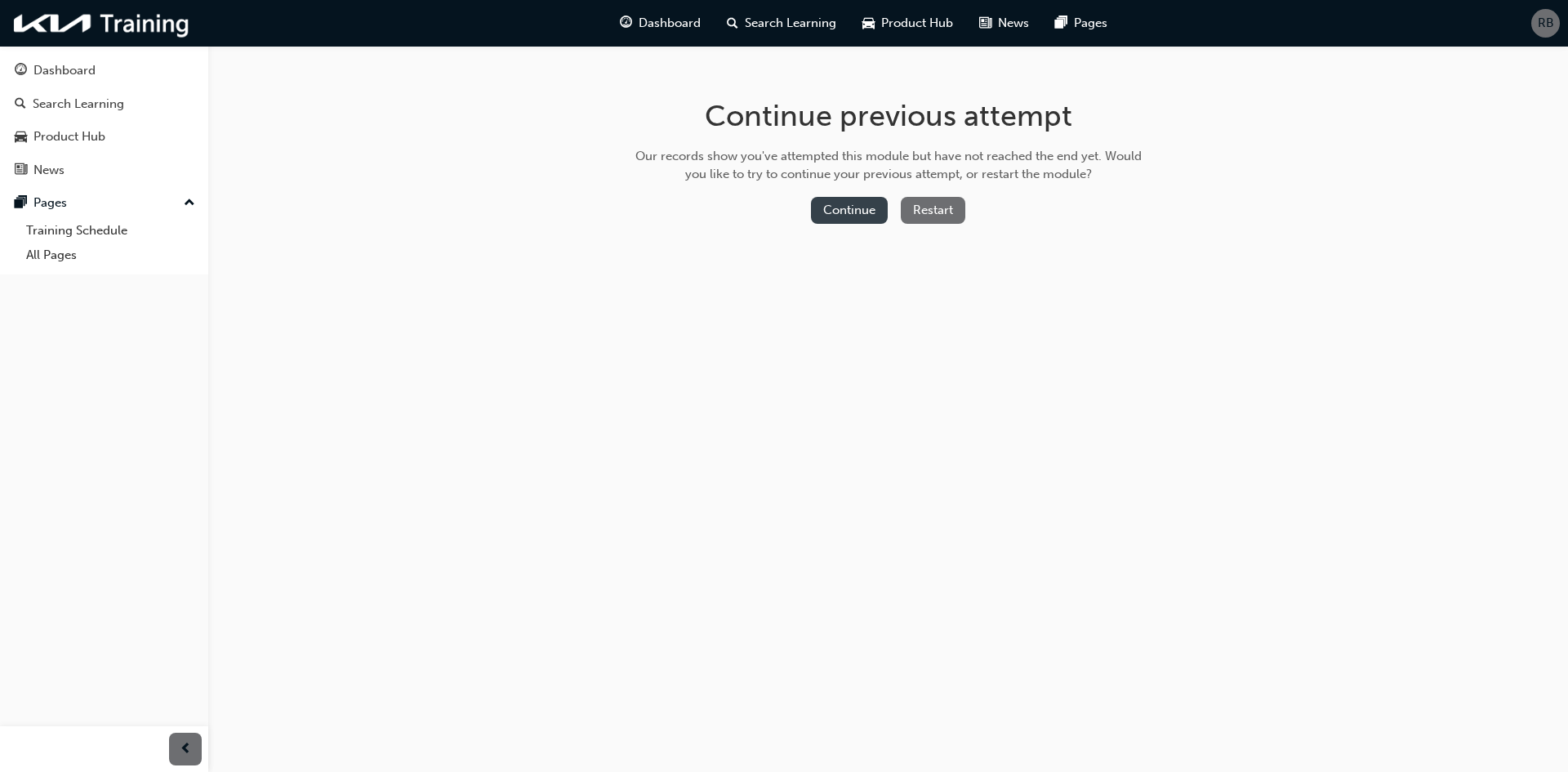
click at [864, 205] on button "Continue" at bounding box center [850, 210] width 77 height 27
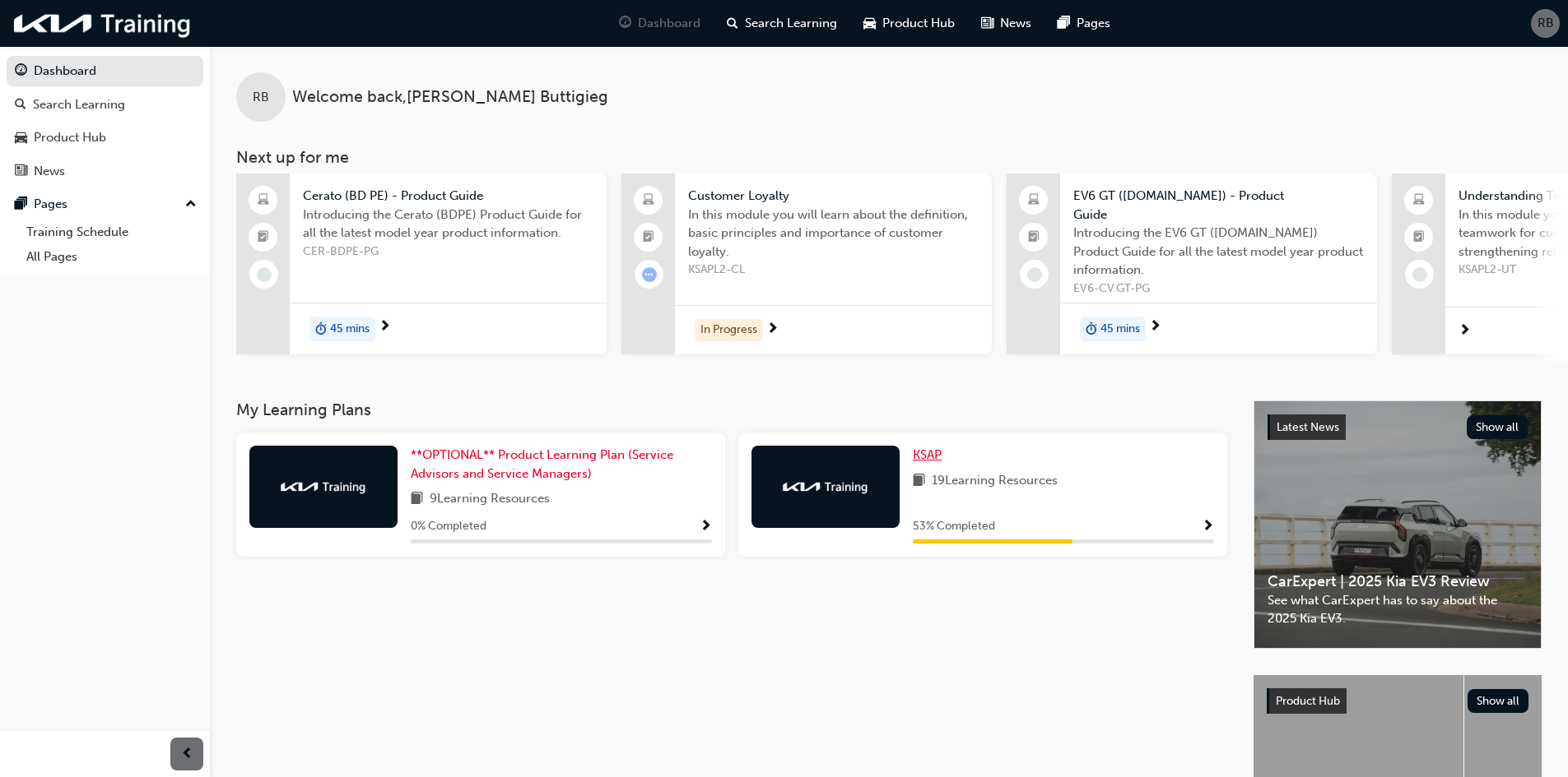
click at [932, 450] on span "KSAP" at bounding box center [926, 455] width 29 height 15
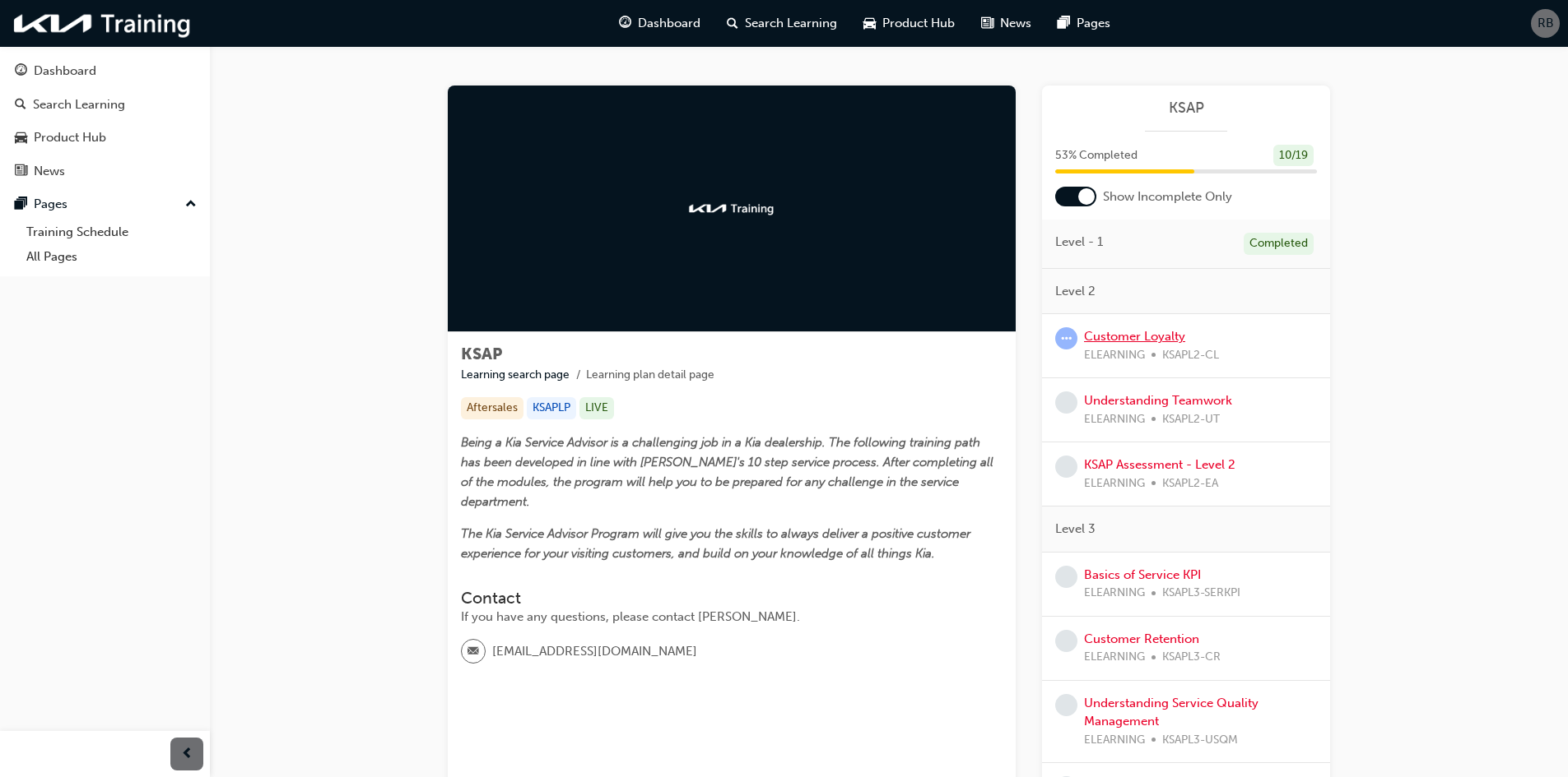
click at [1118, 341] on link "Customer Loyalty" at bounding box center [1134, 336] width 101 height 15
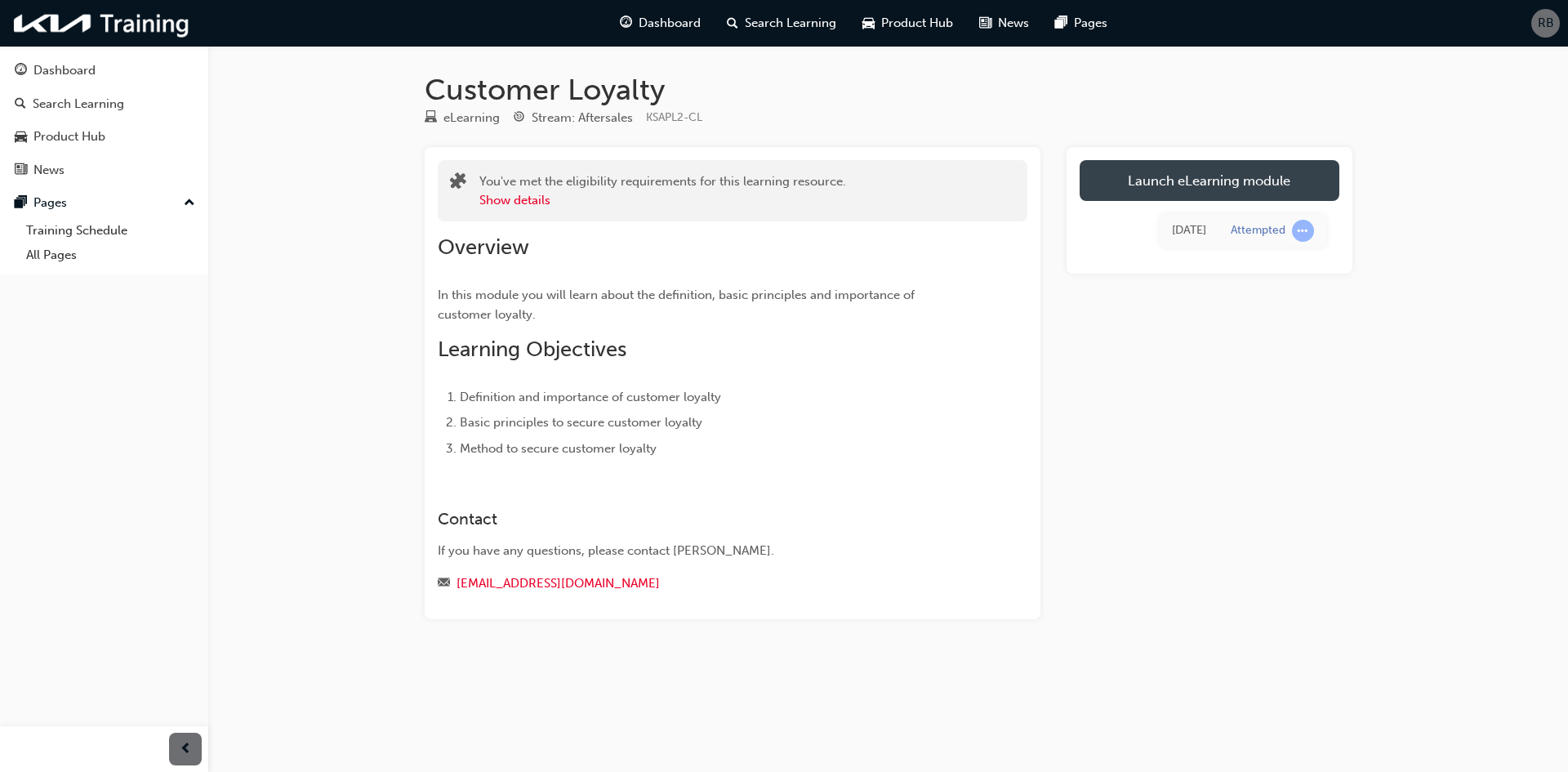
click at [1132, 172] on link "Launch eLearning module" at bounding box center [1209, 181] width 259 height 41
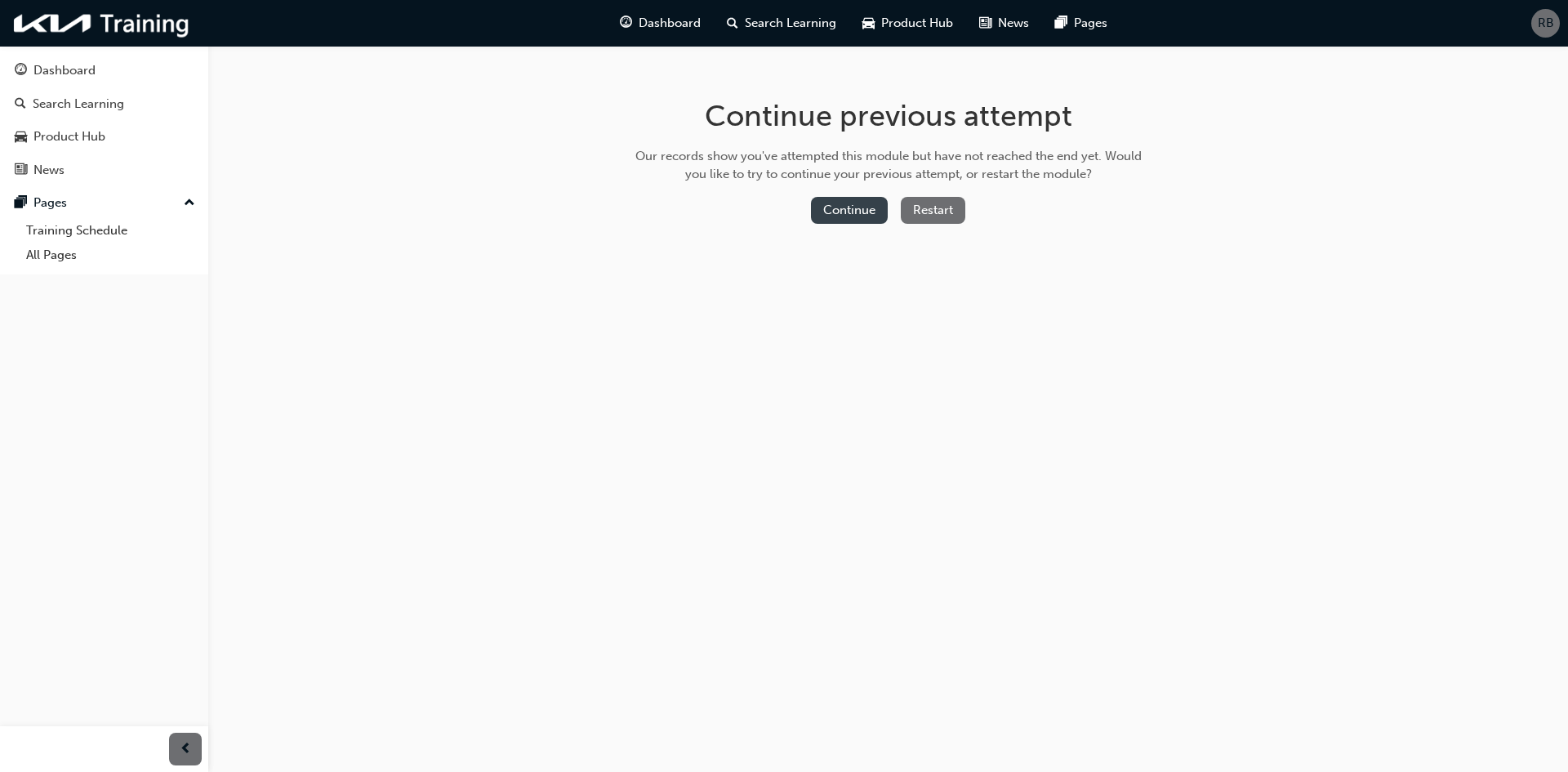
click at [864, 209] on button "Continue" at bounding box center [850, 210] width 77 height 27
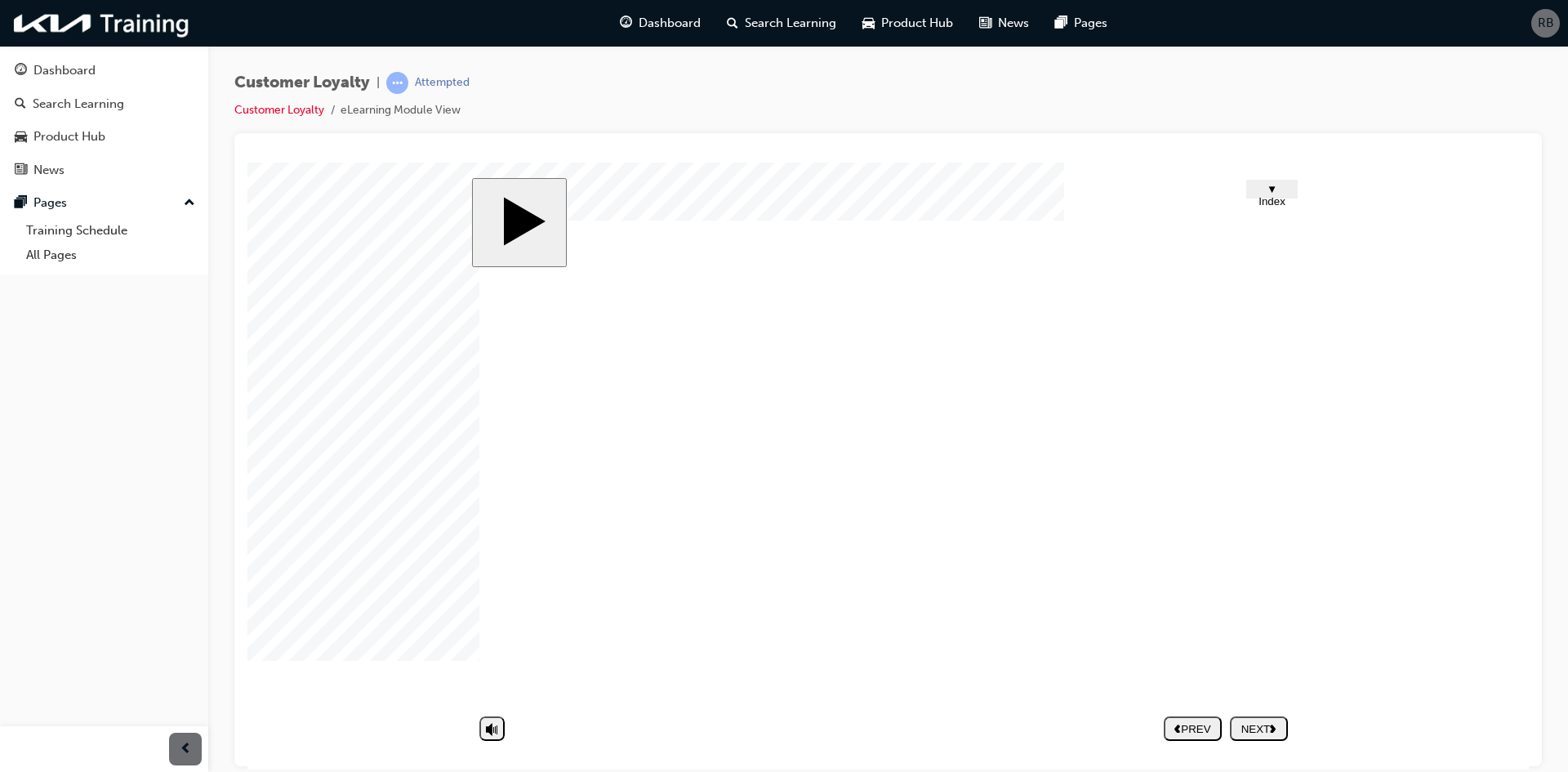
click at [1259, 726] on div "NEXT" at bounding box center [1259, 728] width 45 height 12
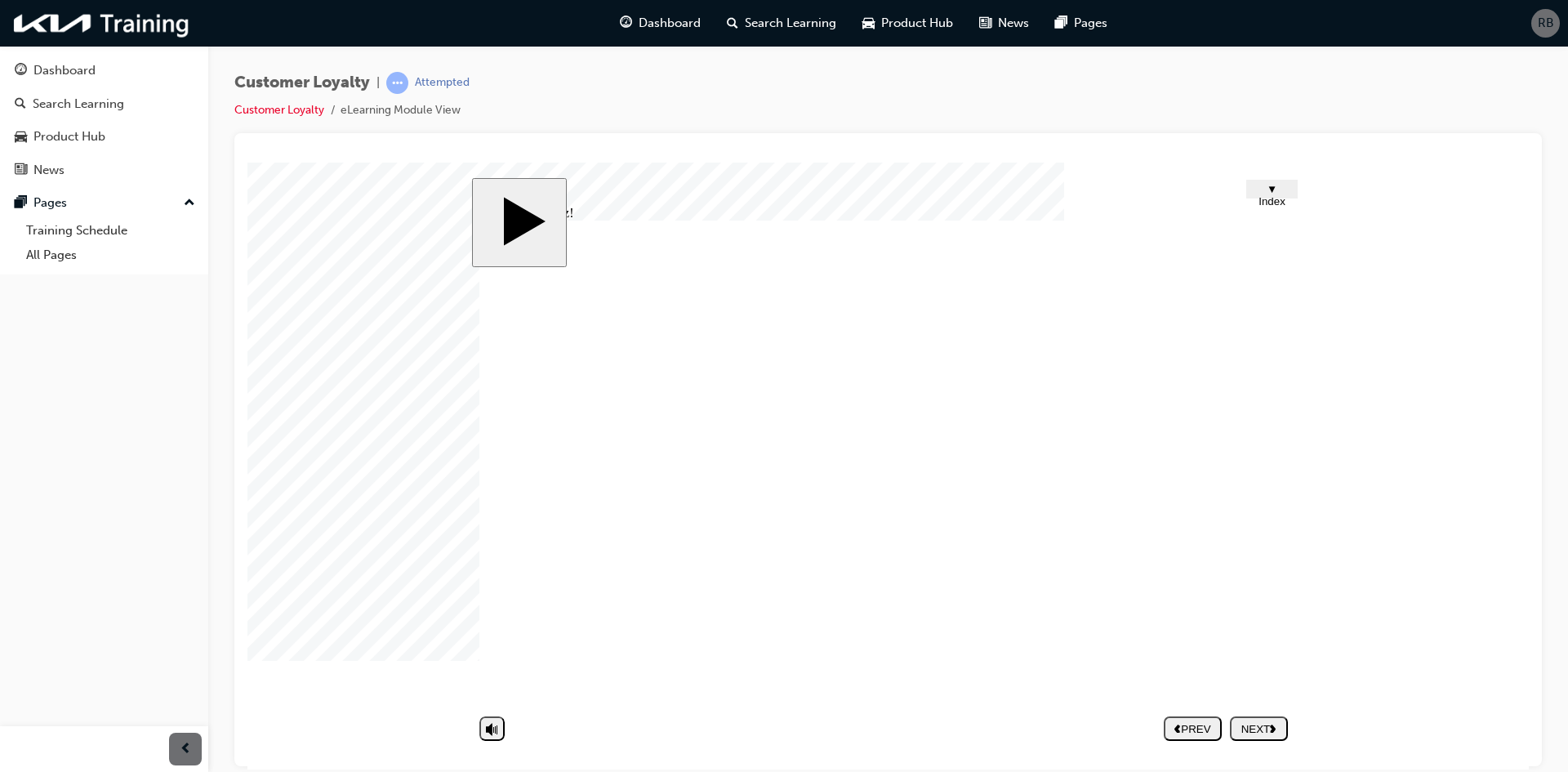
click at [1263, 182] on button "▼ Index" at bounding box center [1272, 188] width 52 height 19
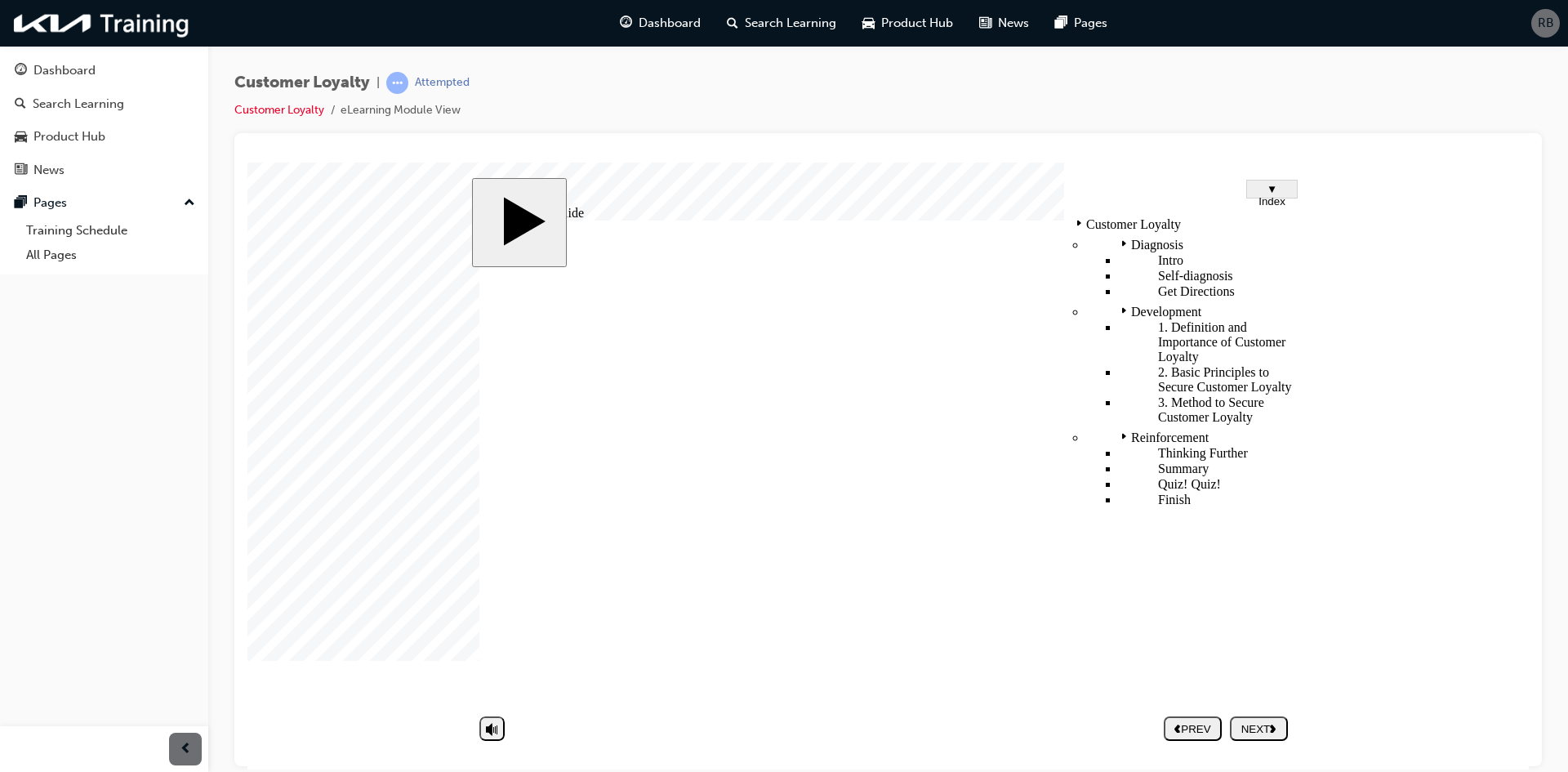
click at [1261, 182] on button "▼ Index" at bounding box center [1272, 188] width 52 height 19
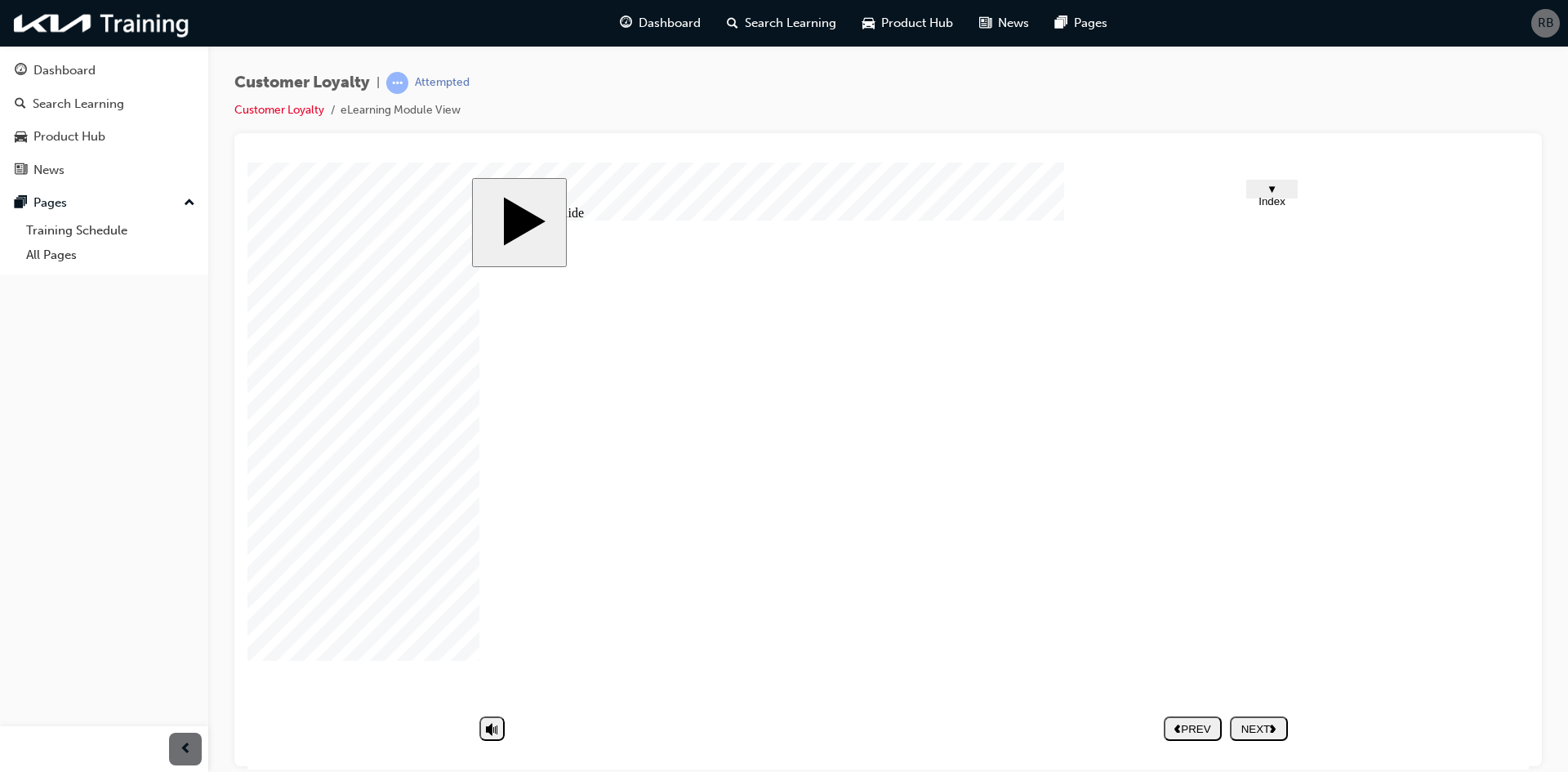
click at [1274, 728] on polygon "next" at bounding box center [1272, 728] width 6 height 8
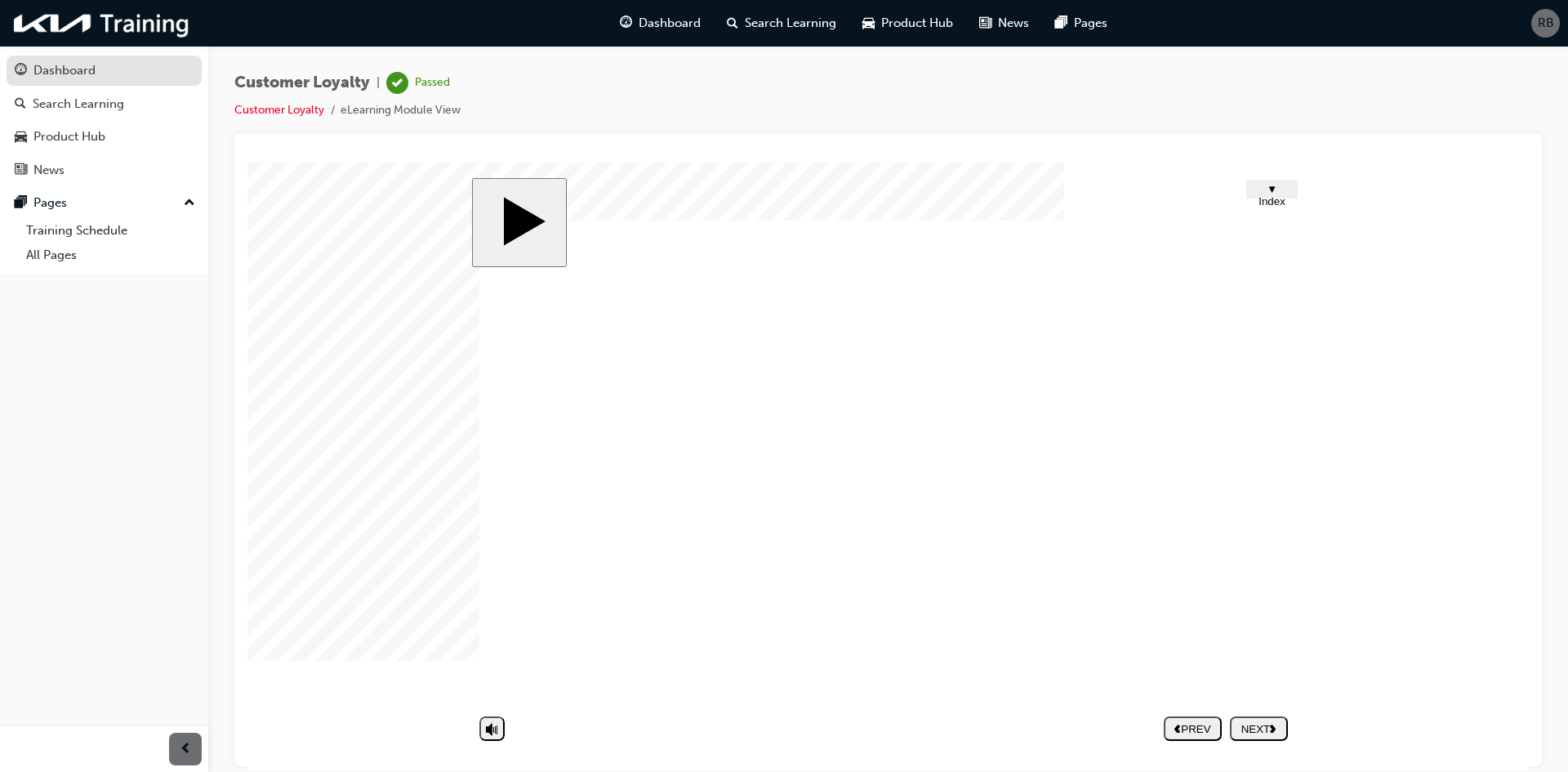
click at [76, 81] on link "Dashboard" at bounding box center [104, 71] width 195 height 30
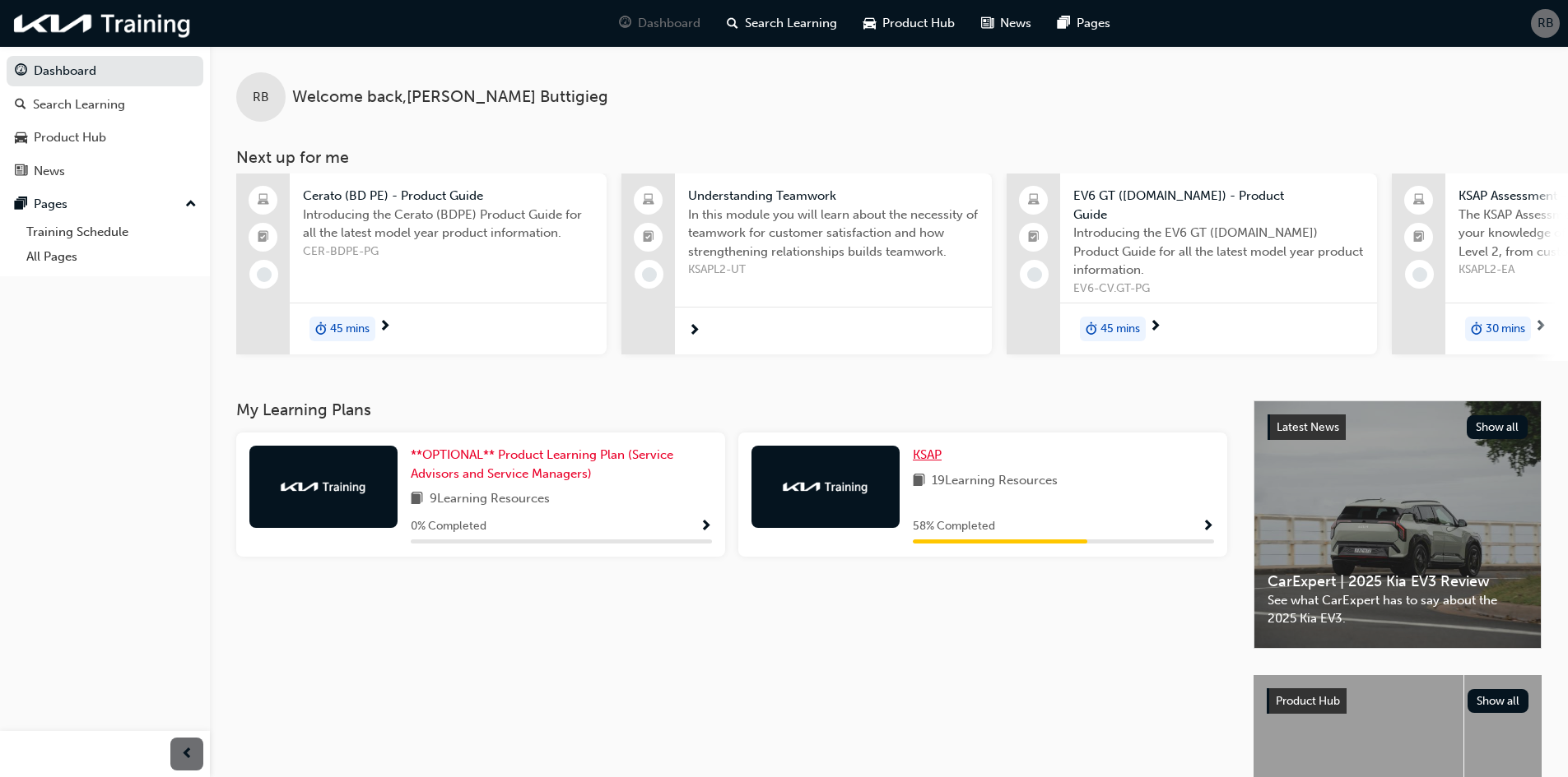
click at [943, 446] on link "KSAP" at bounding box center [930, 455] width 36 height 19
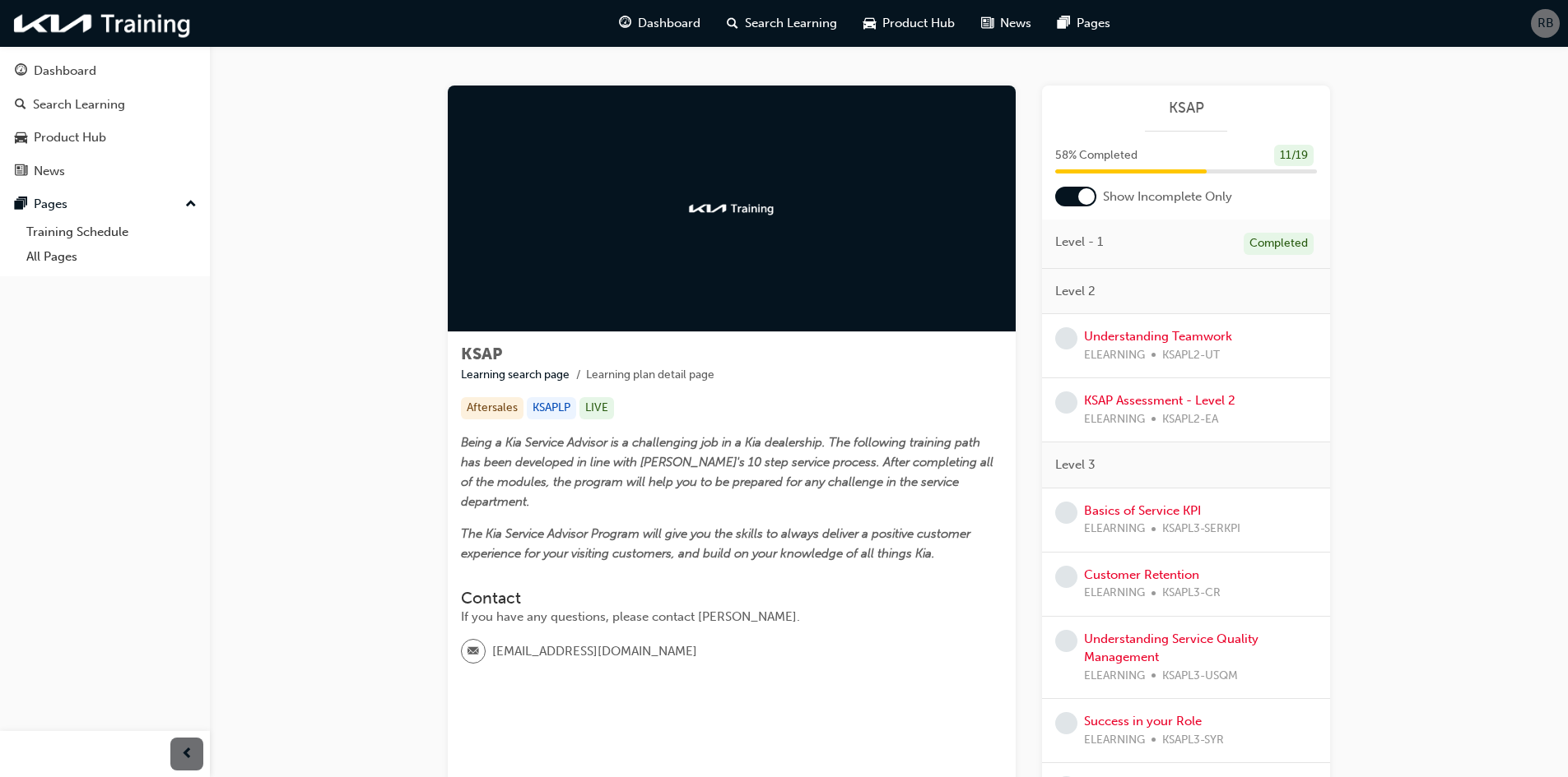
click at [1169, 347] on span "KSAPL2-UT" at bounding box center [1191, 355] width 58 height 19
click at [1161, 335] on link "Understanding Teamwork" at bounding box center [1157, 336] width 148 height 15
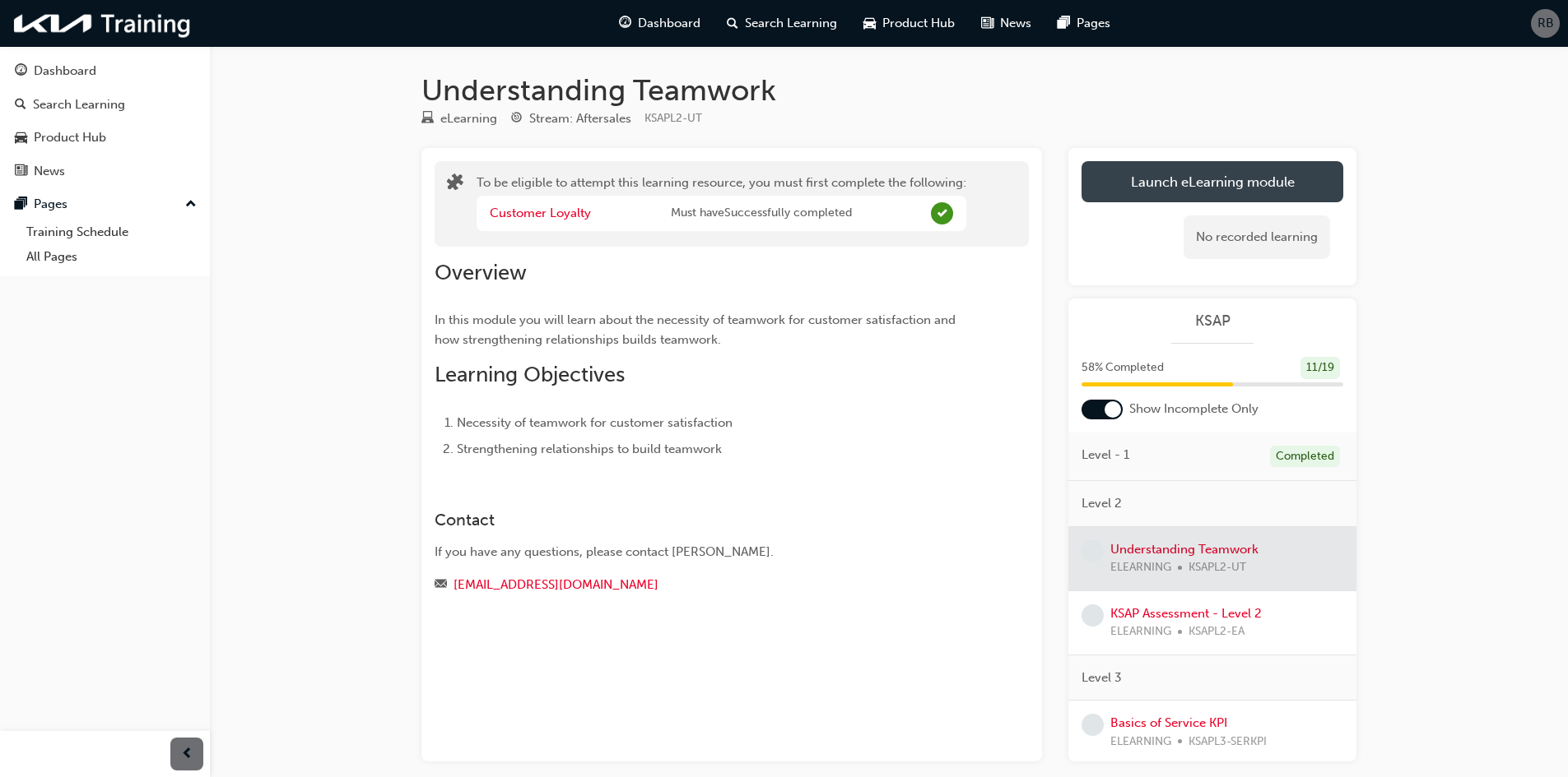
click at [1231, 168] on button "Launch eLearning module" at bounding box center [1212, 182] width 261 height 41
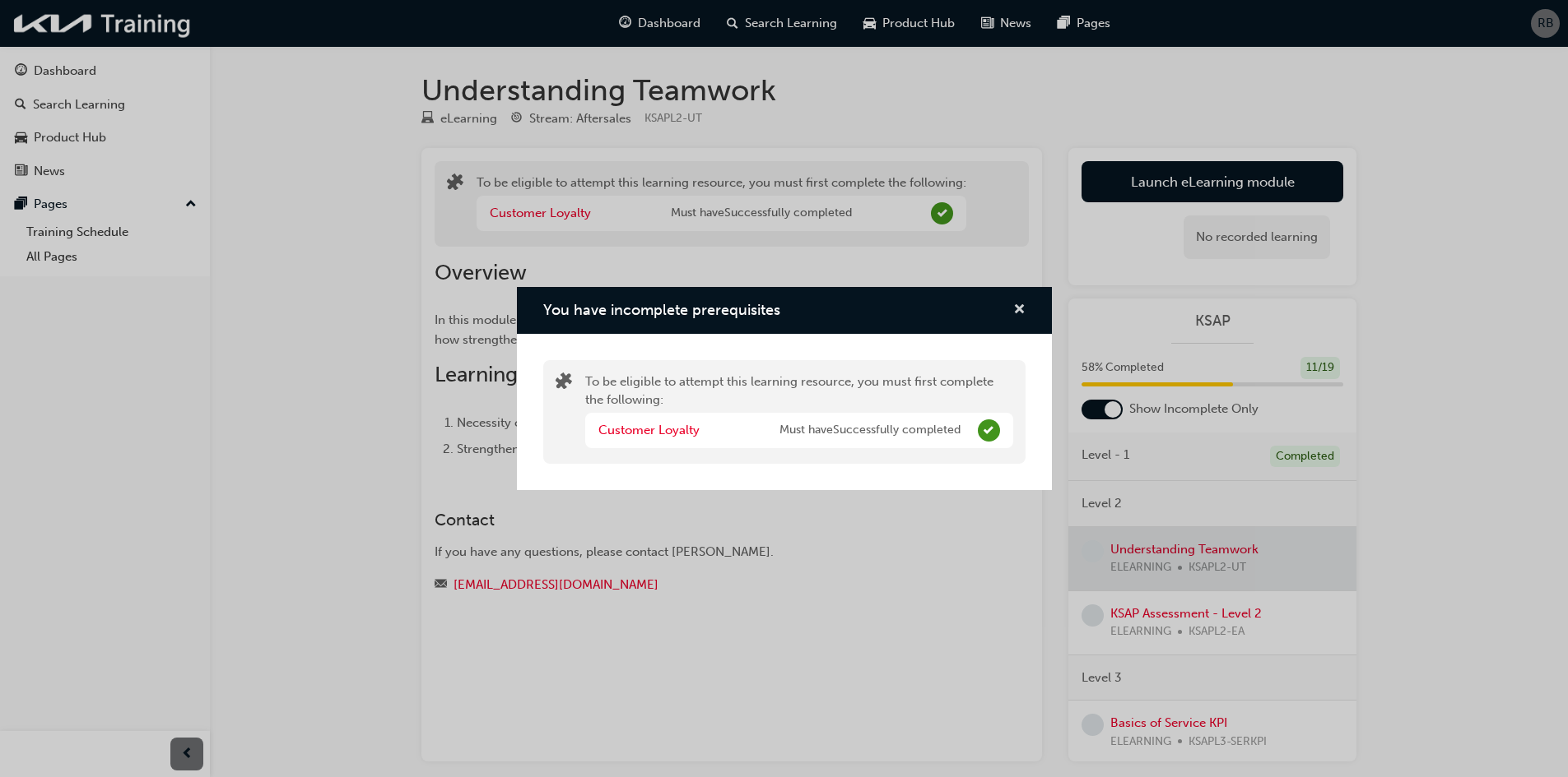
click at [1023, 303] on span "cross-icon" at bounding box center [1019, 311] width 12 height 15
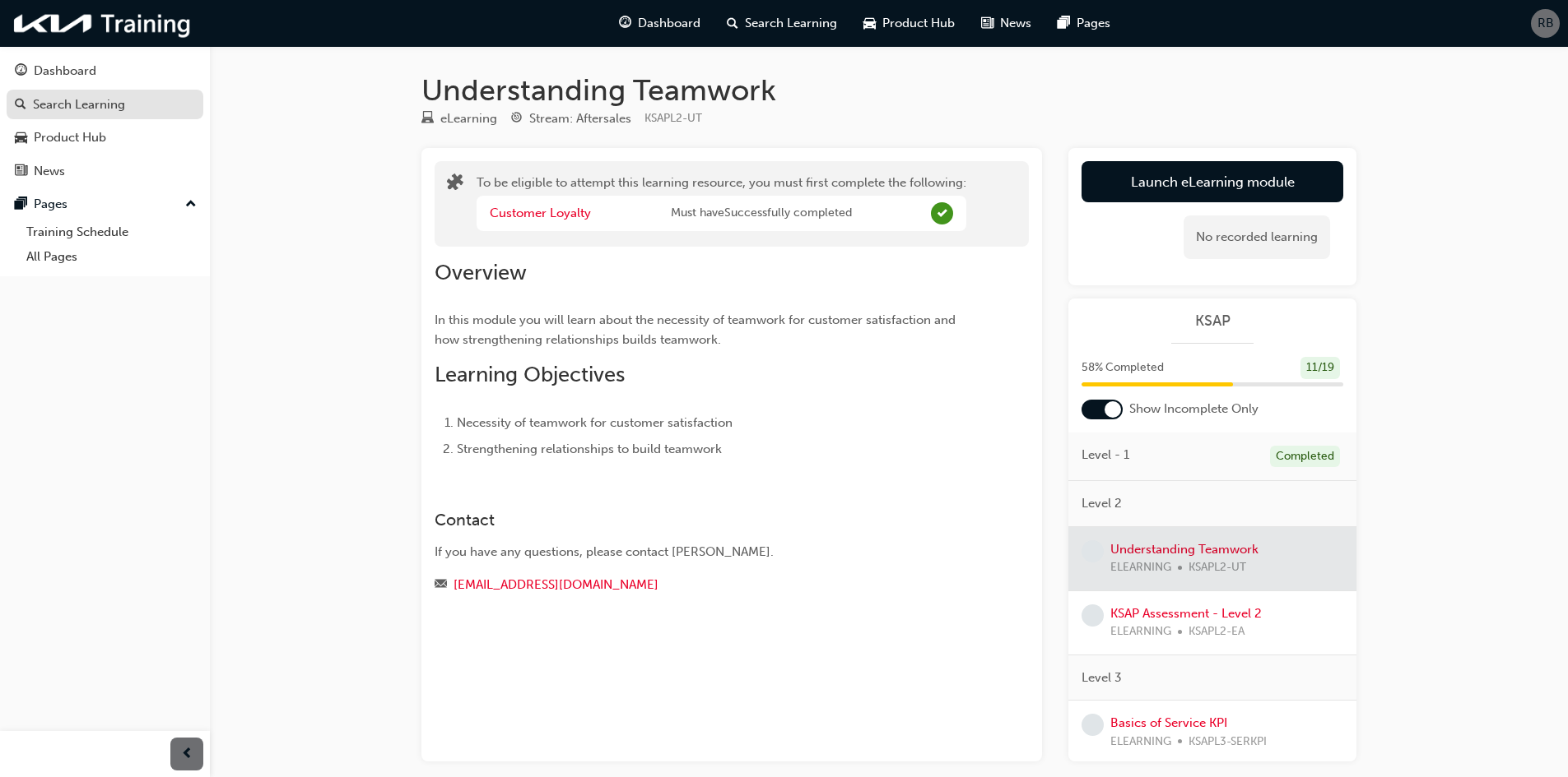
click at [84, 90] on link "Search Learning" at bounding box center [105, 104] width 197 height 31
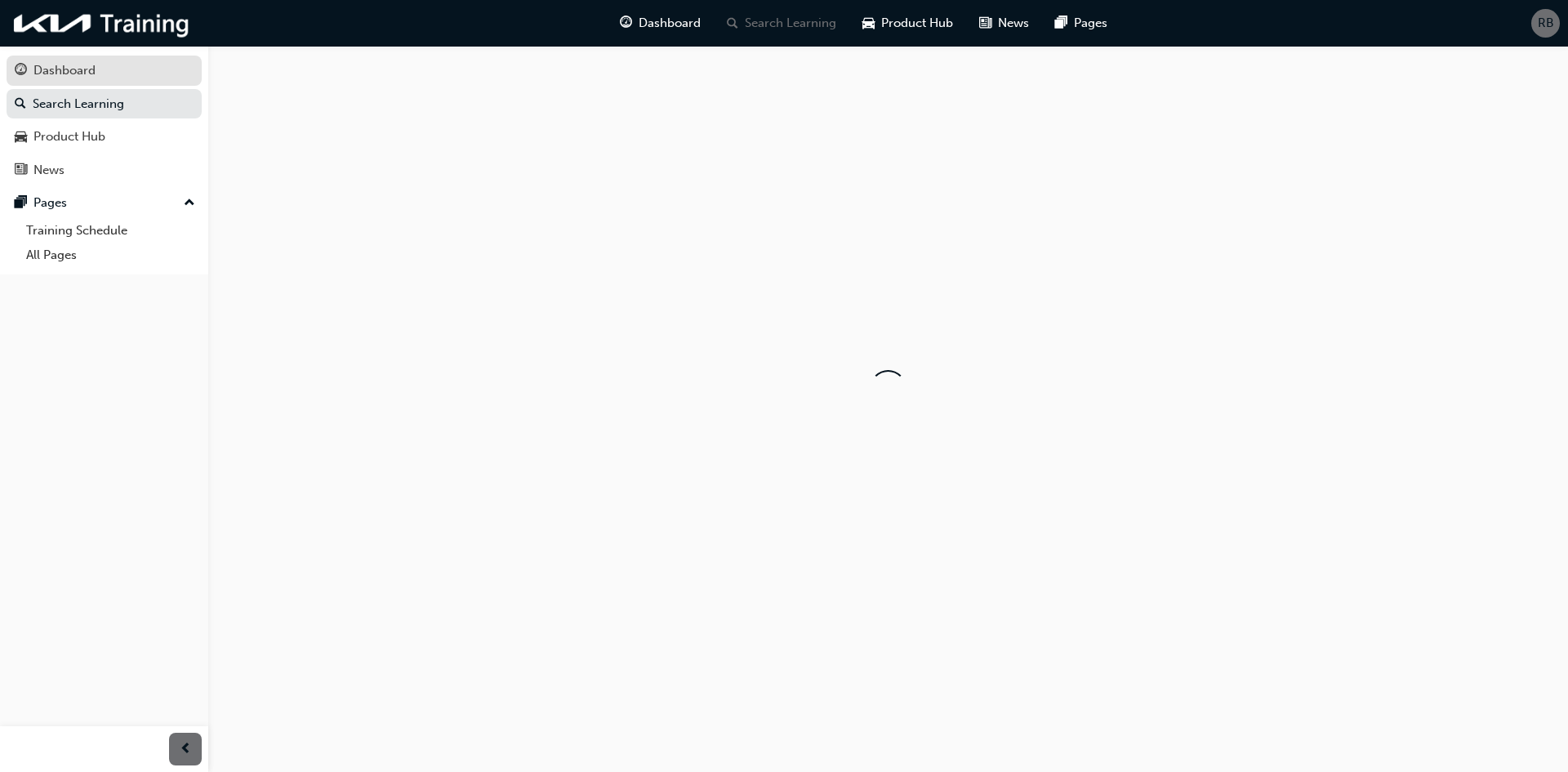
click at [80, 69] on div "Dashboard" at bounding box center [65, 71] width 62 height 19
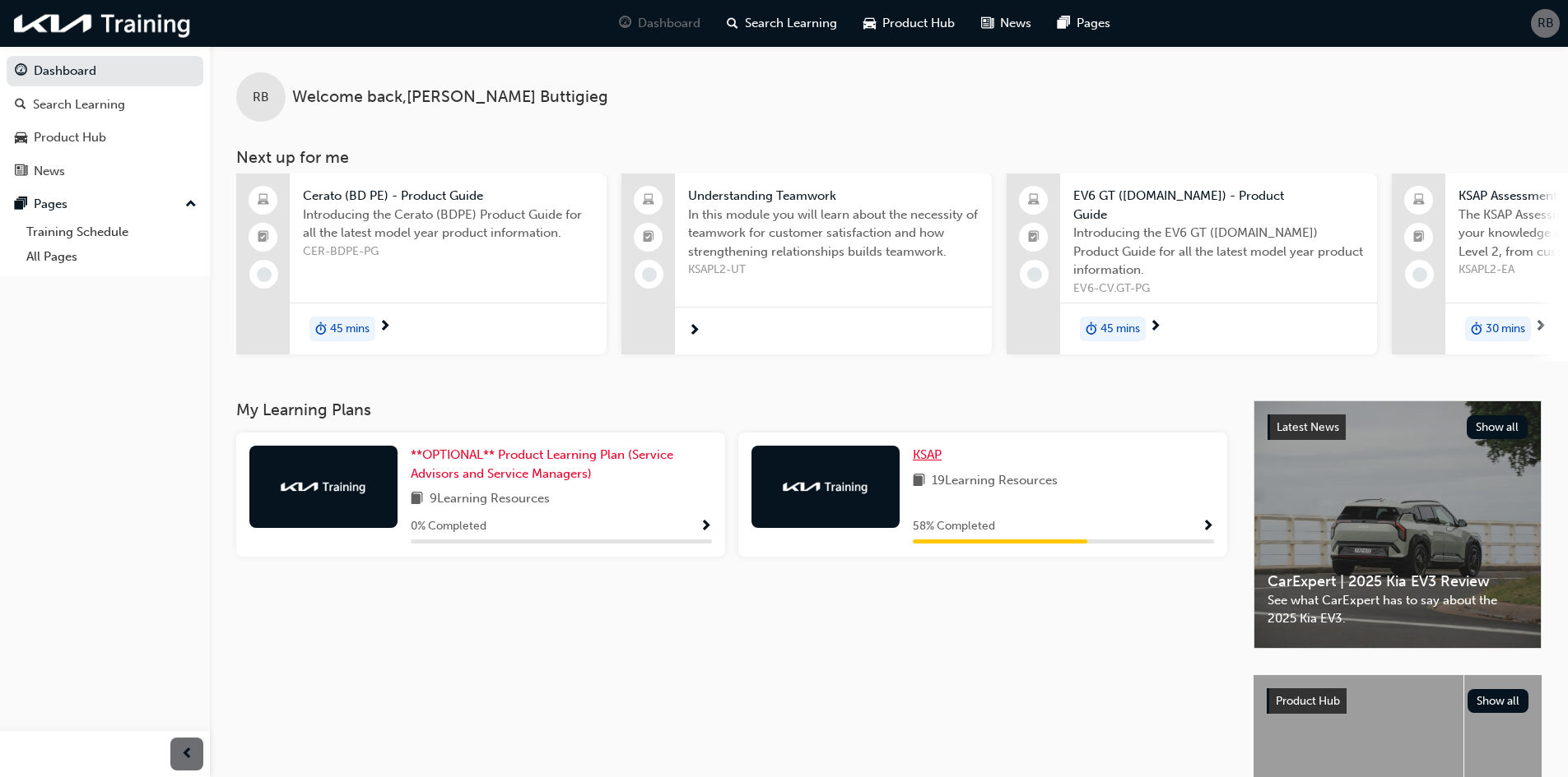
click at [920, 447] on span "KSAP" at bounding box center [926, 455] width 29 height 15
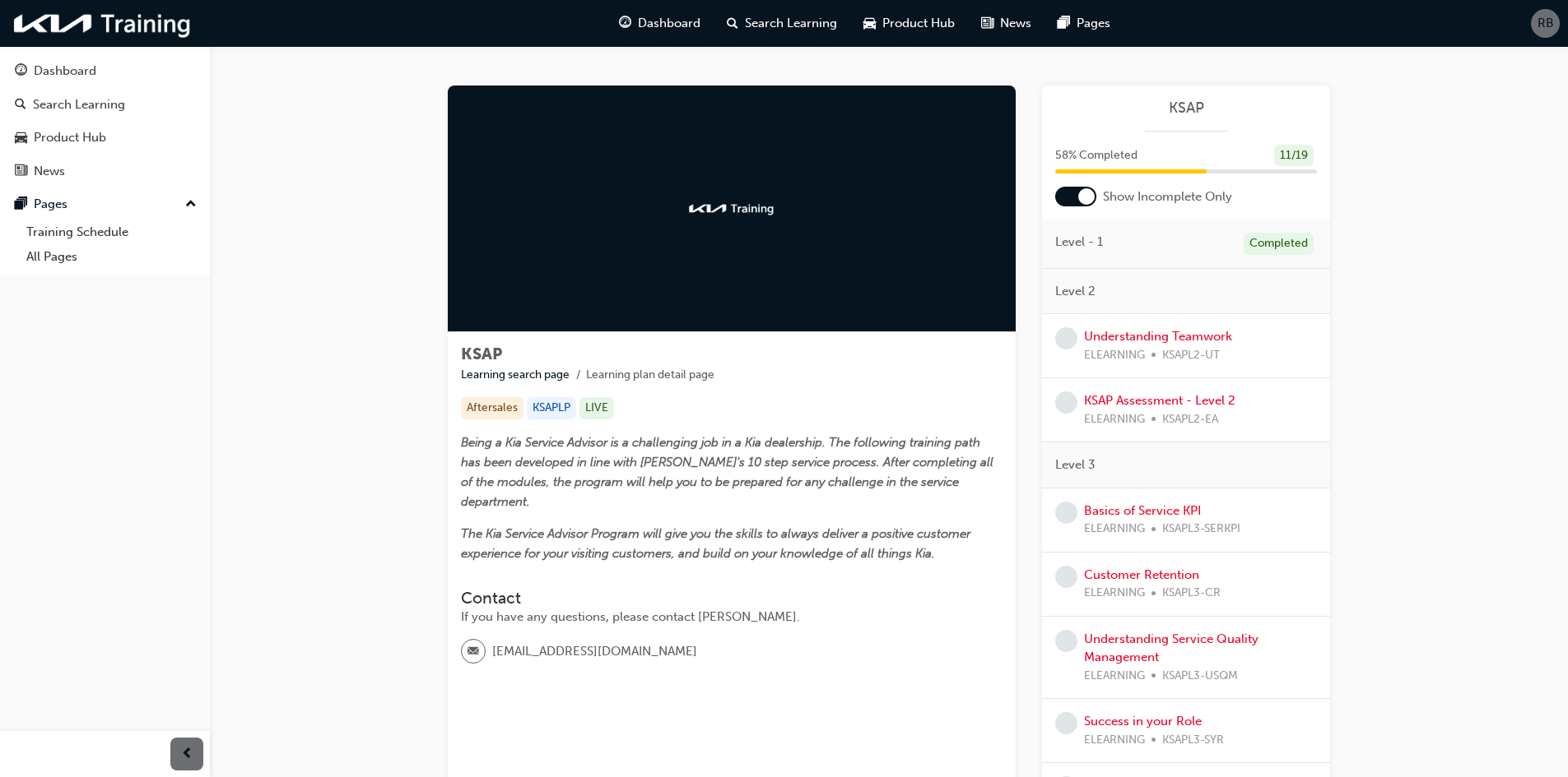
click at [1117, 328] on div "Understanding Teamwork ELEARNING KSAPL2-UT" at bounding box center [1157, 346] width 148 height 37
click at [1117, 331] on div "Understanding Teamwork ELEARNING KSAPL2-UT" at bounding box center [1157, 346] width 148 height 37
click at [1117, 331] on link "Understanding Teamwork" at bounding box center [1157, 336] width 148 height 15
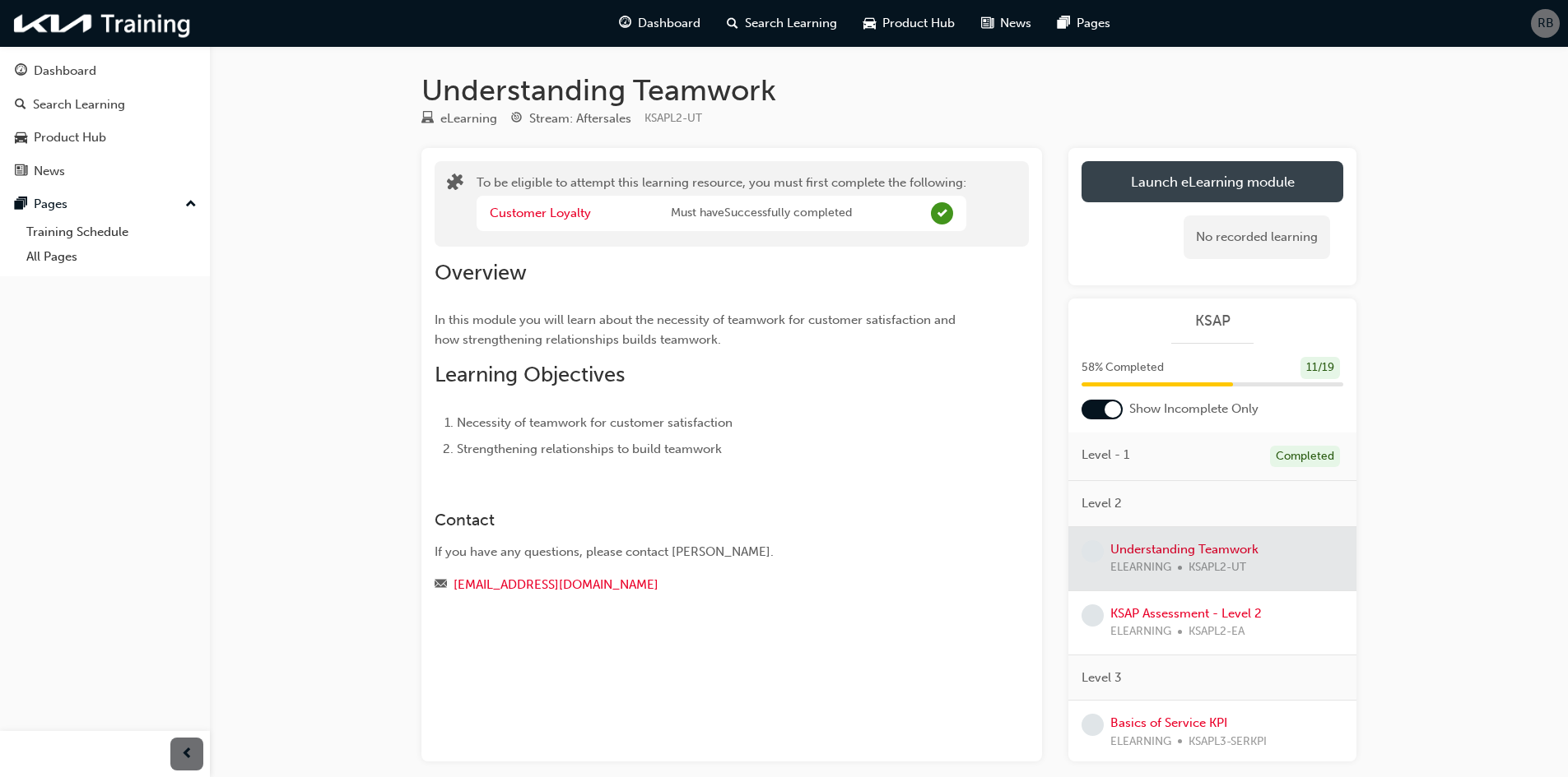
click at [1182, 193] on button "Launch eLearning module" at bounding box center [1212, 182] width 261 height 41
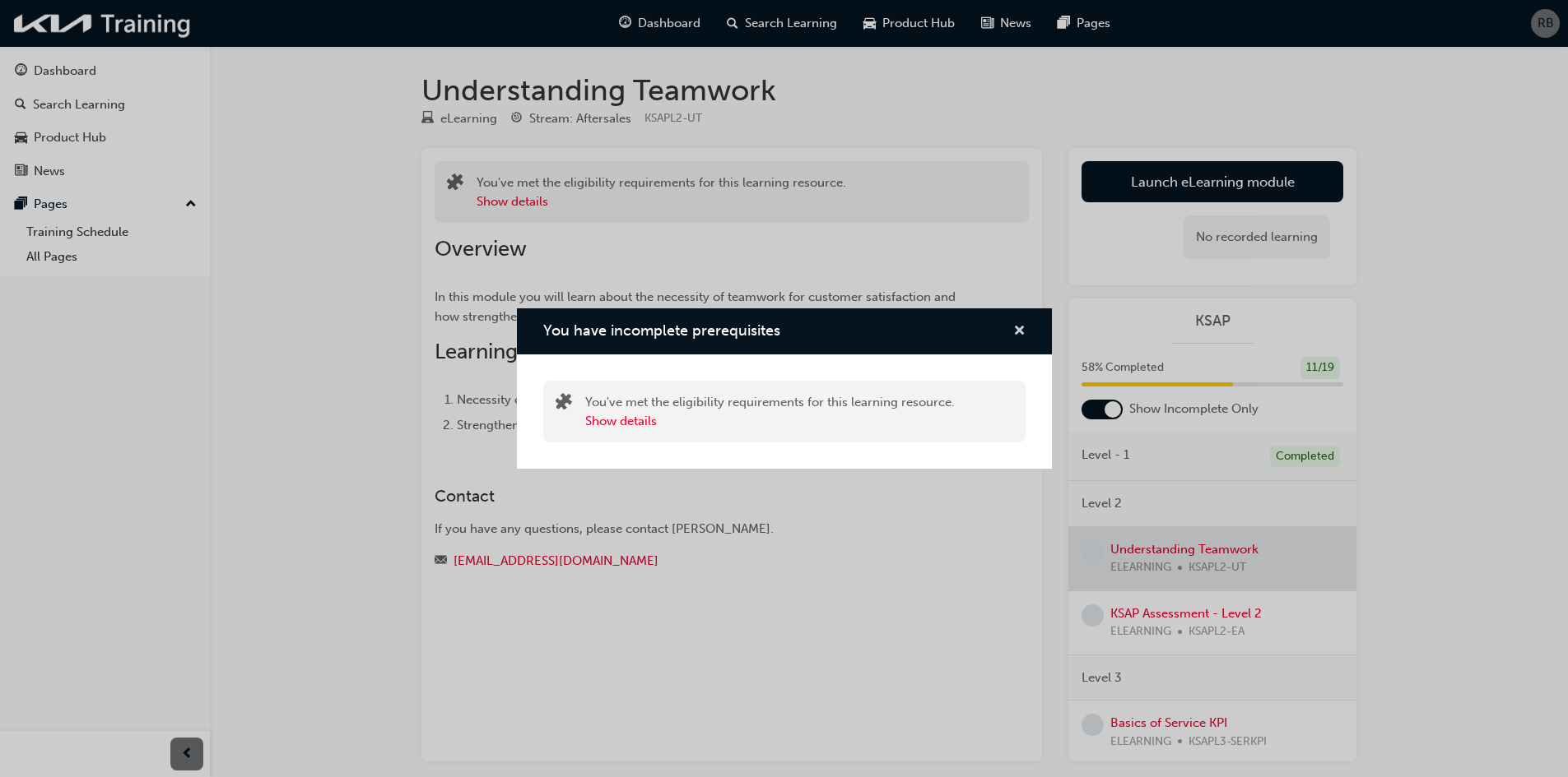
drag, startPoint x: 1016, startPoint y: 324, endPoint x: 930, endPoint y: 97, distance: 242.7
click at [1013, 317] on div "You have incomplete prerequisites" at bounding box center [784, 331] width 535 height 47
click at [1016, 341] on button "You have incomplete prerequisites" at bounding box center [1019, 331] width 12 height 21
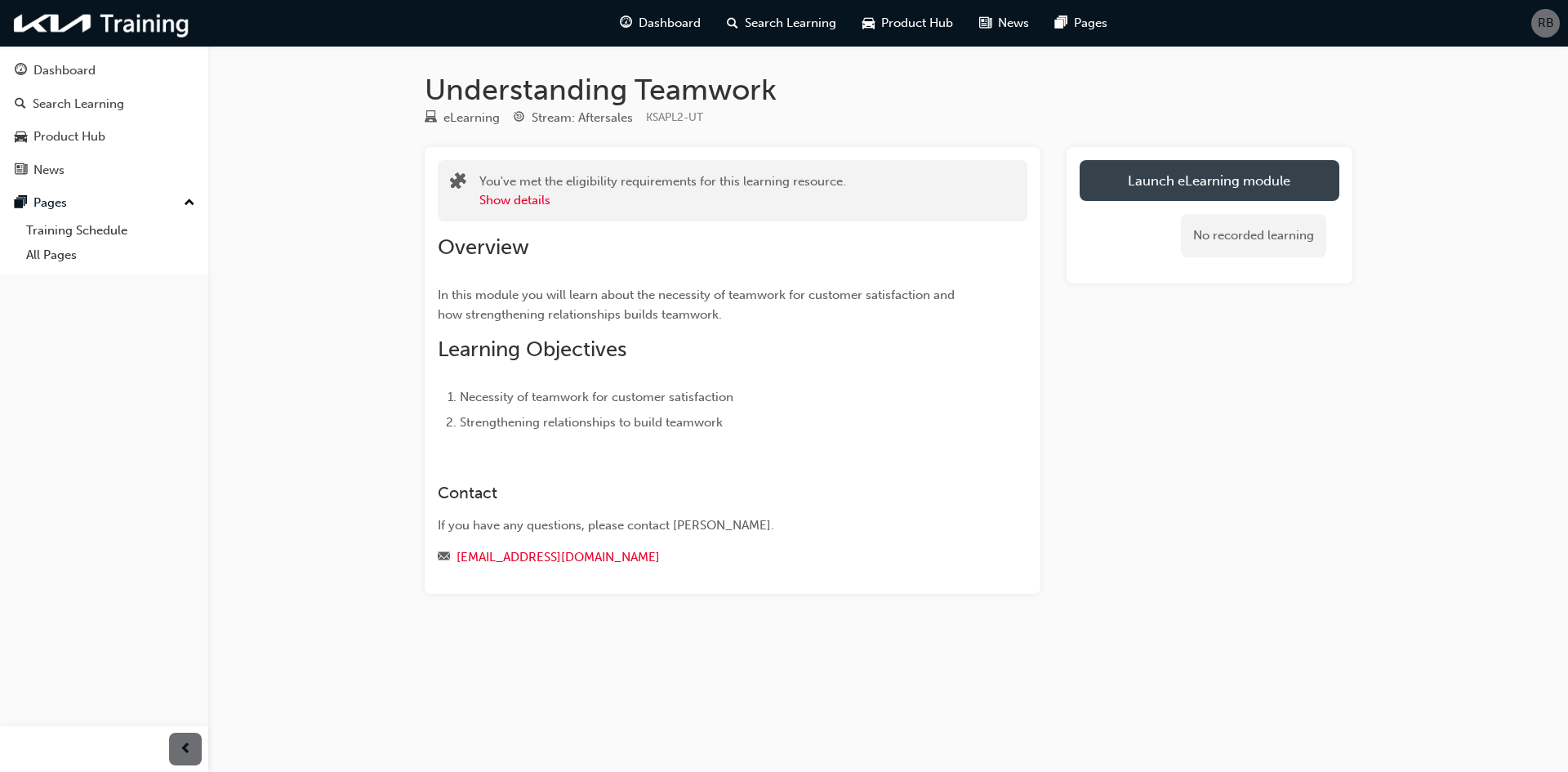
click at [1143, 185] on link "Launch eLearning module" at bounding box center [1209, 181] width 259 height 41
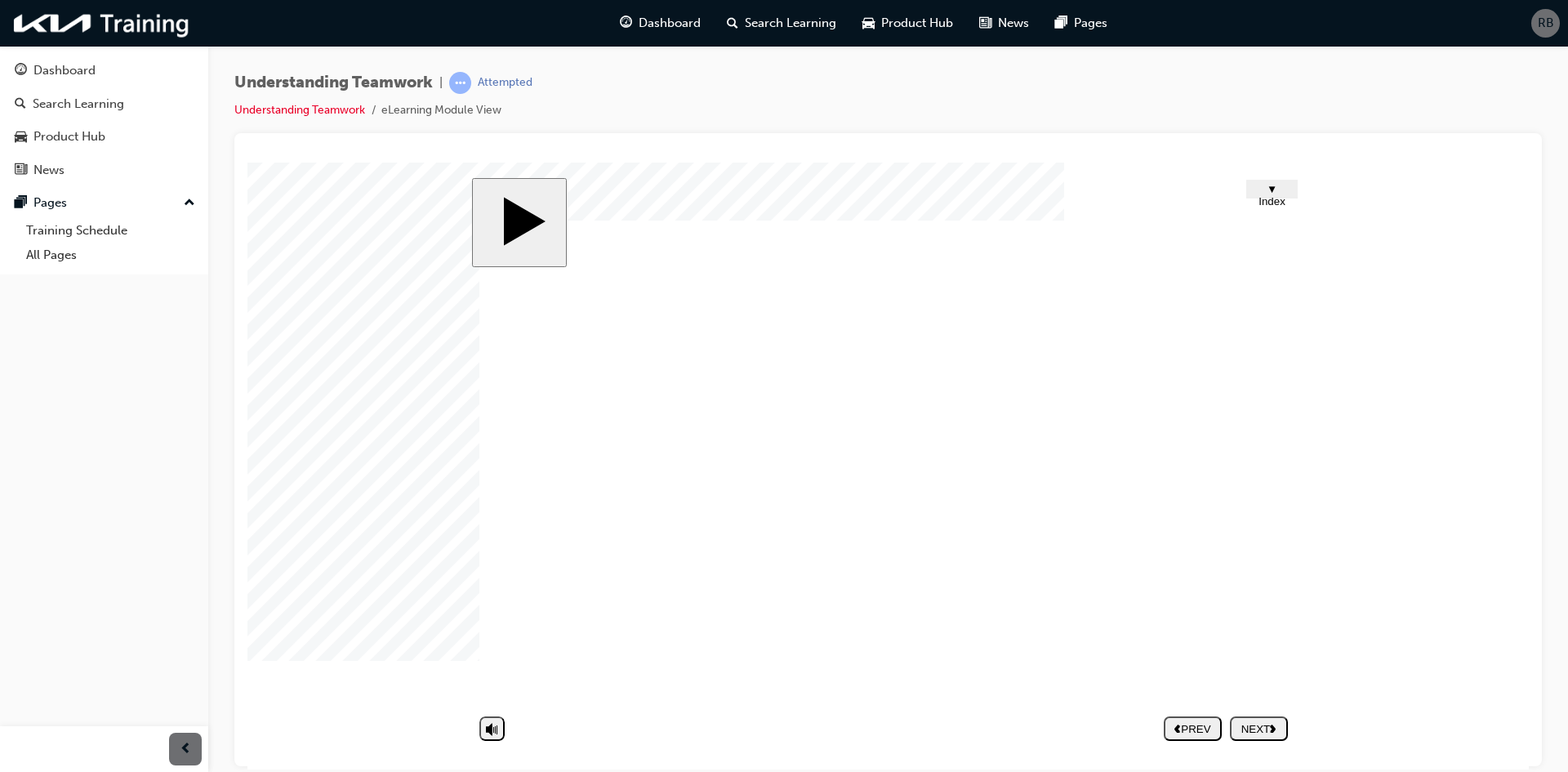
click at [1243, 723] on div "NEXT" at bounding box center [1259, 728] width 45 height 12
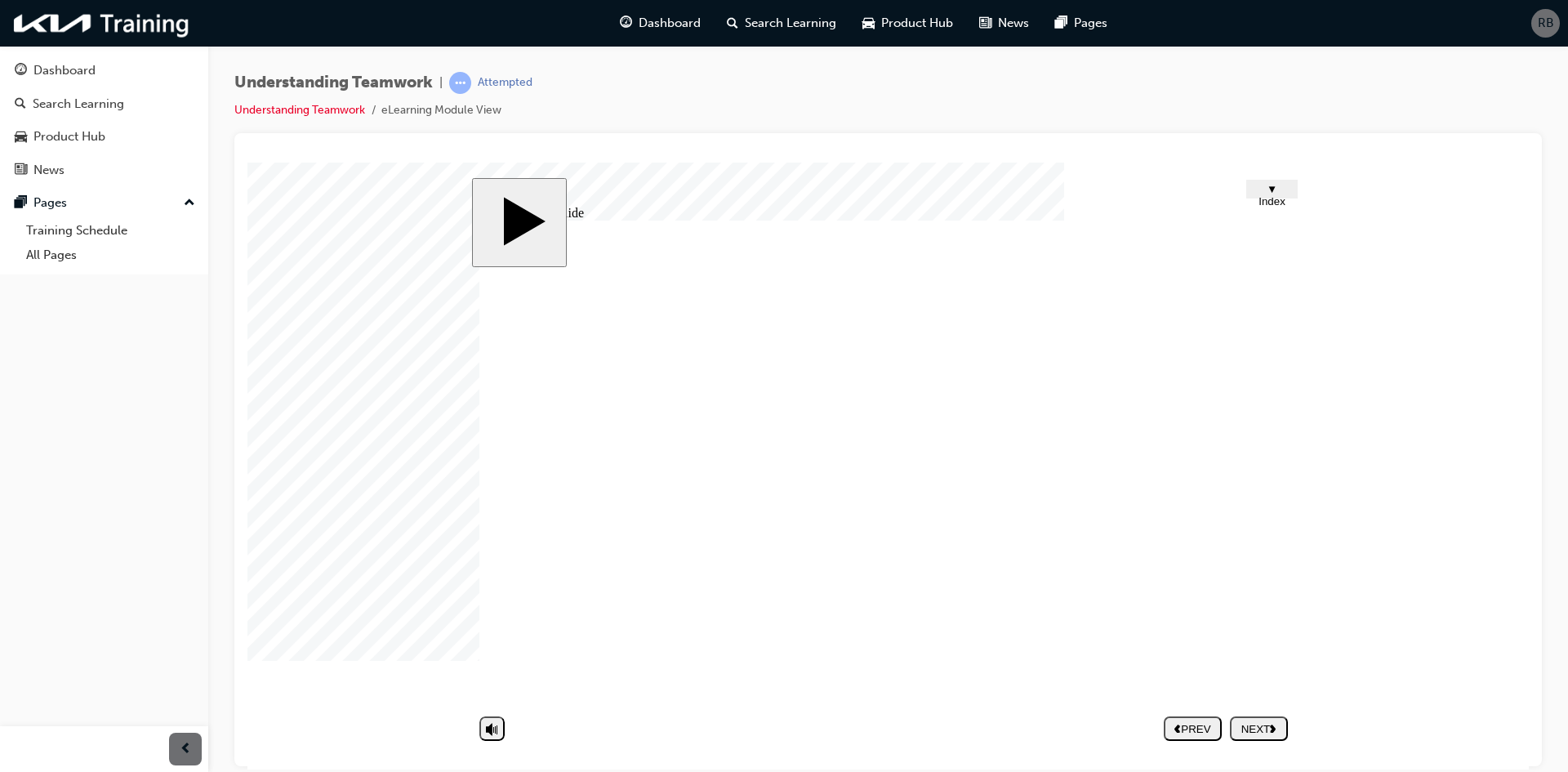
click at [1267, 724] on div "NEXT" at bounding box center [1259, 728] width 45 height 12
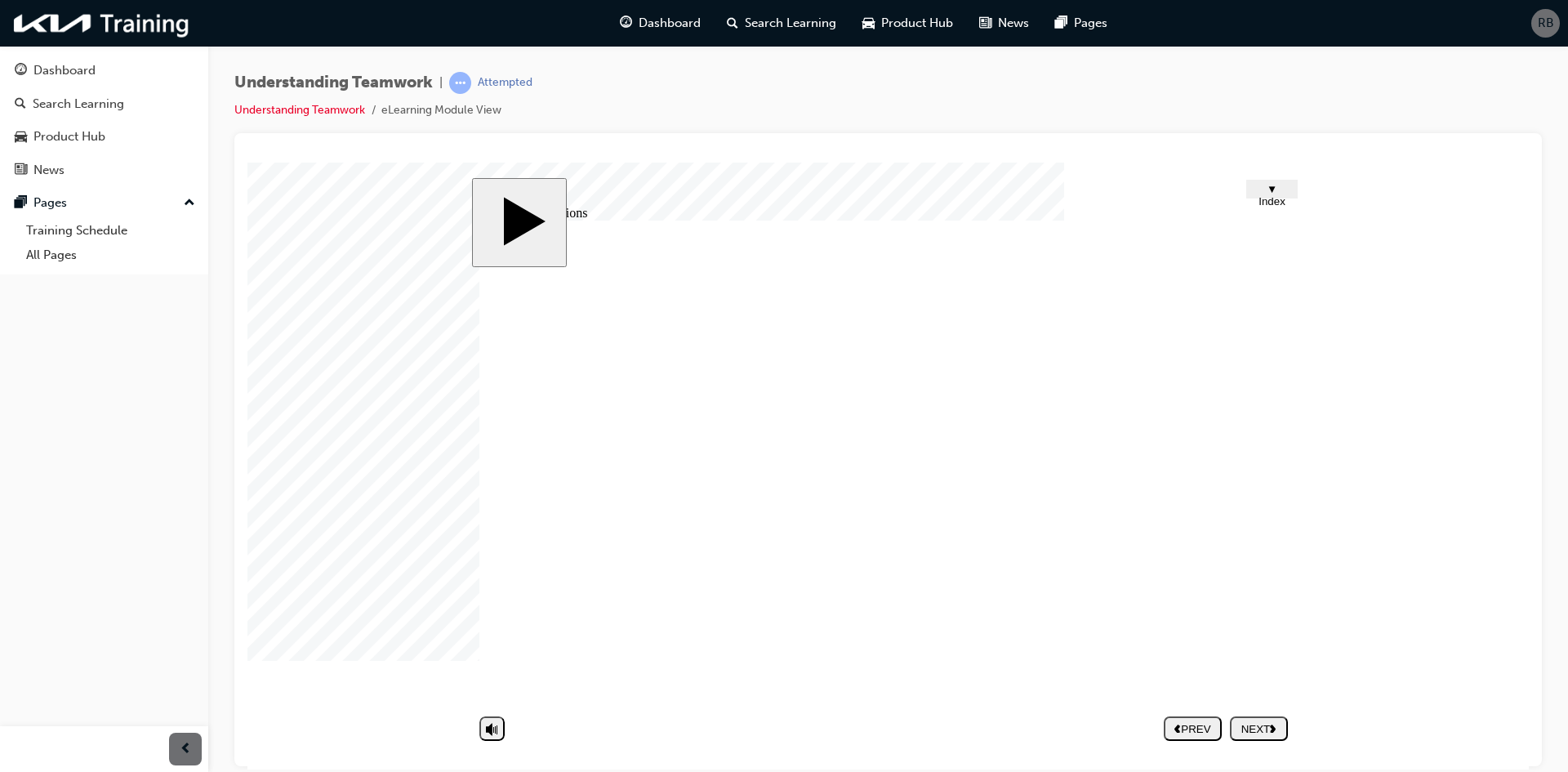
click at [1276, 732] on use "next" at bounding box center [1272, 729] width 6 height 8
click at [1286, 189] on span "▼ Index" at bounding box center [1272, 195] width 27 height 25
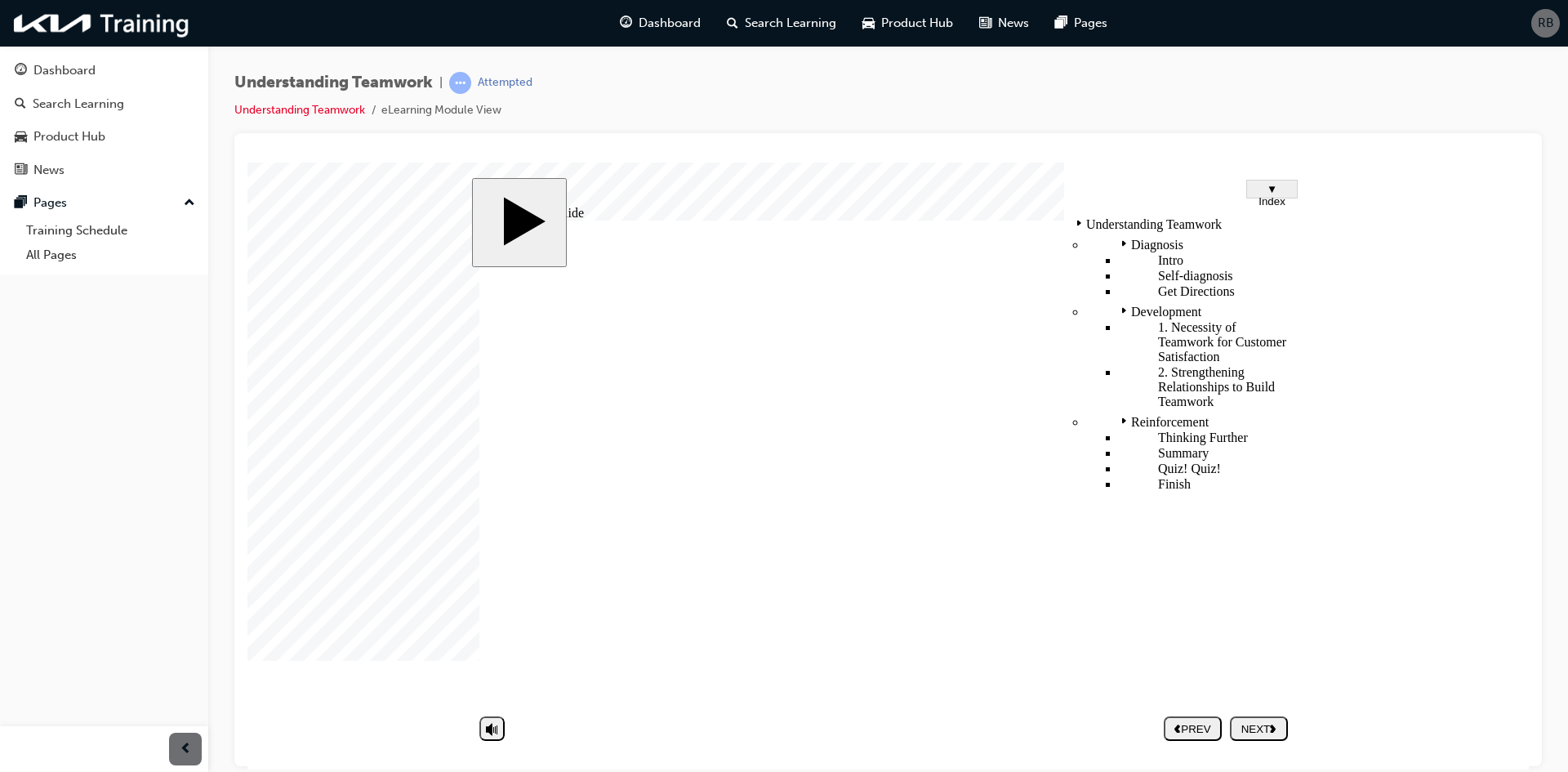
click at [1286, 189] on span "▼ Index" at bounding box center [1272, 195] width 27 height 25
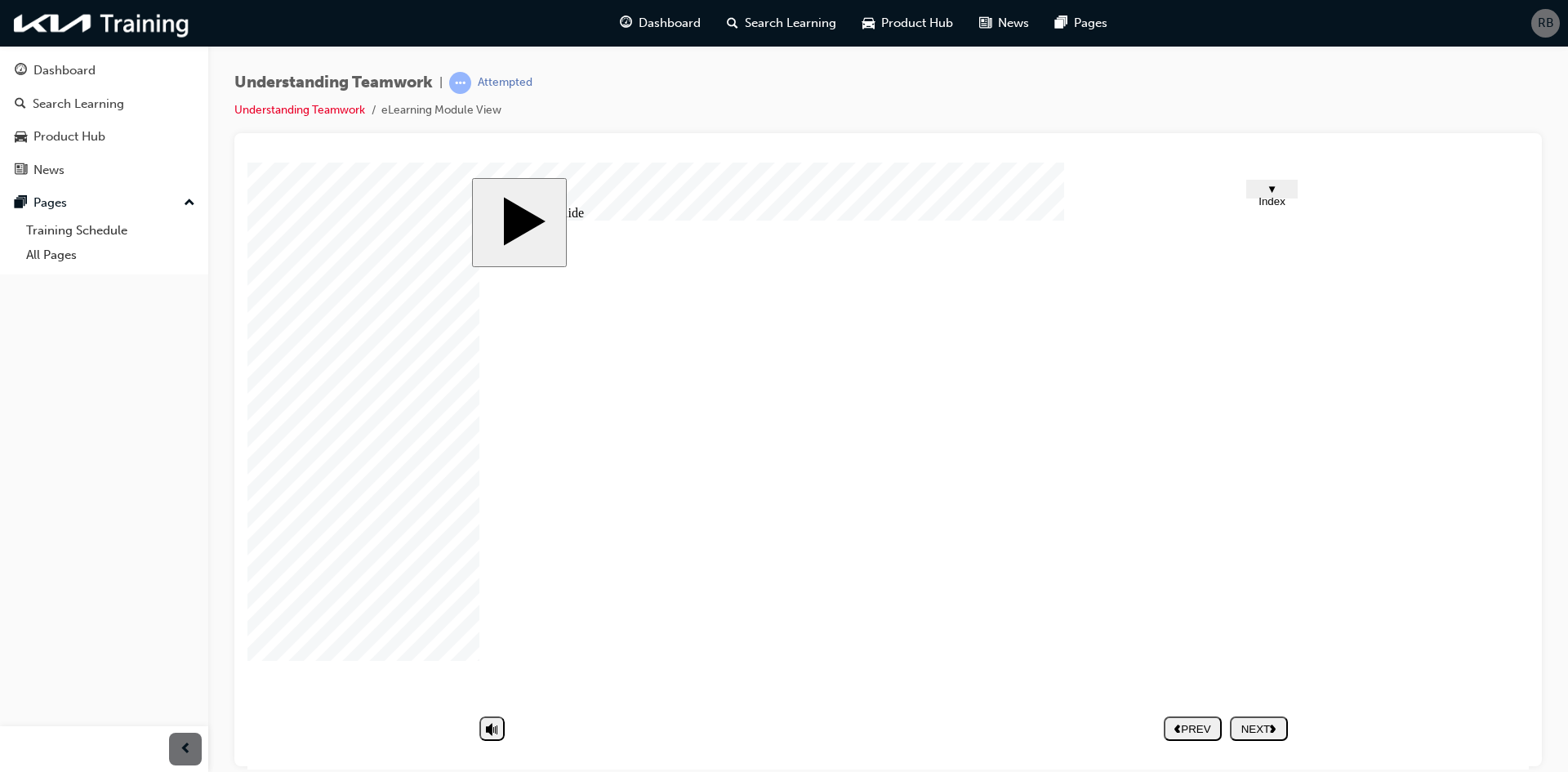
drag, startPoint x: 1297, startPoint y: 736, endPoint x: 1234, endPoint y: 724, distance: 64.1
click at [1279, 732] on div "slide: Untitled Slide CLICK! An Example of Good Teamwork as a Group Group 1 Rec…" at bounding box center [888, 465] width 833 height 576
click at [1241, 724] on div "NEXT" at bounding box center [1259, 728] width 45 height 12
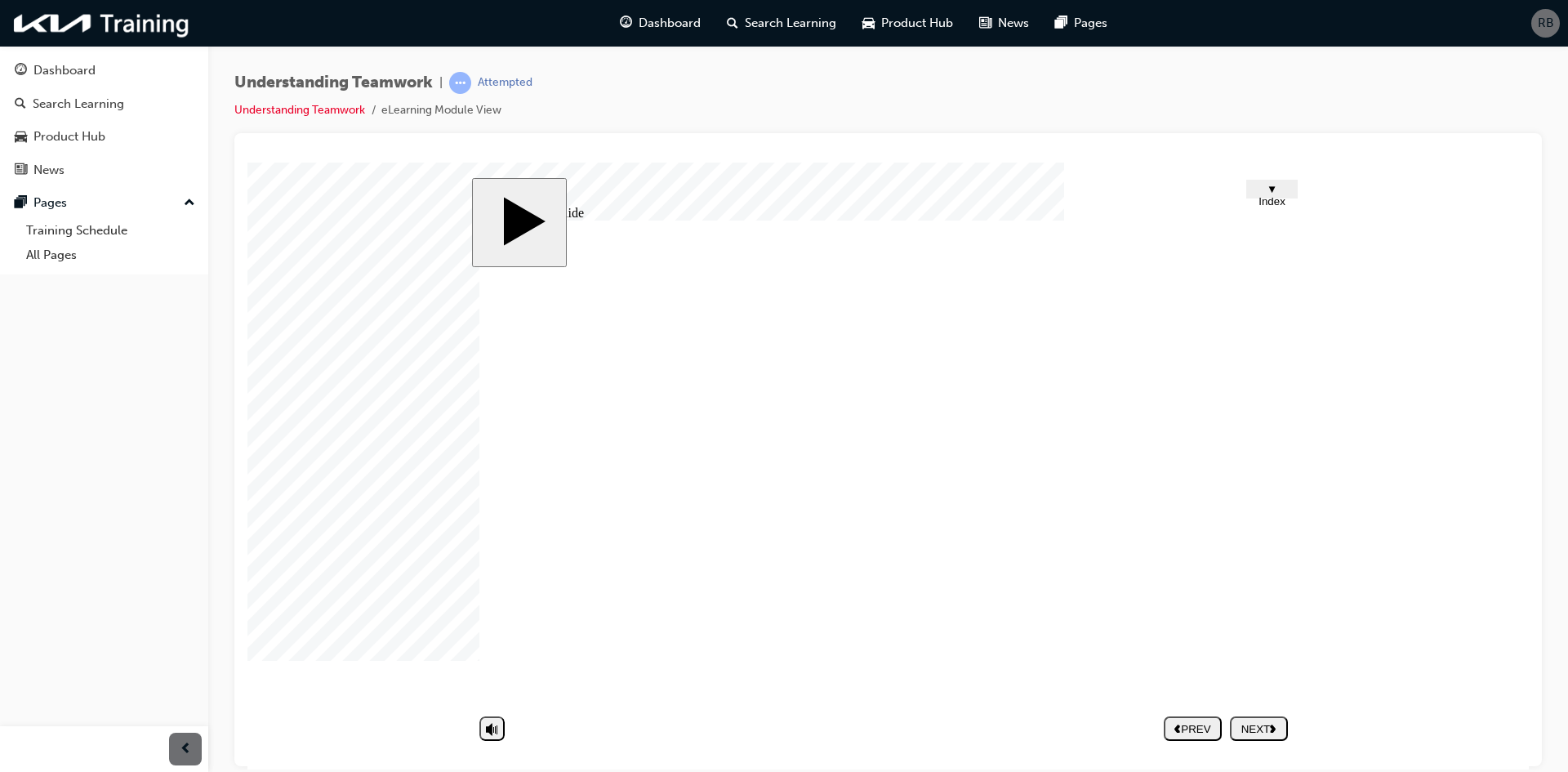
click at [1257, 724] on div "NEXT" at bounding box center [1259, 728] width 45 height 12
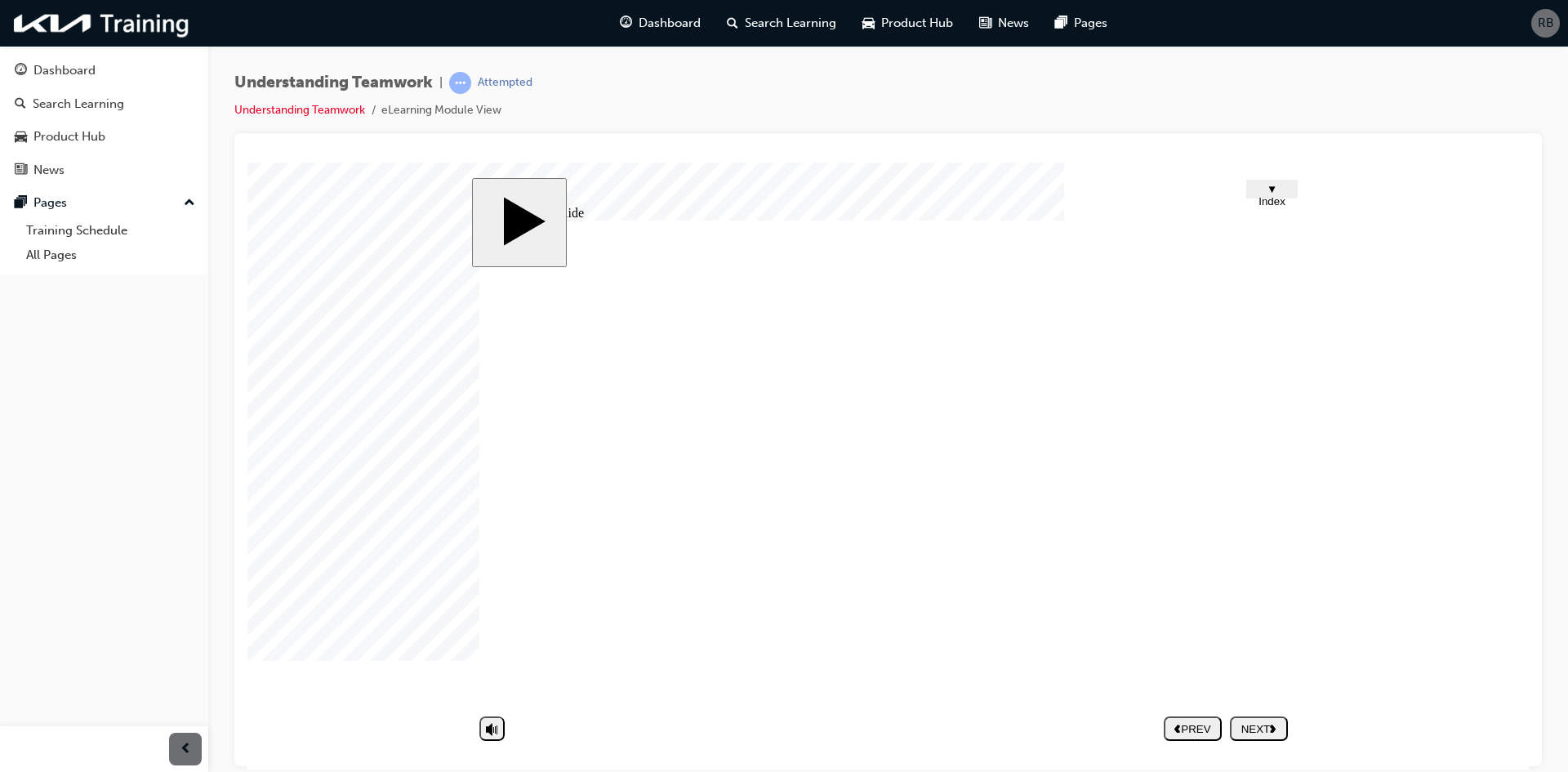
click at [1259, 723] on div "NEXT" at bounding box center [1259, 728] width 45 height 12
type textarea "y"
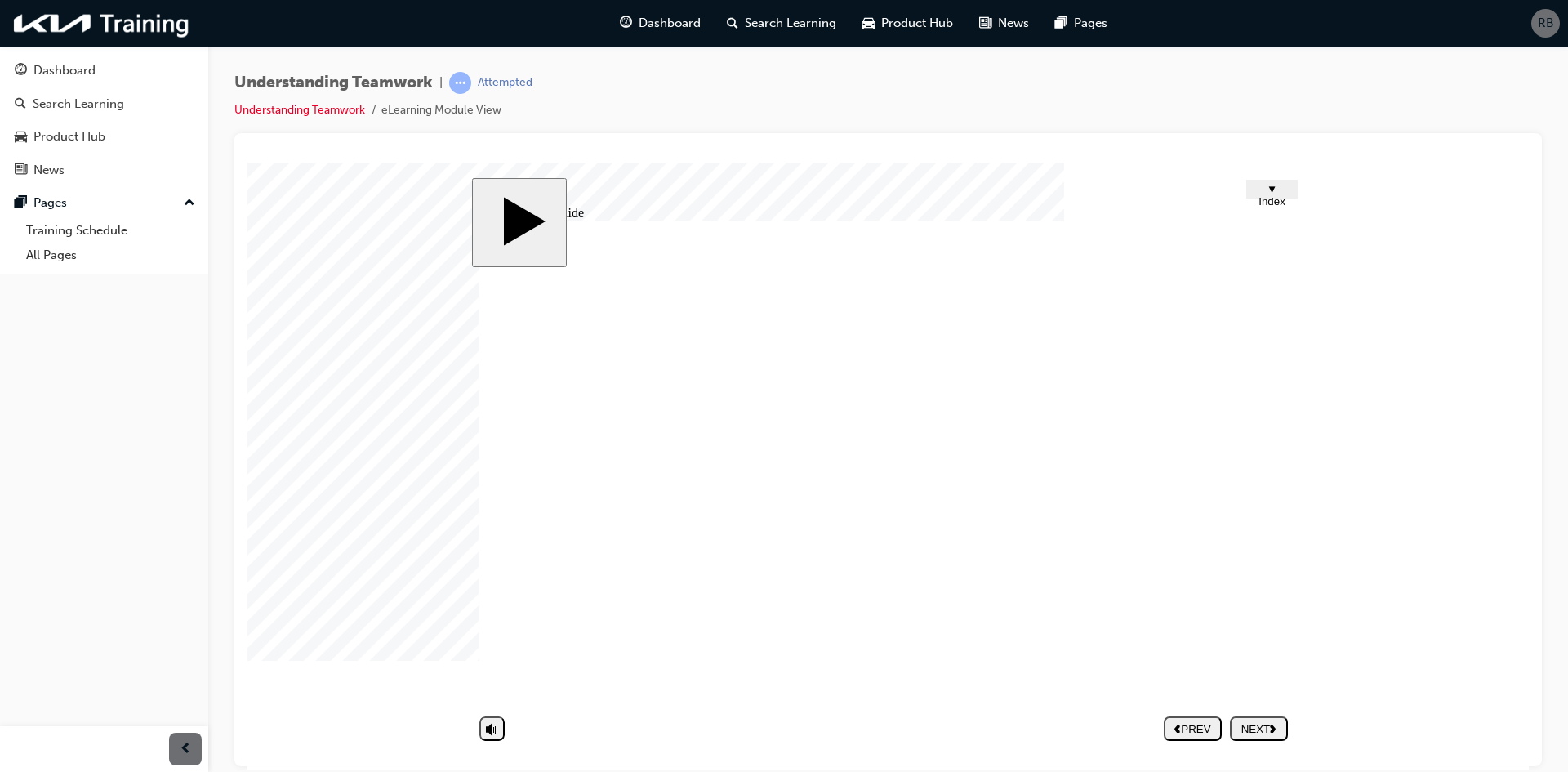
type textarea "ye"
type textarea "yes"
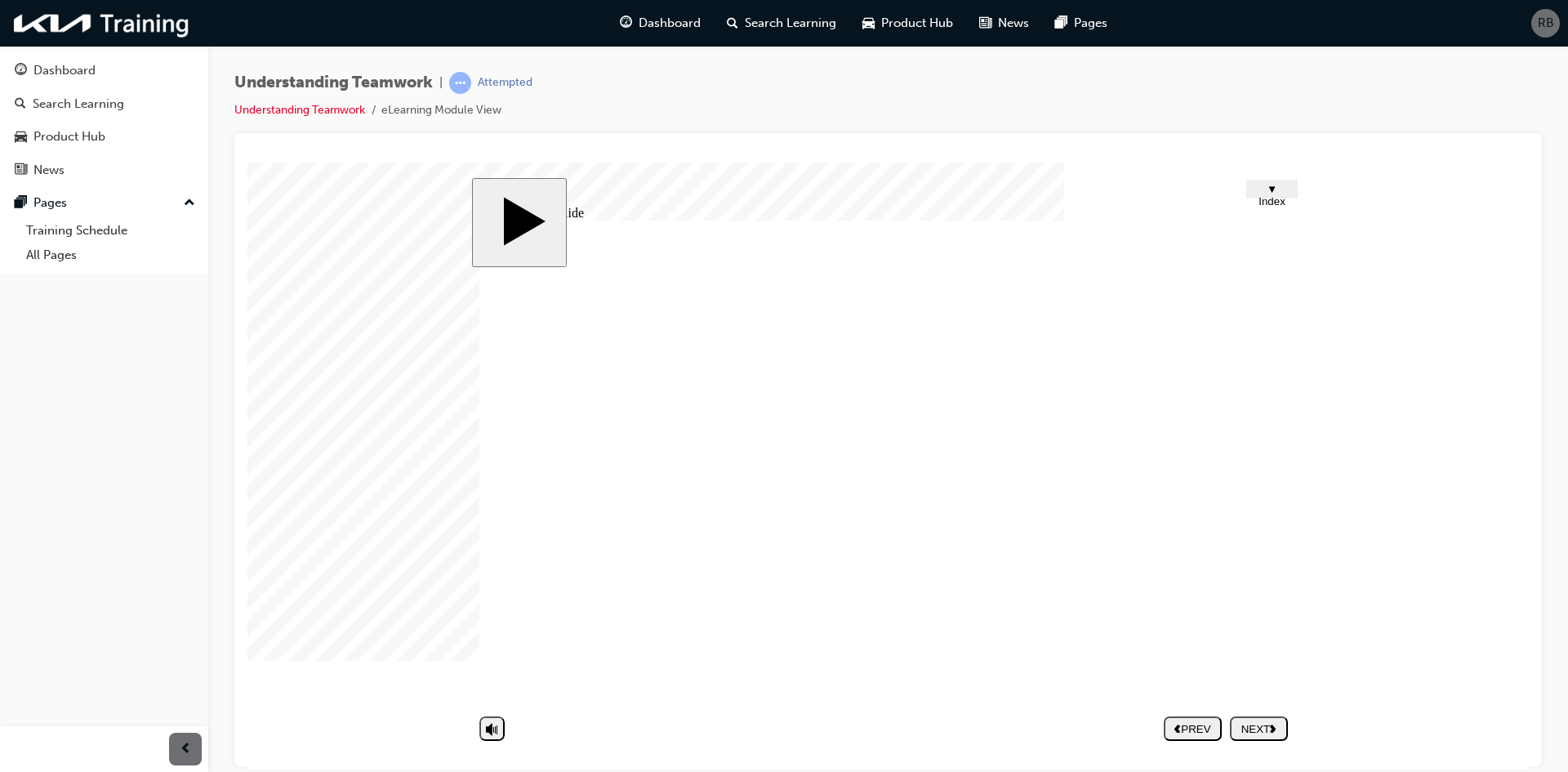
type textarea "yes"
type textarea "yes d"
type textarea "yes de"
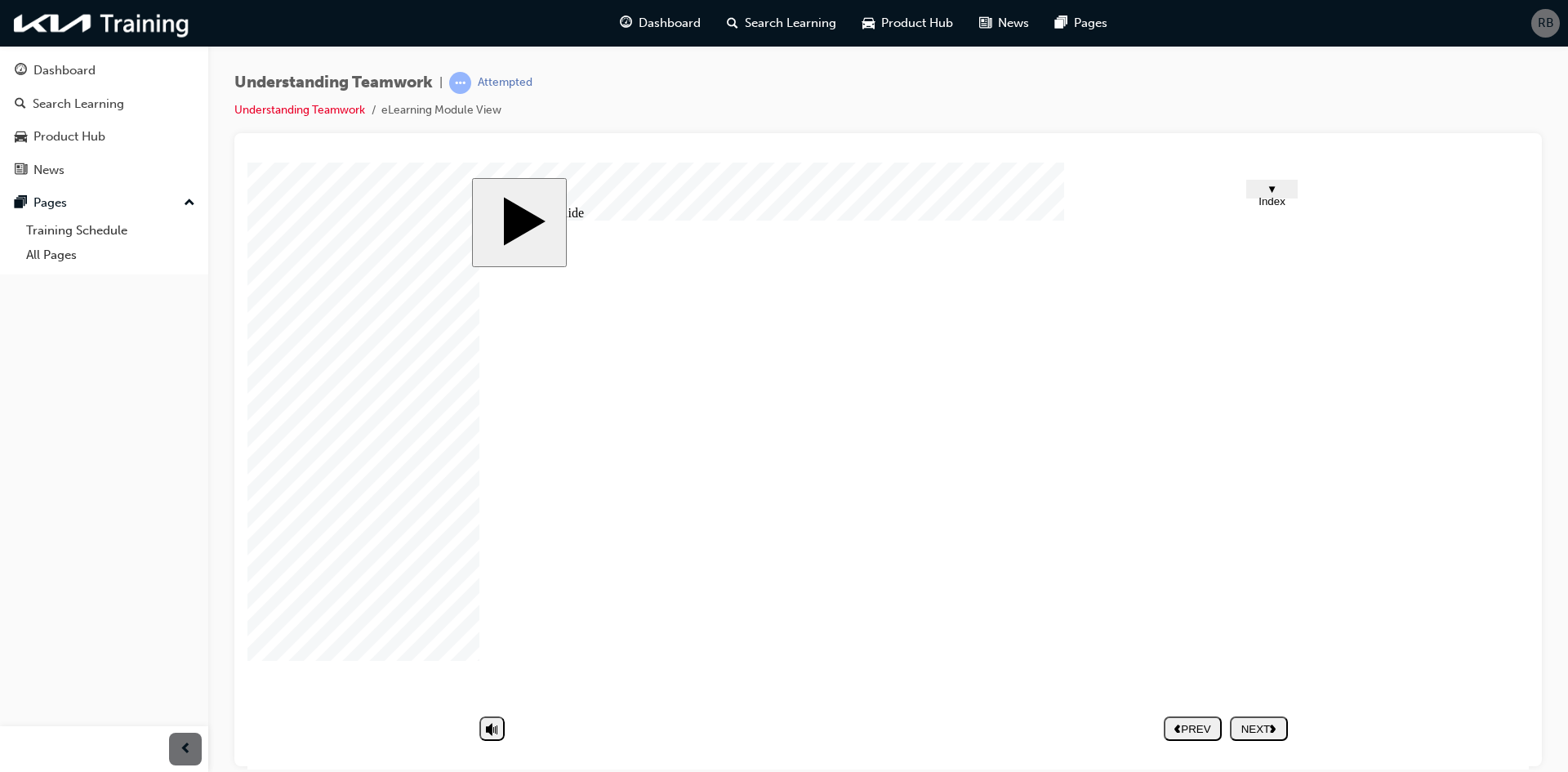
type textarea "yes def"
type textarea "yes defi"
type textarea "yes defin"
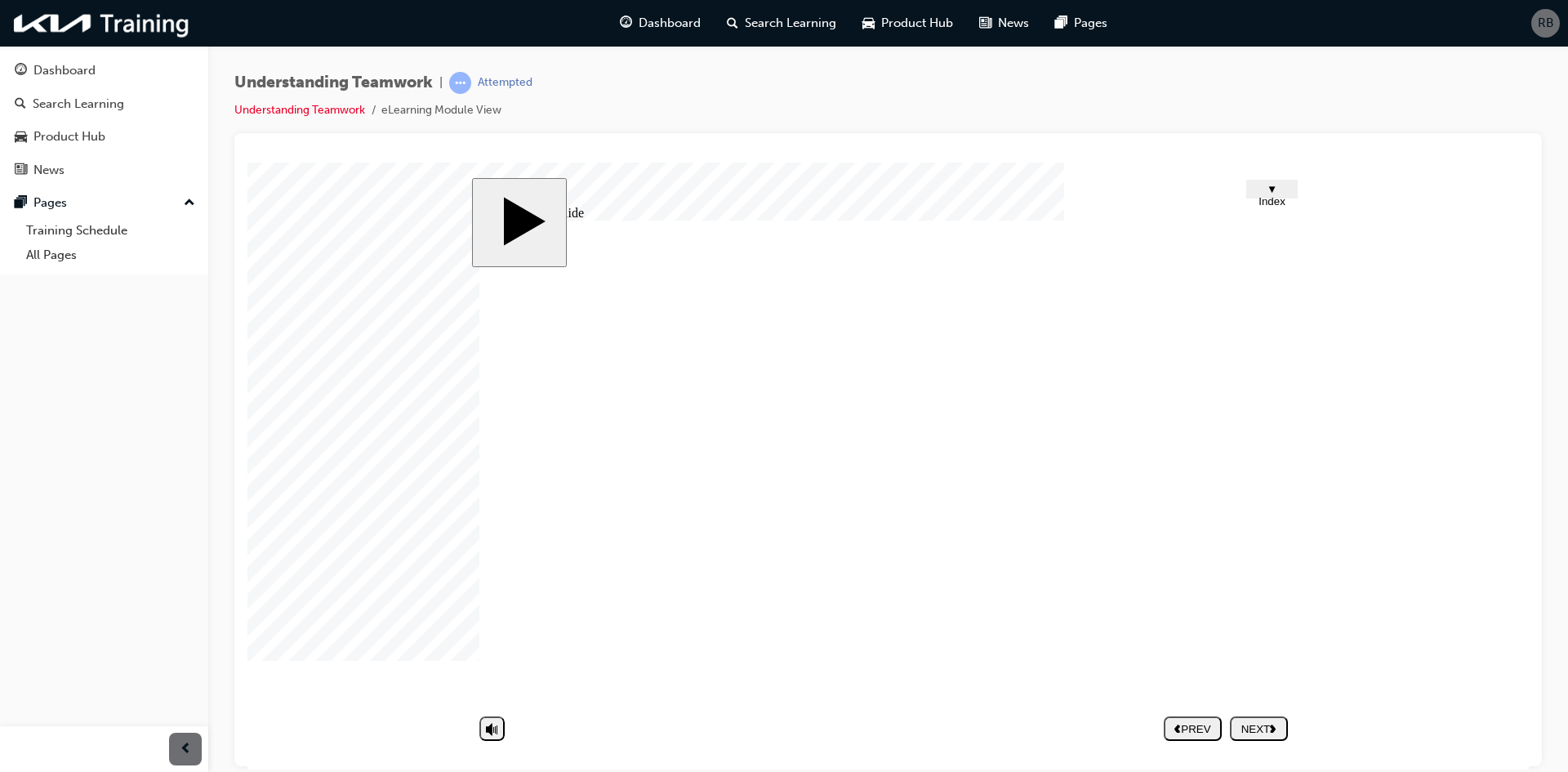
type textarea "yes defin"
type textarea "yes defini"
type textarea "yes definit"
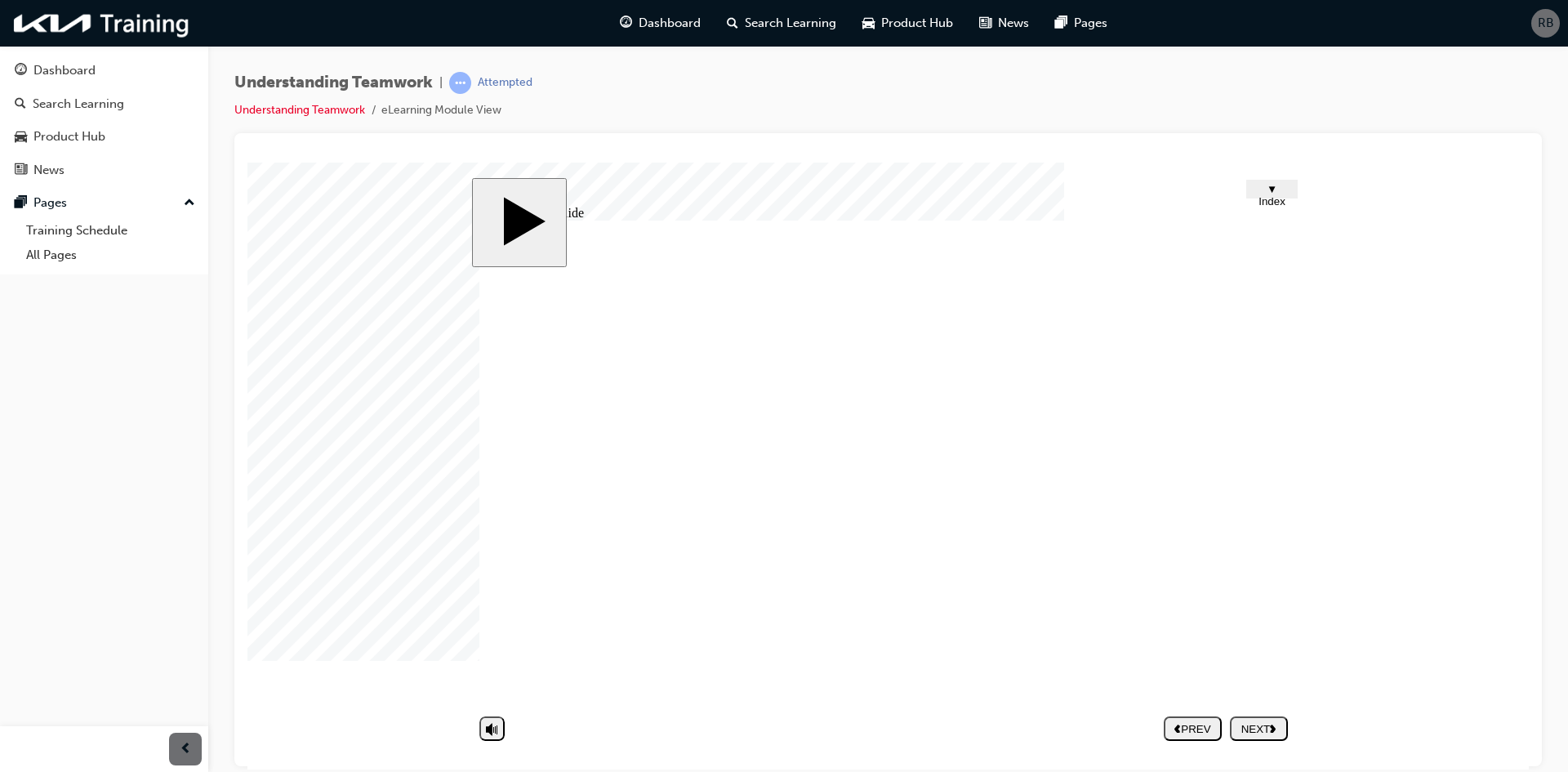
type textarea "yes definite"
type textarea "yes definitel"
type textarea "yes definitely"
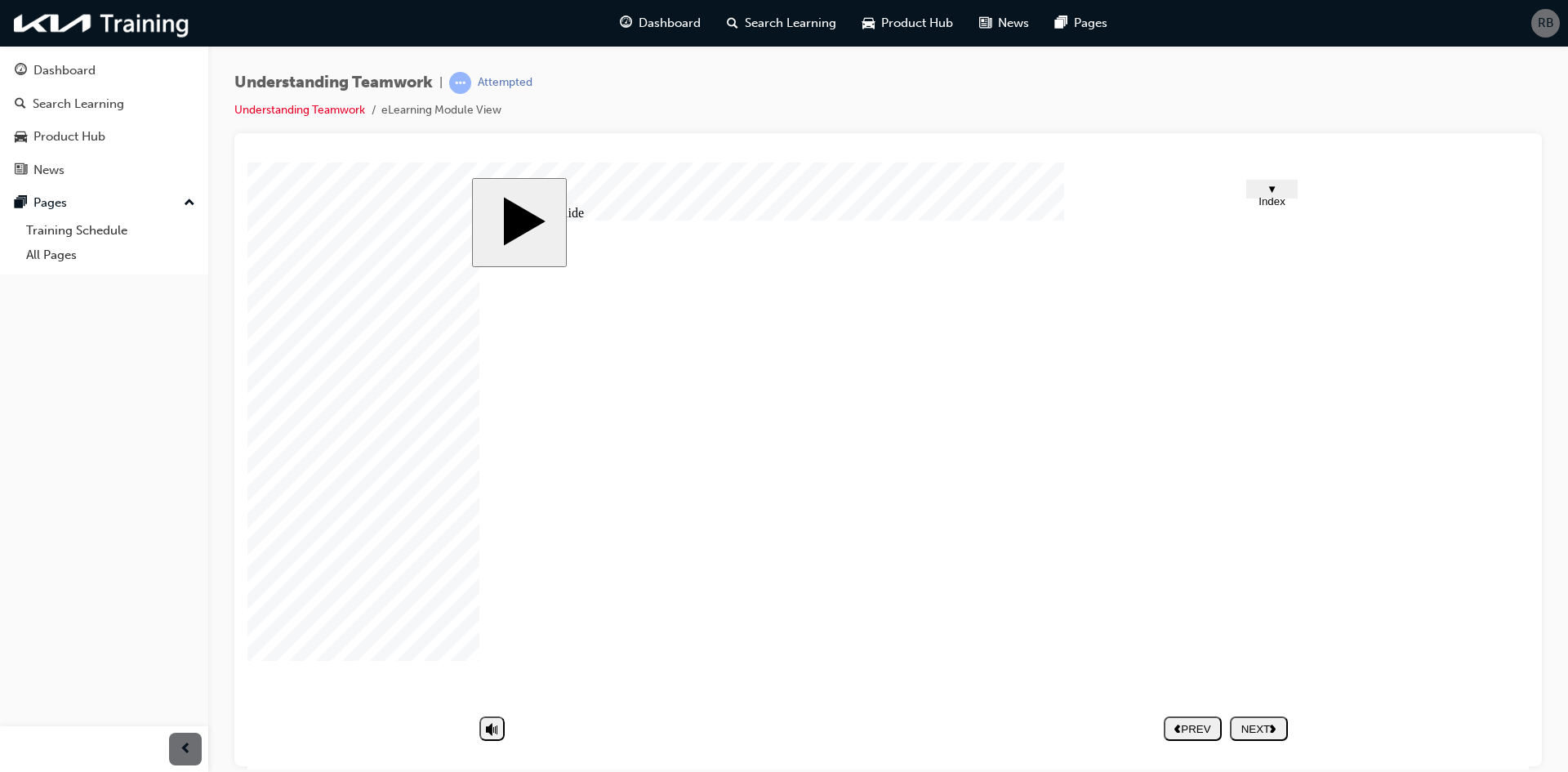
type textarea "yes definitely"
type textarea "yes definitely,"
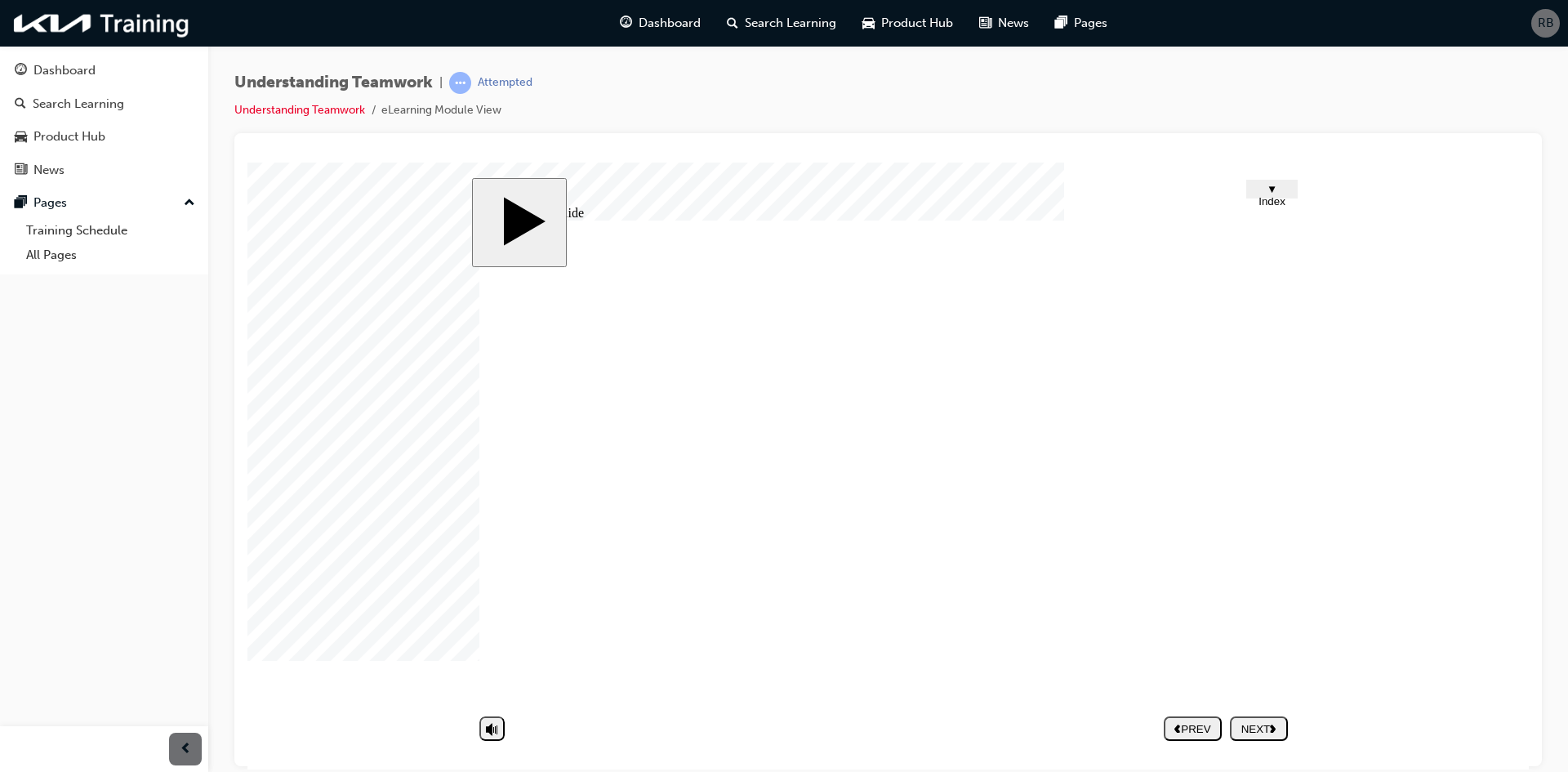
type textarea "yes definitely, m"
type textarea "yes definitely, mo"
type textarea "yes definitely, mos"
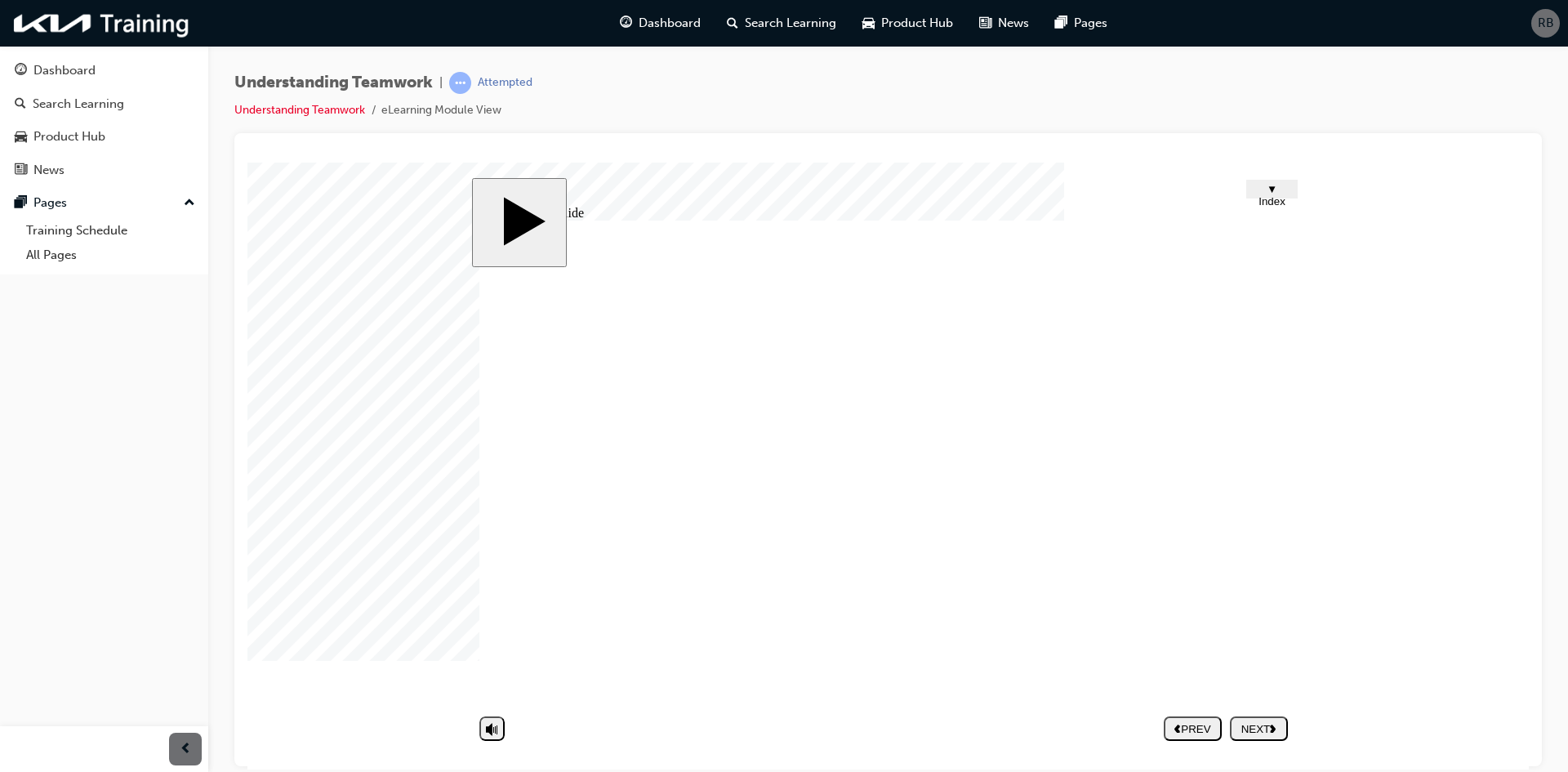
type textarea "yes definitely, mos"
type textarea "yes definitely, most"
type textarea "yes definitely, mostl"
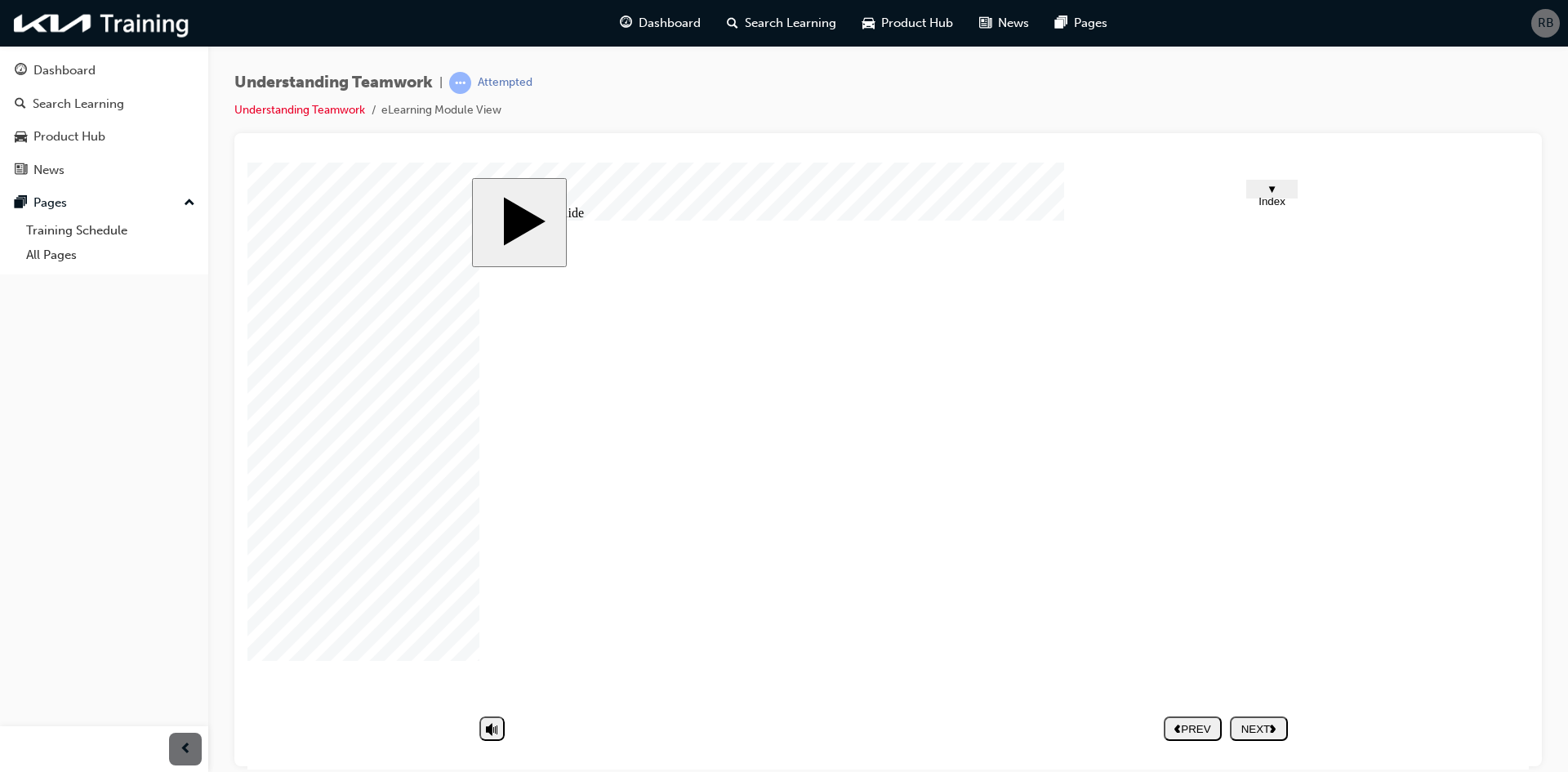
type textarea "yes definitely, mostly"
type textarea "yes definitely, mostly o"
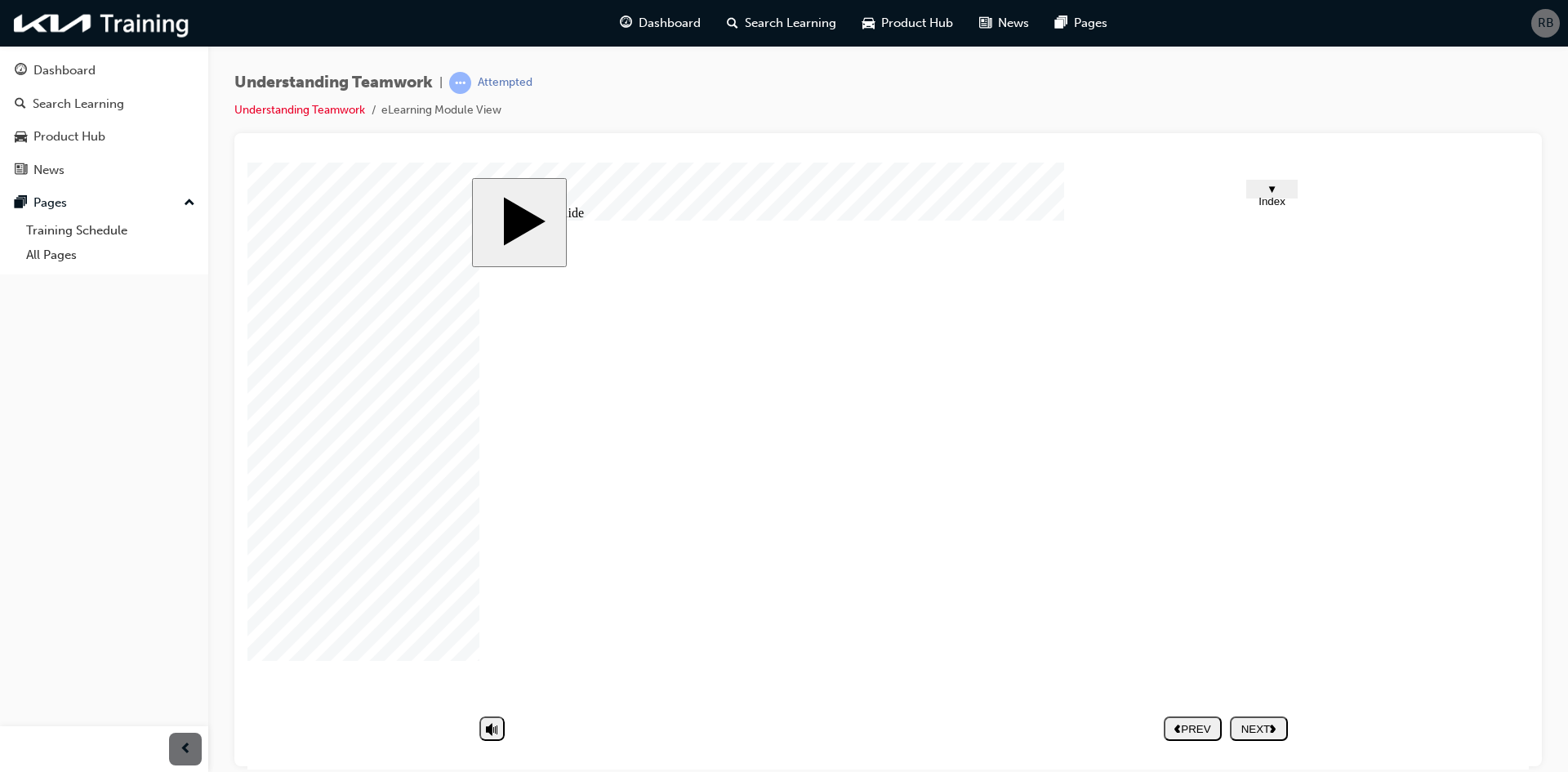
type textarea "yes definitely, mostly o"
type textarea "yes definitely, mostly on"
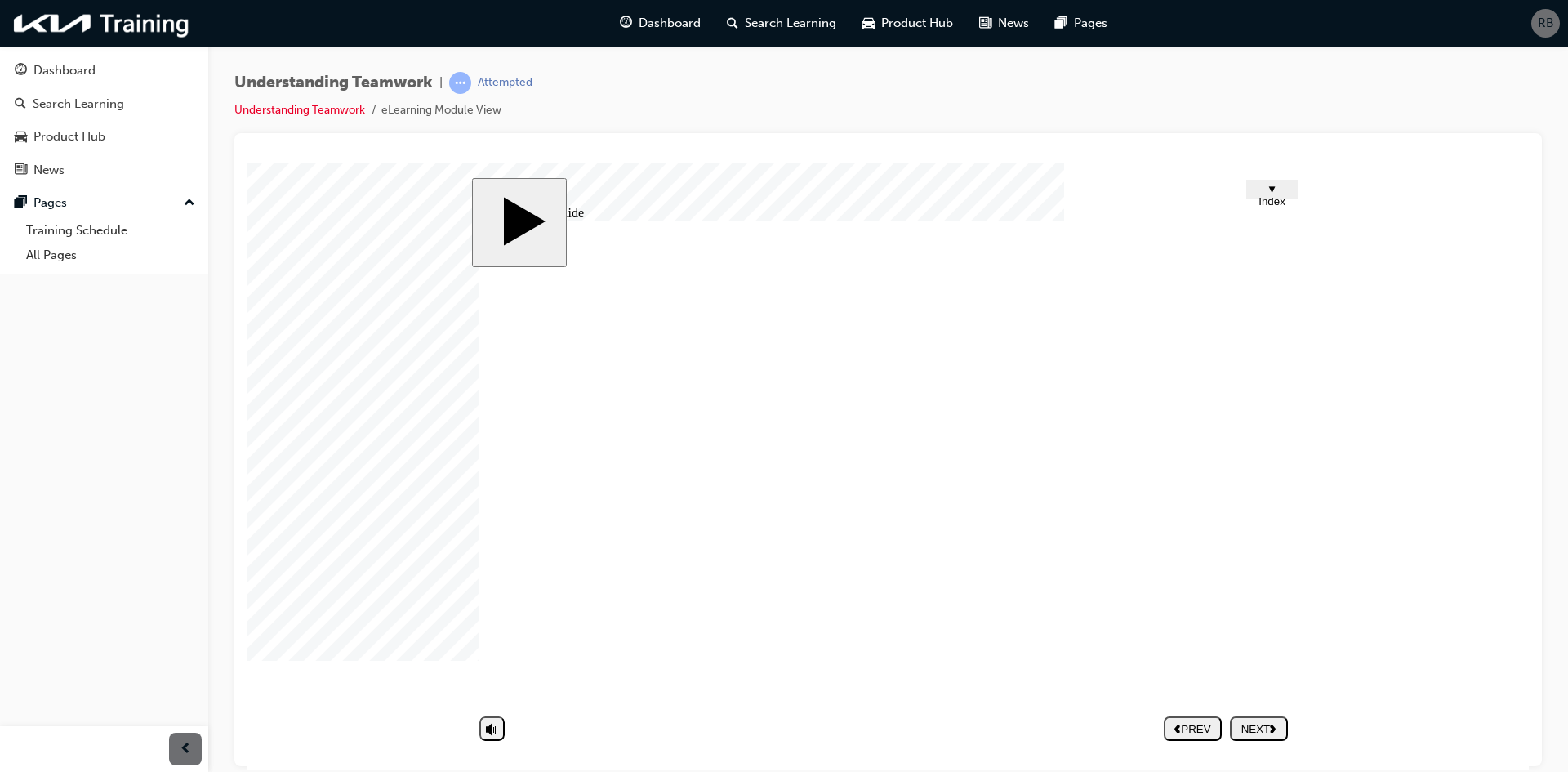
type textarea "yes definitely, mostly on a"
type textarea "yes definitely, mostly on"
type textarea "yes definitely, mostly on o"
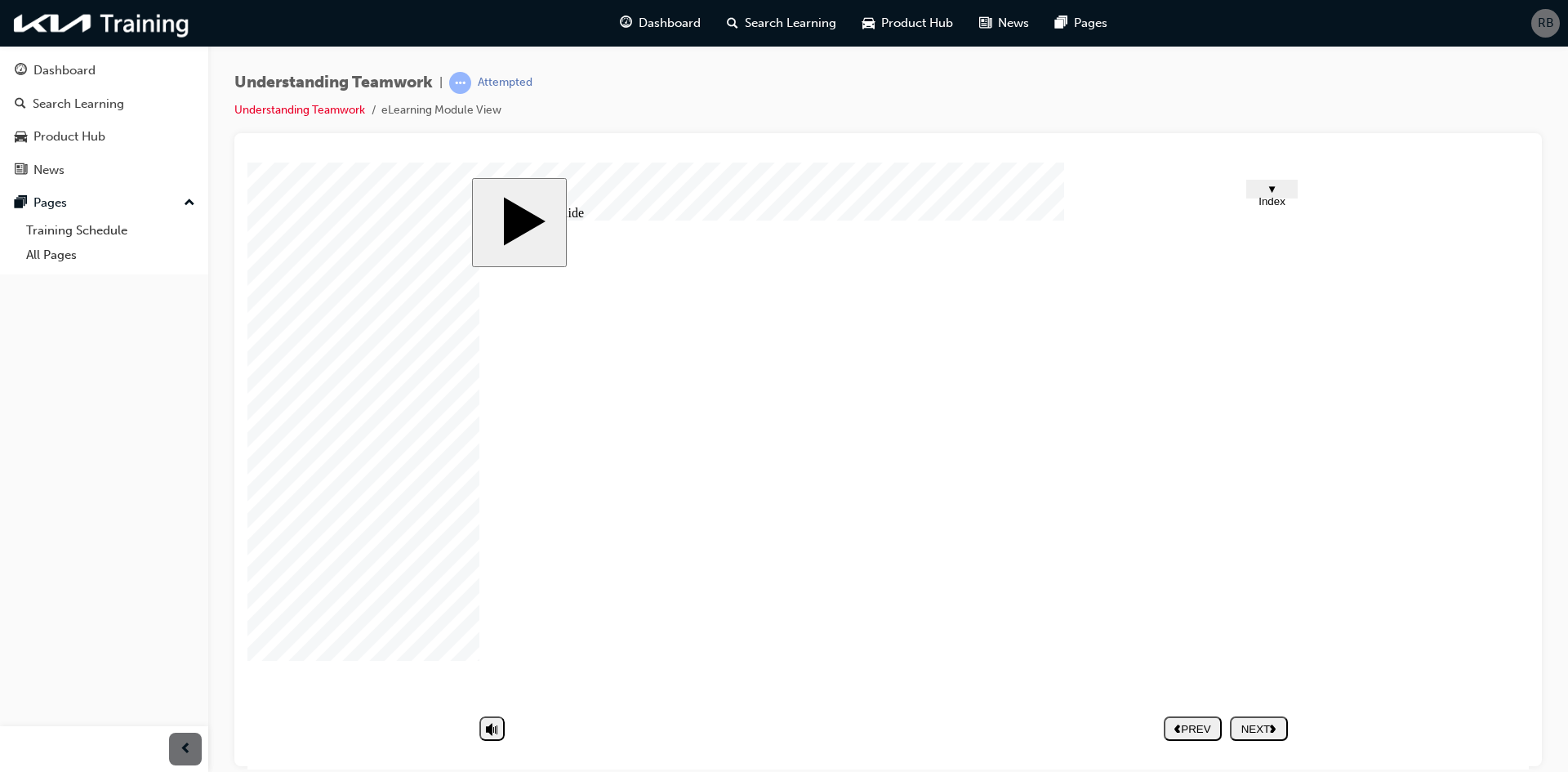
type textarea "yes definitely, mostly on o"
type textarea "yes definitely, mostly on op"
type textarea "yes definitely, mostly on opi"
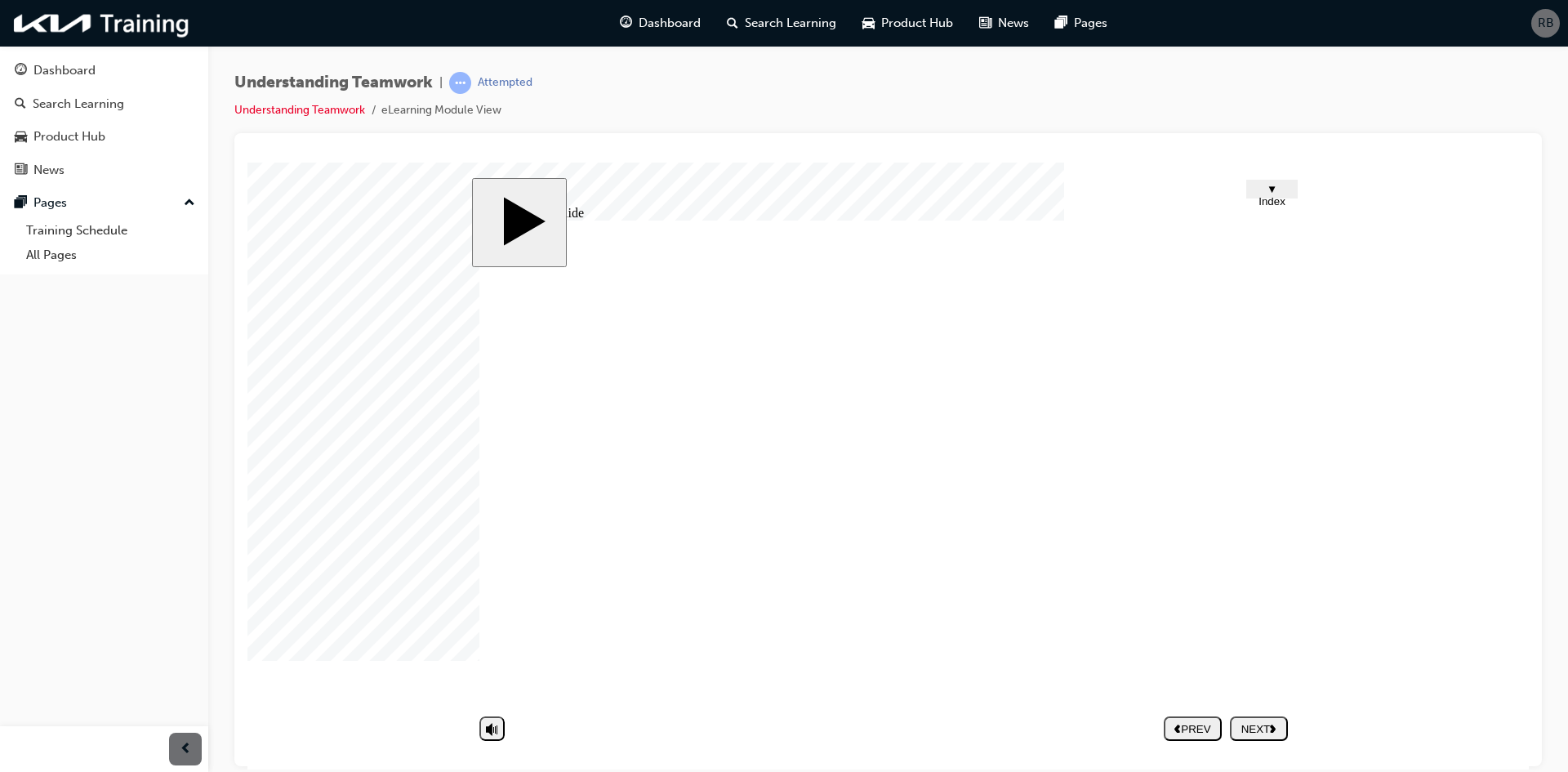
type textarea "yes definitely, mostly on opin"
type textarea "yes definitely, mostly on opini"
type textarea "yes definitely, mostly on opinio"
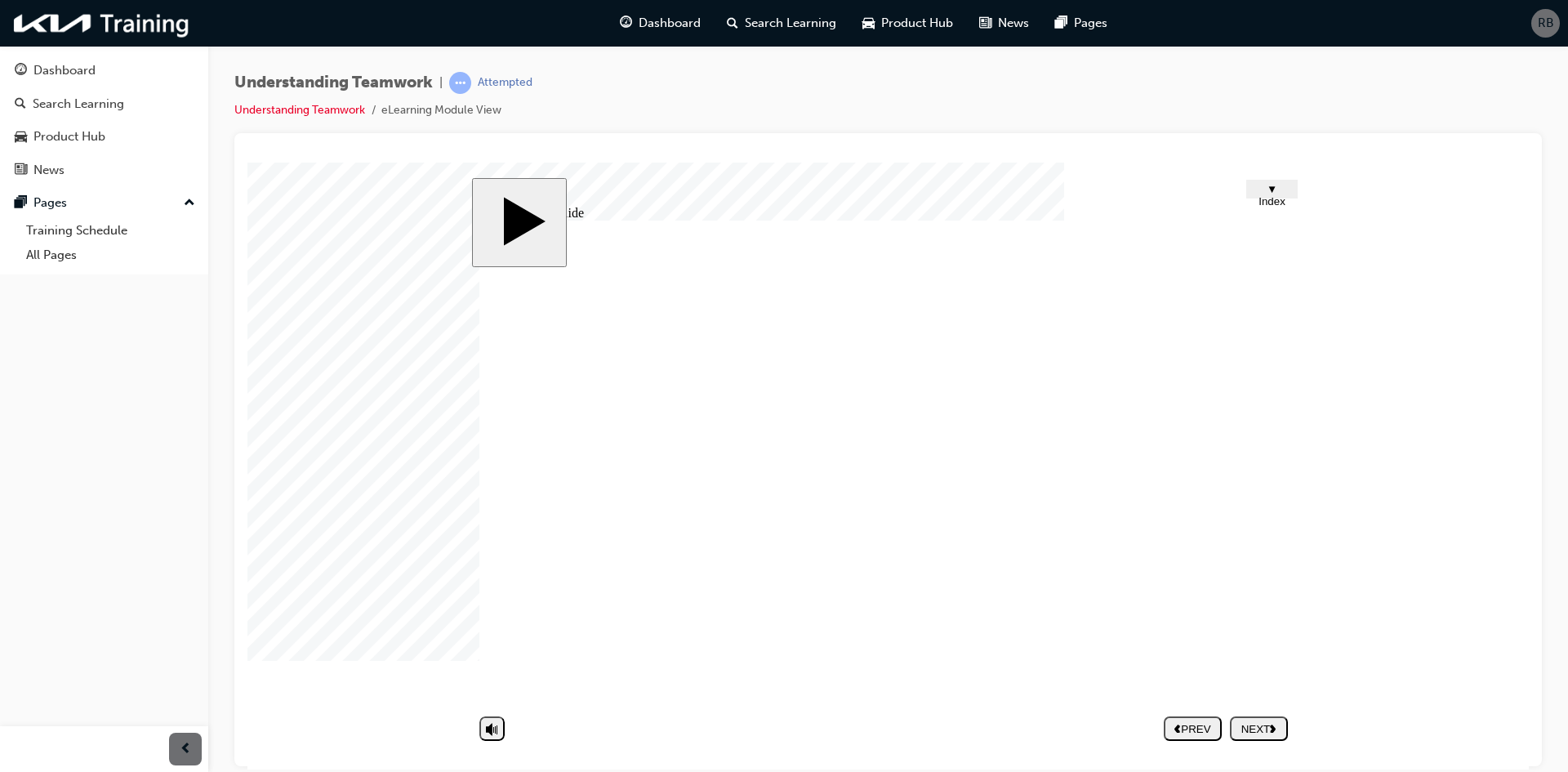
type textarea "yes definitely, mostly on opinio"
type textarea "yes definitely, mostly on opinion"
type textarea "yes definitely, mostly on opinions"
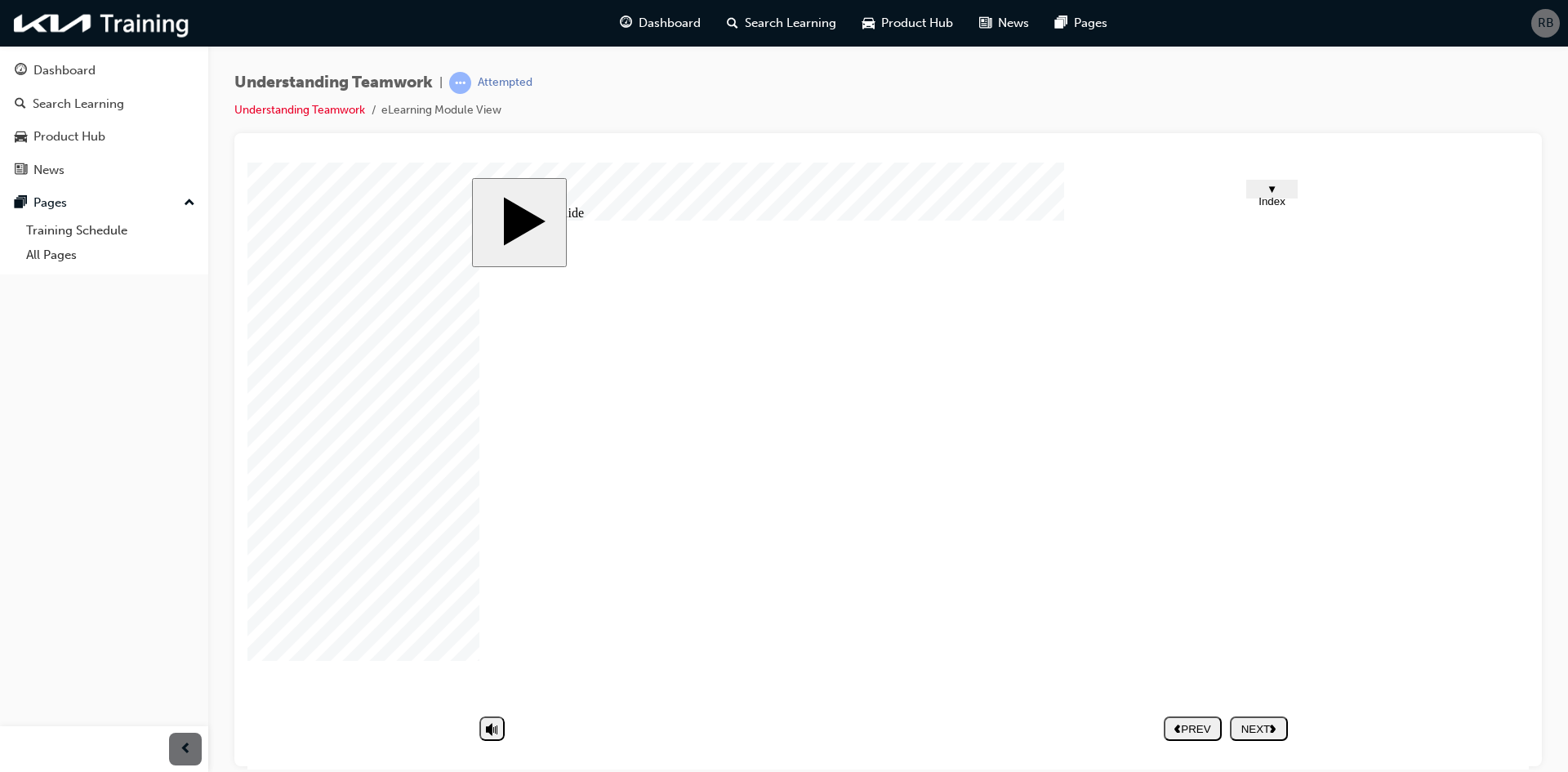
type textarea "yes definitely, mostly on opinions"
type textarea "yes definitely, mostly on opinions o"
type textarea "yes definitely, mostly on opinions on"
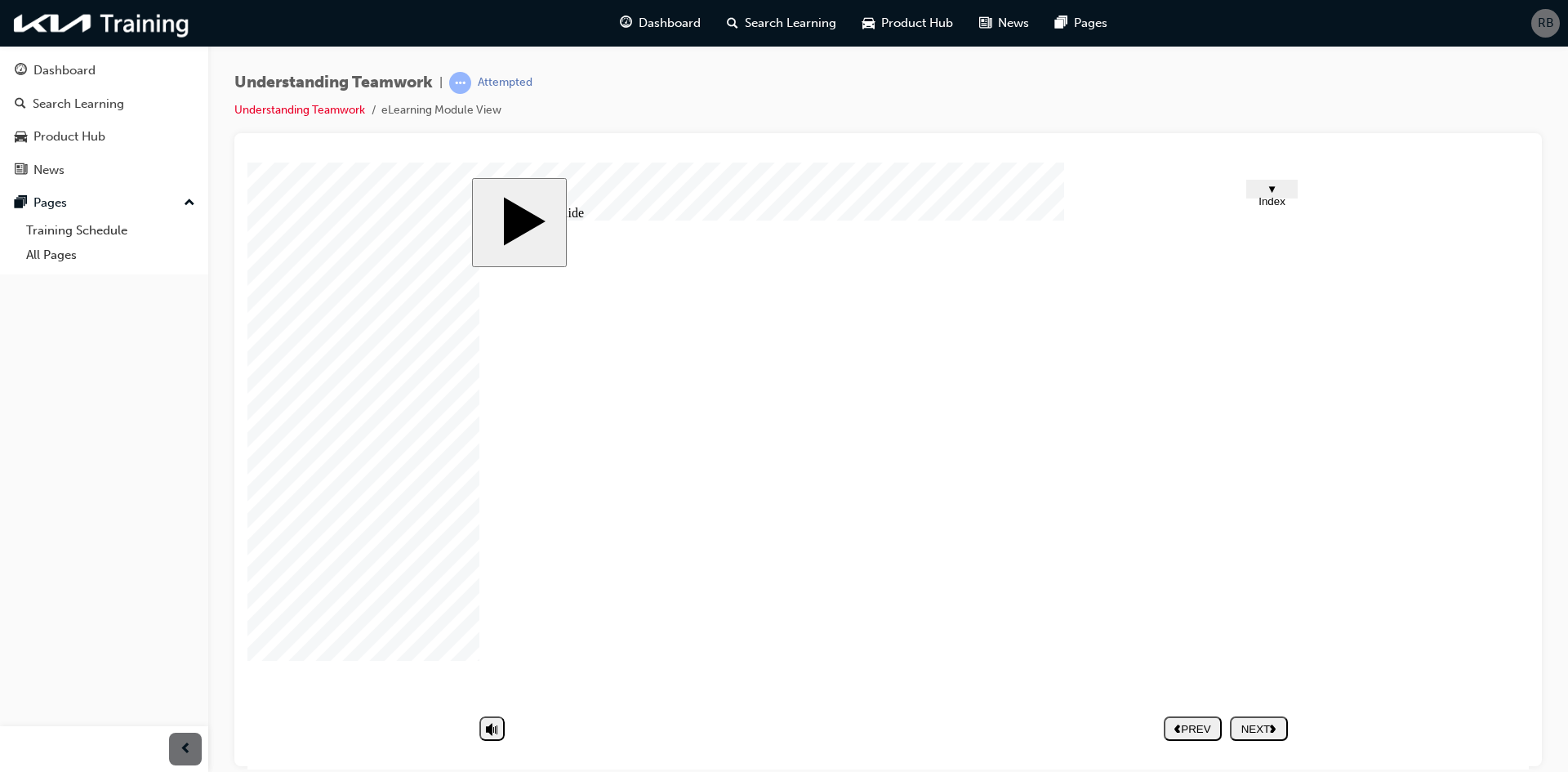
type textarea "yes definitely, mostly on opinions on"
type textarea "yes definitely, mostly on opinions on h"
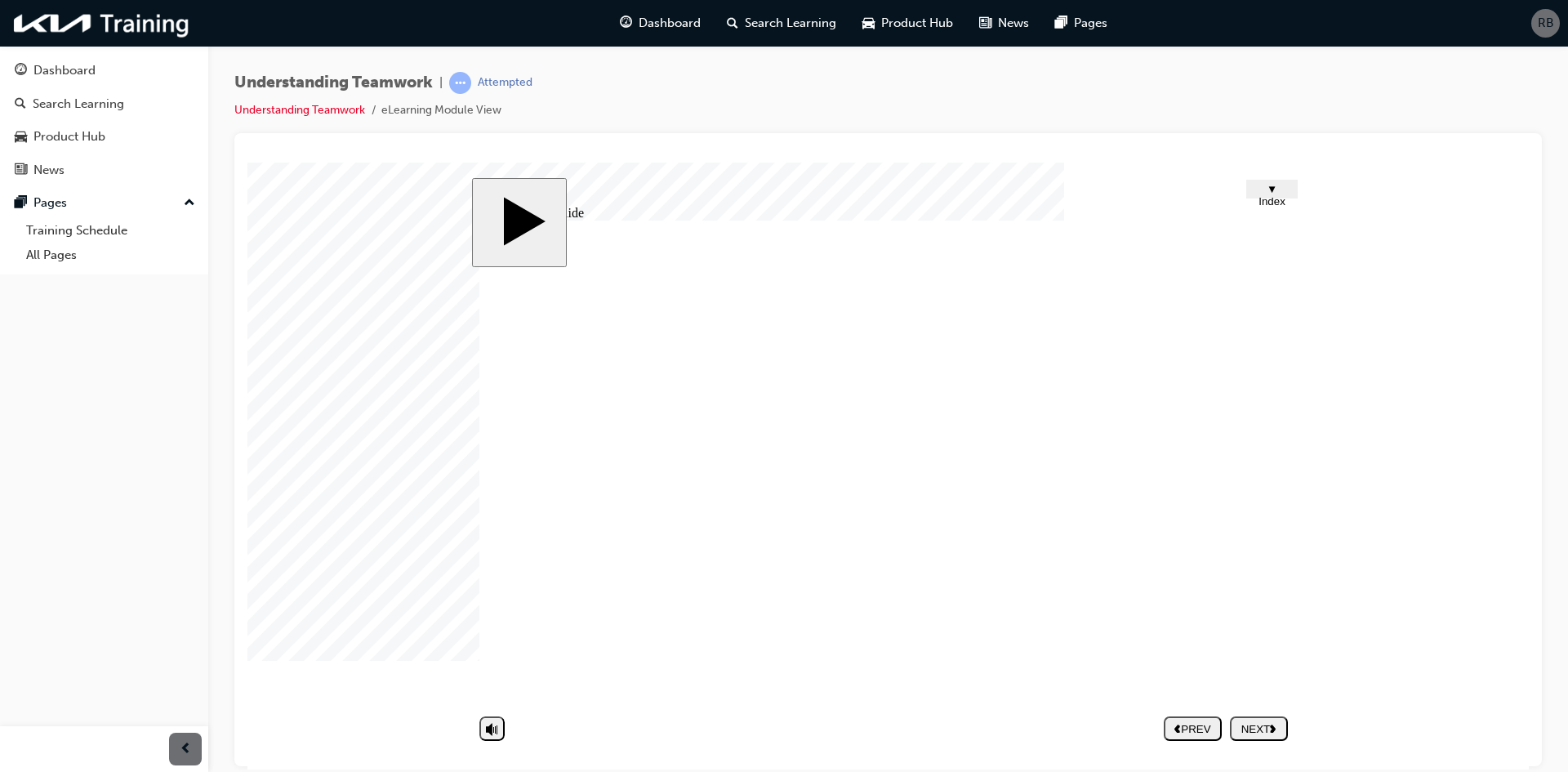
type textarea "yes definitely, mostly on opinions on ho"
type textarea "yes definitely, mostly on opinions on how"
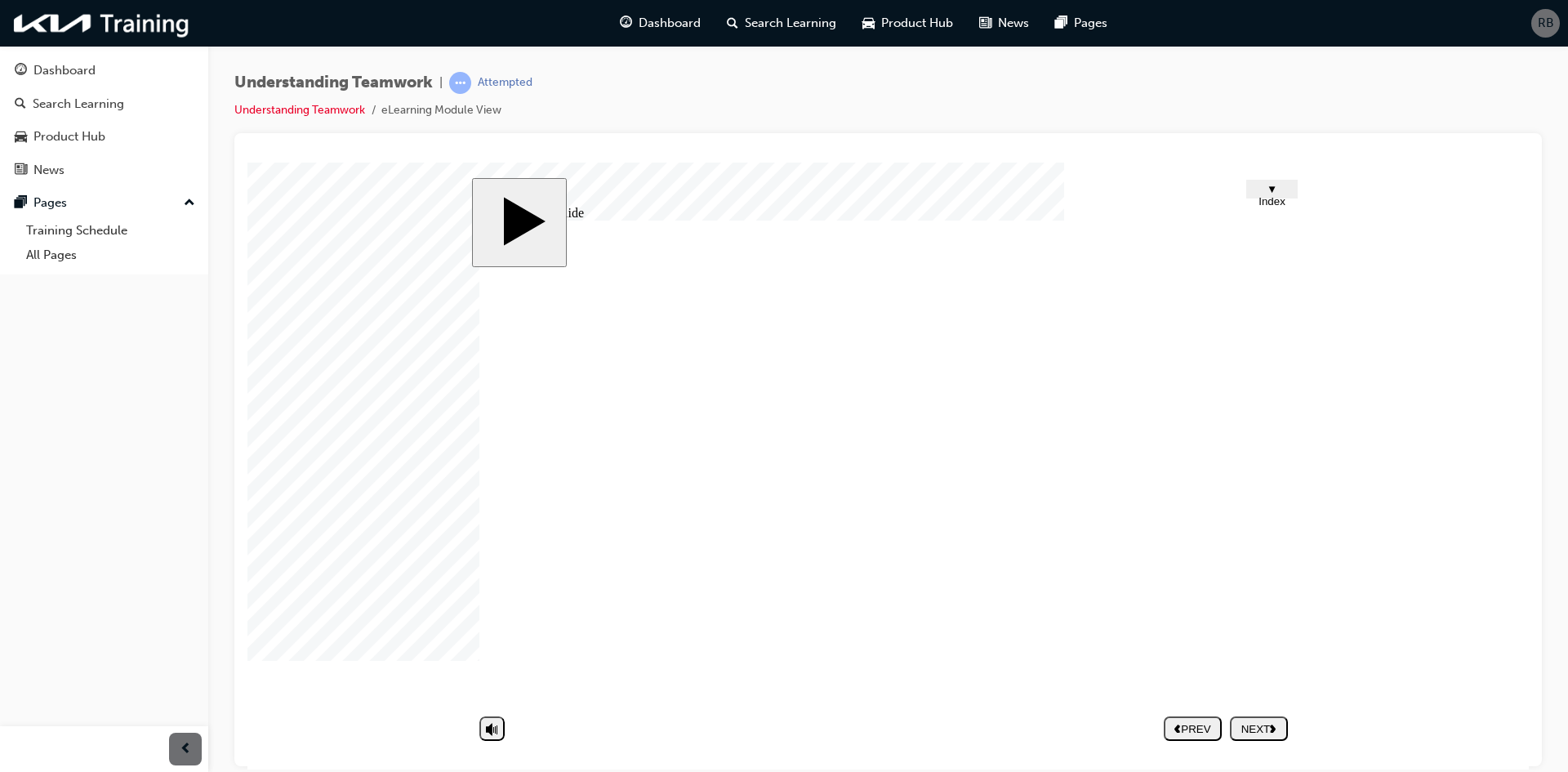
type textarea "yes definitely, mostly on opinions on how"
type textarea "yes definitely, mostly on opinions on how t"
type textarea "yes definitely, mostly on opinions on how to"
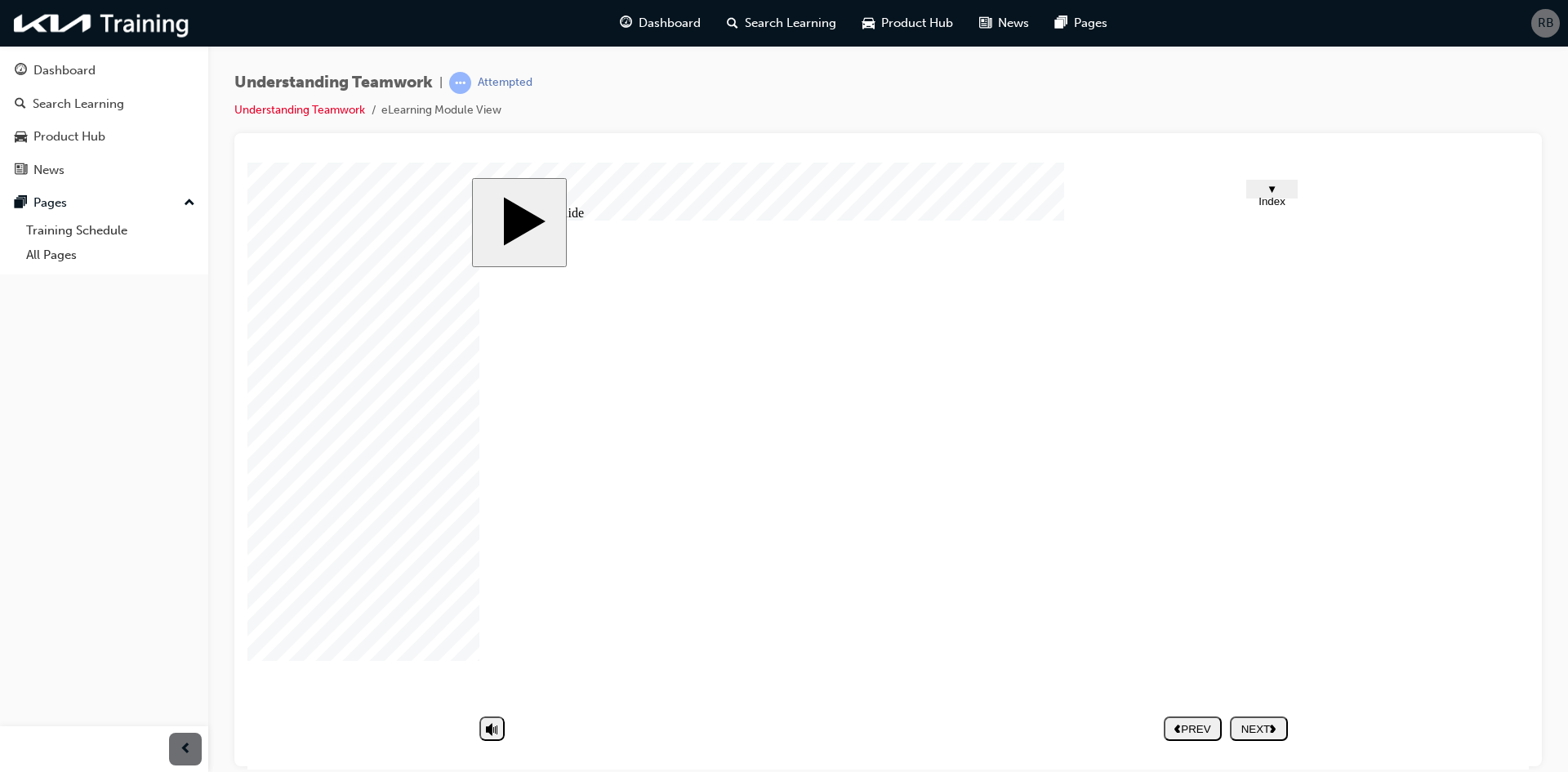
type textarea "yes definitely, mostly on opinions on how to"
type textarea "yes definitely, mostly on opinions on how to a"
type textarea "yes definitely, mostly on opinions on how to ap"
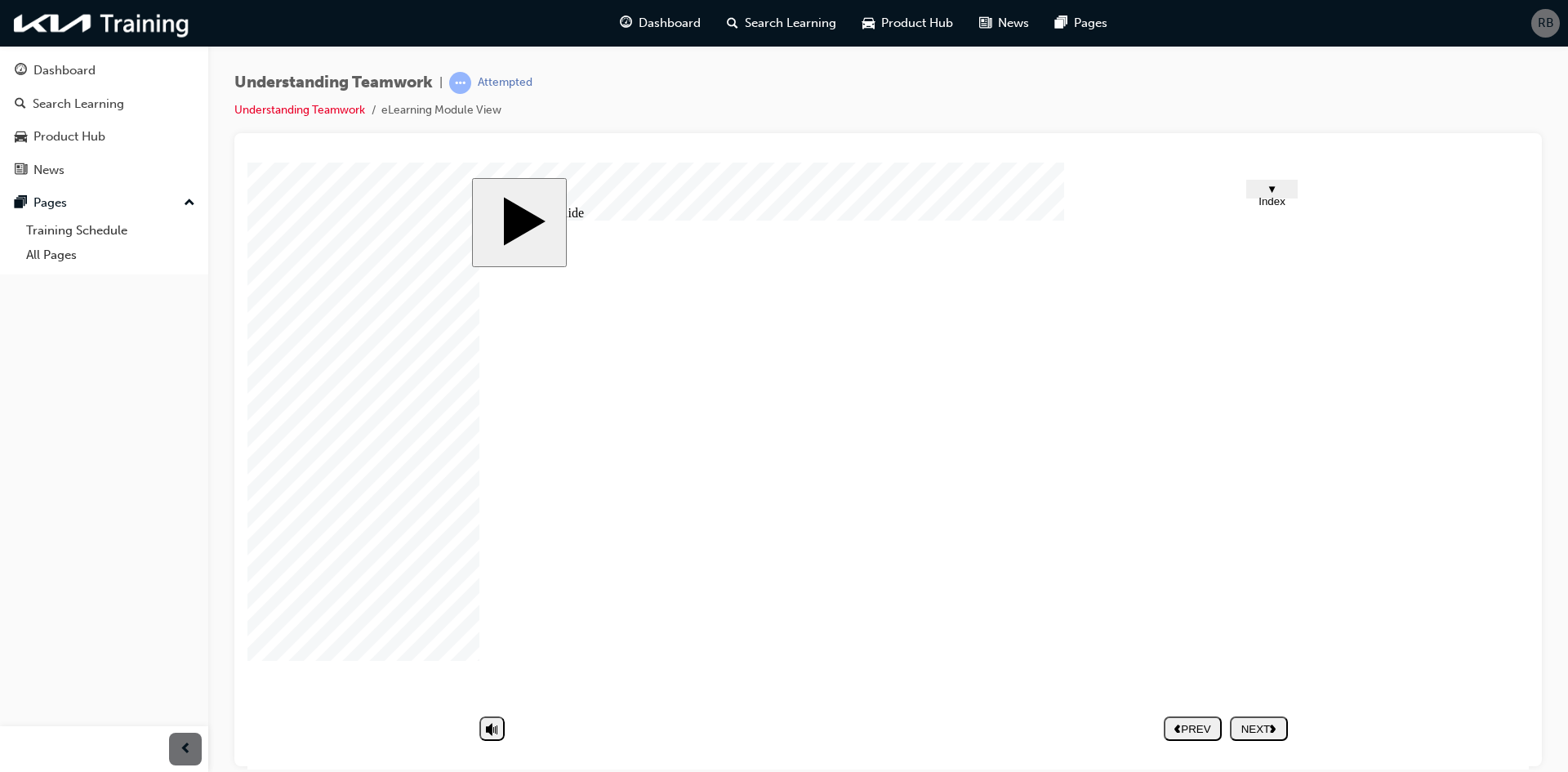
type textarea "yes definitely, mostly on opinions on how to ap"
type textarea "yes definitely, mostly on opinions on how to app"
type textarea "yes definitely, mostly on opinions on how to appr"
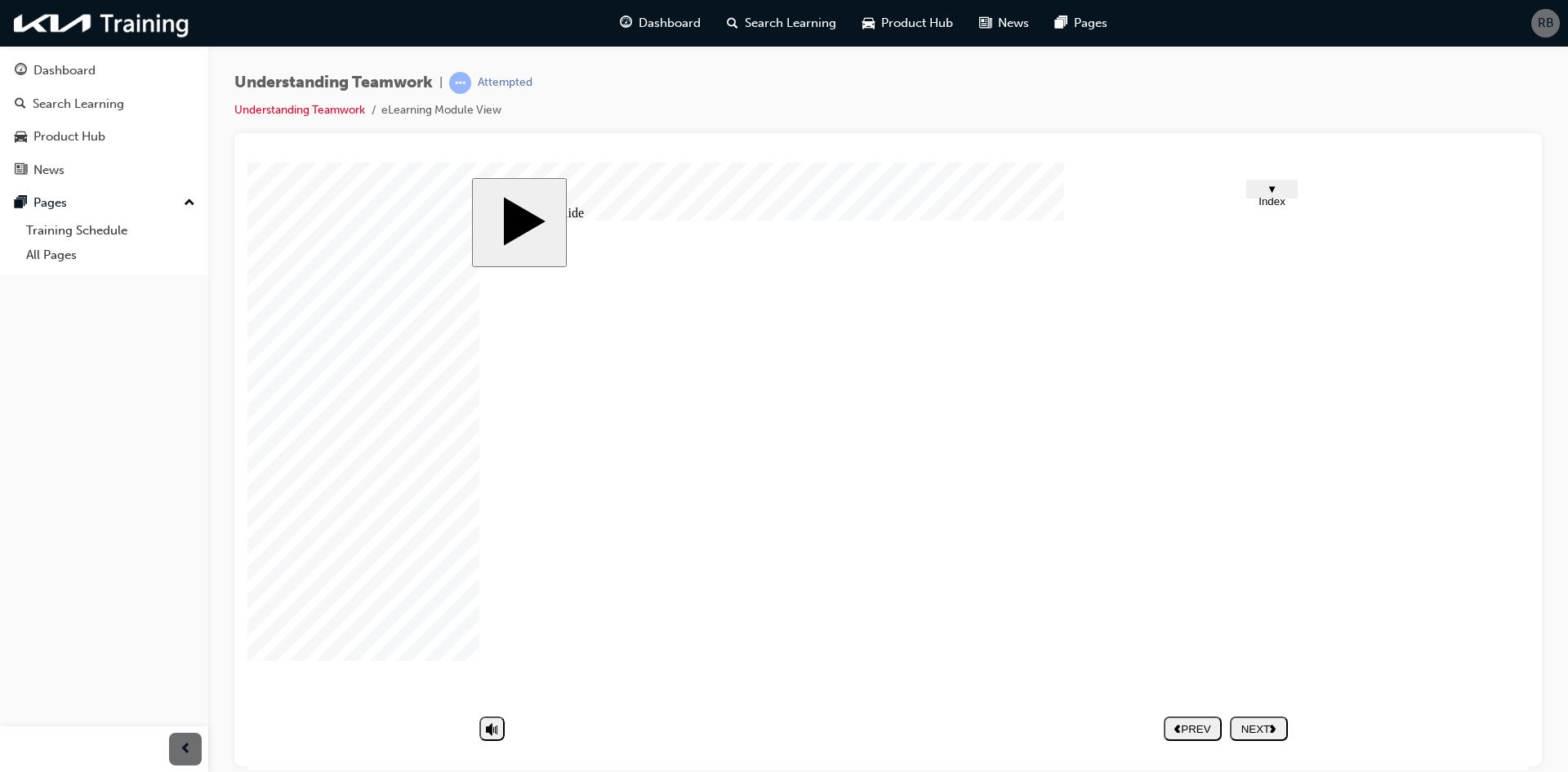
type textarea "yes definitely, mostly on opinions on how to appro"
type textarea "yes definitely, mostly on opinions on how to approa"
type textarea "yes definitely, mostly on opinions on how to approac"
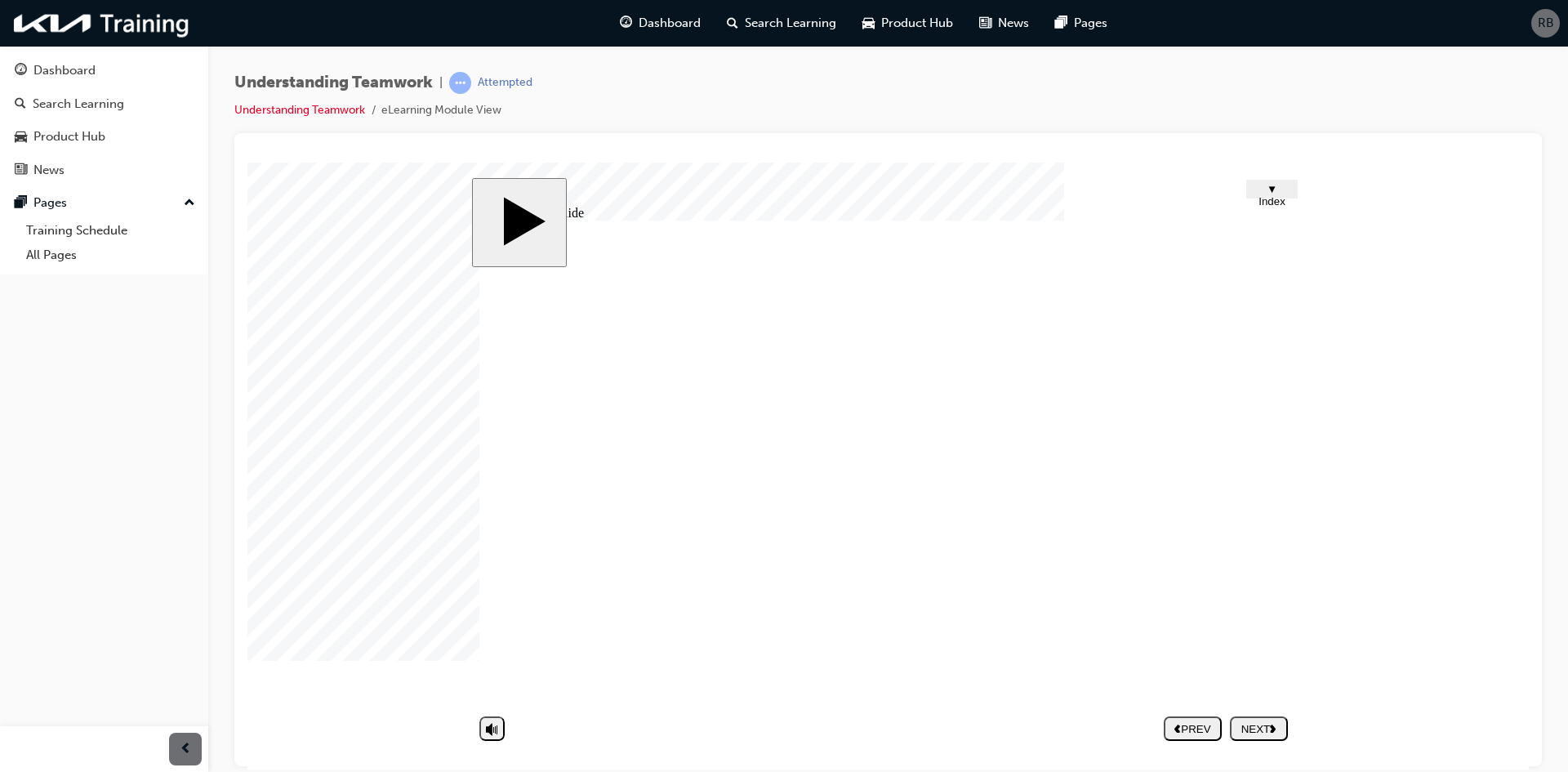
type textarea "yes definitely, mostly on opinions on how to approac"
type textarea "yes definitely, mostly on opinions on how to approach"
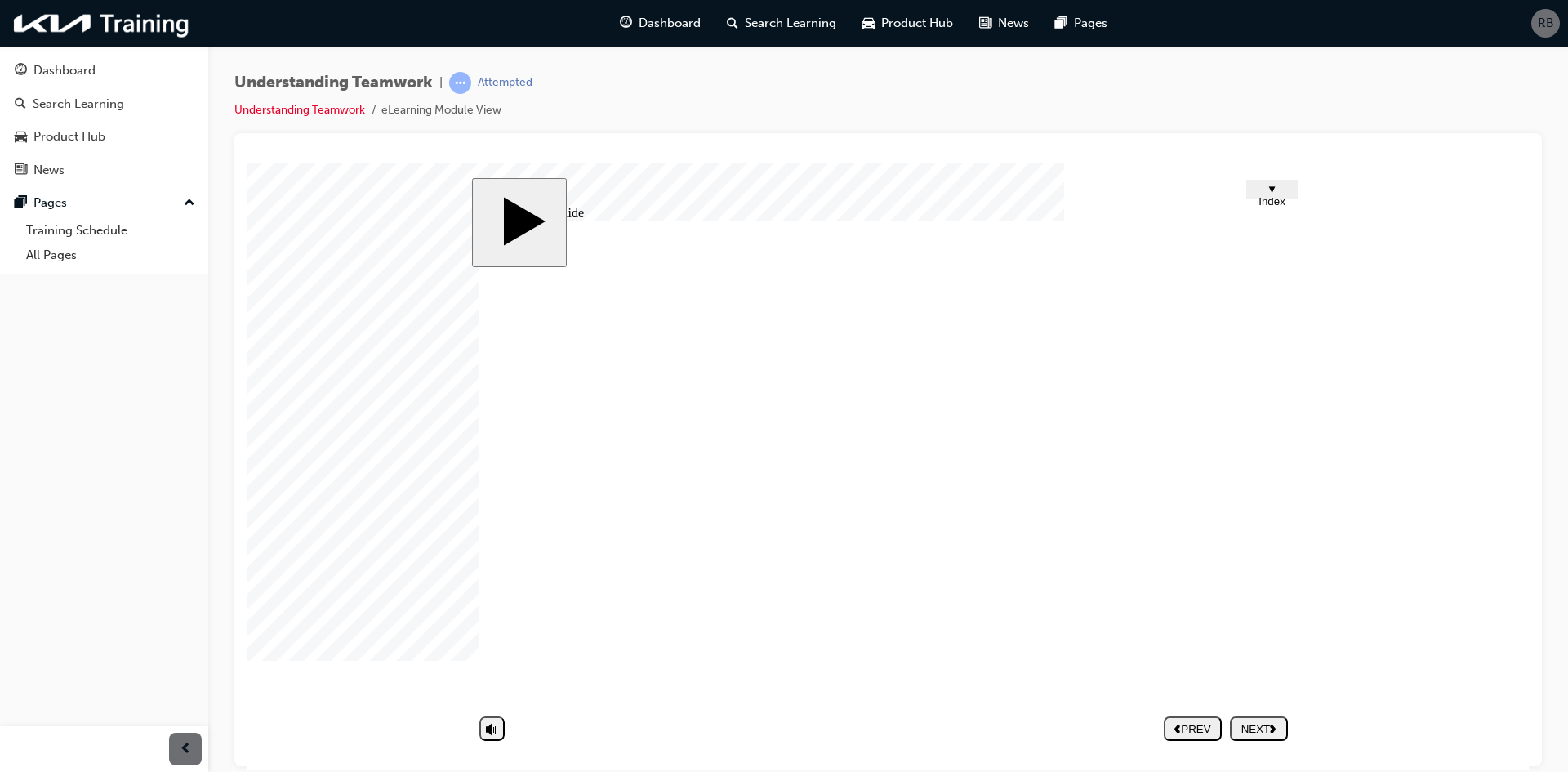
type textarea "yes definitely, mostly on opinions on how to approach a"
type textarea "yes definitely, mostly on opinions on how to approach"
type textarea "yes definitely, mostly on opinions on how to approach c"
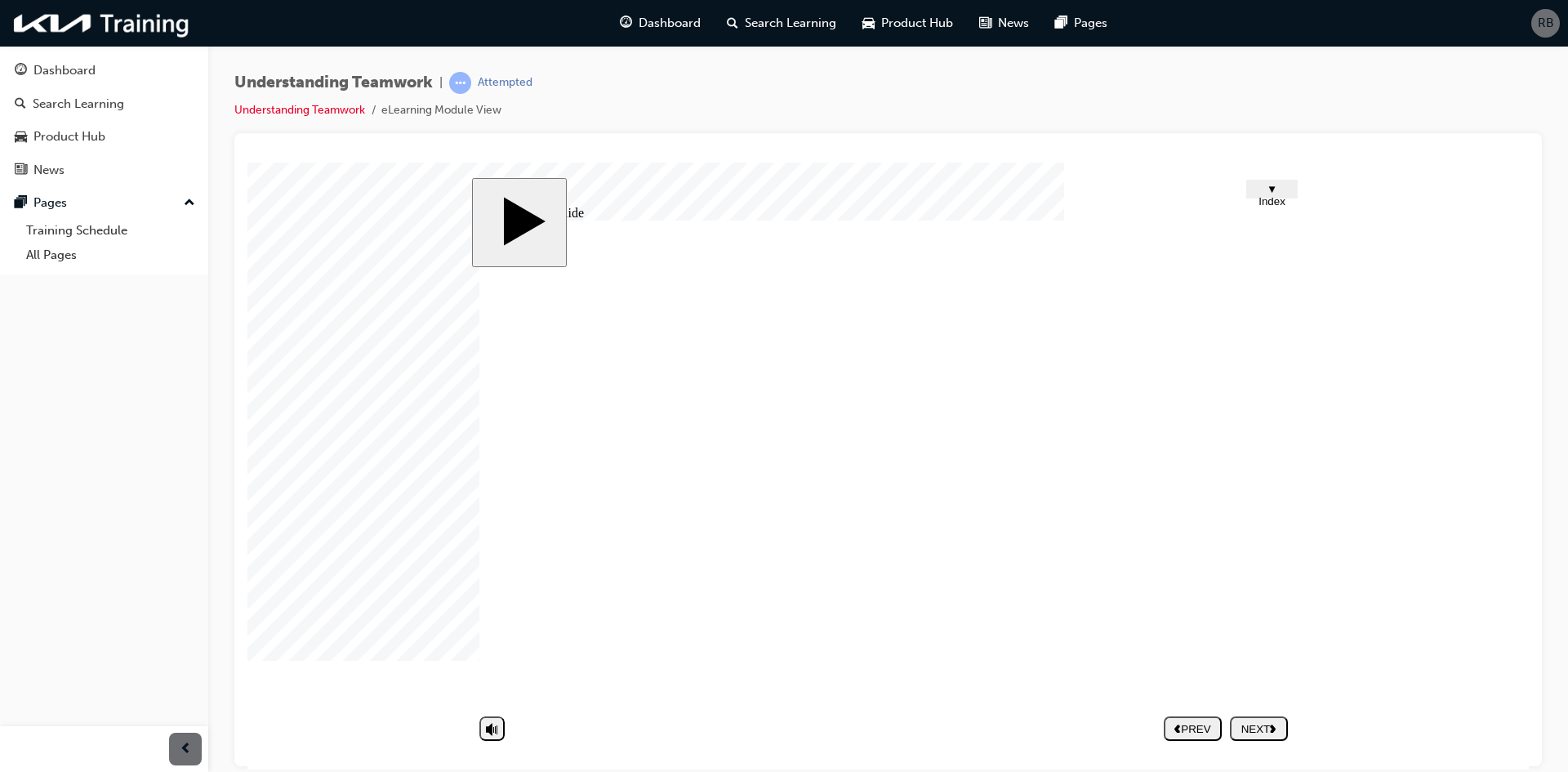
type textarea "yes definitely, mostly on opinions on how to approach c"
type textarea "yes definitely, mostly on opinions on how to approach cu"
type textarea "yes definitely, mostly on opinions on how to approach cus"
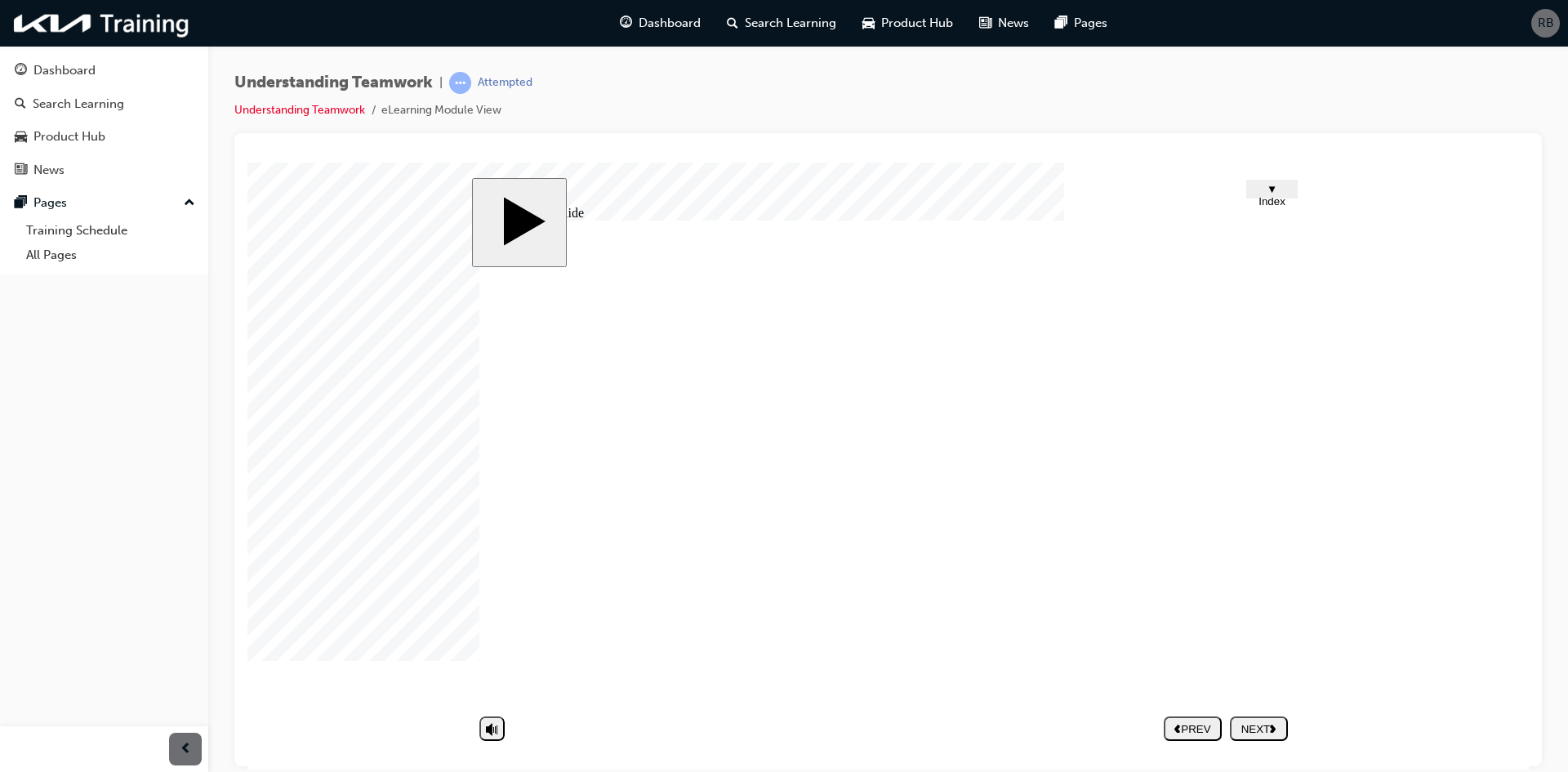
type textarea "yes definitely, mostly on opinions on how to approach cust"
type textarea "yes definitely, mostly on opinions on how to approach custo"
type textarea "yes definitely, mostly on opinions on how to approach custoe"
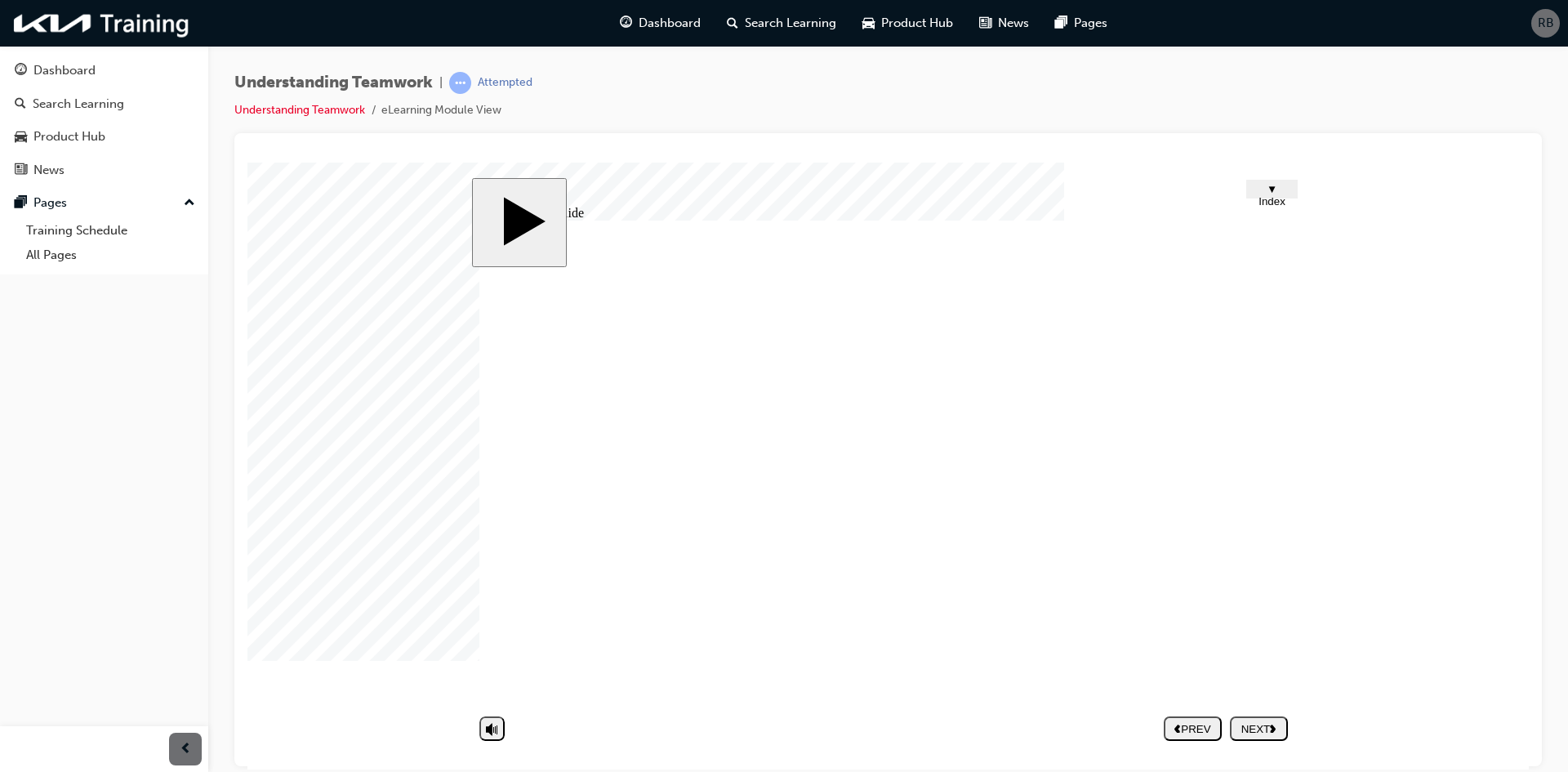
type textarea "yes definitely, mostly on opinions on how to approach custoe"
type textarea "yes definitely, mostly on opinions on how to approach custo"
type textarea "yes definitely, mostly on opinions on how to approach custom"
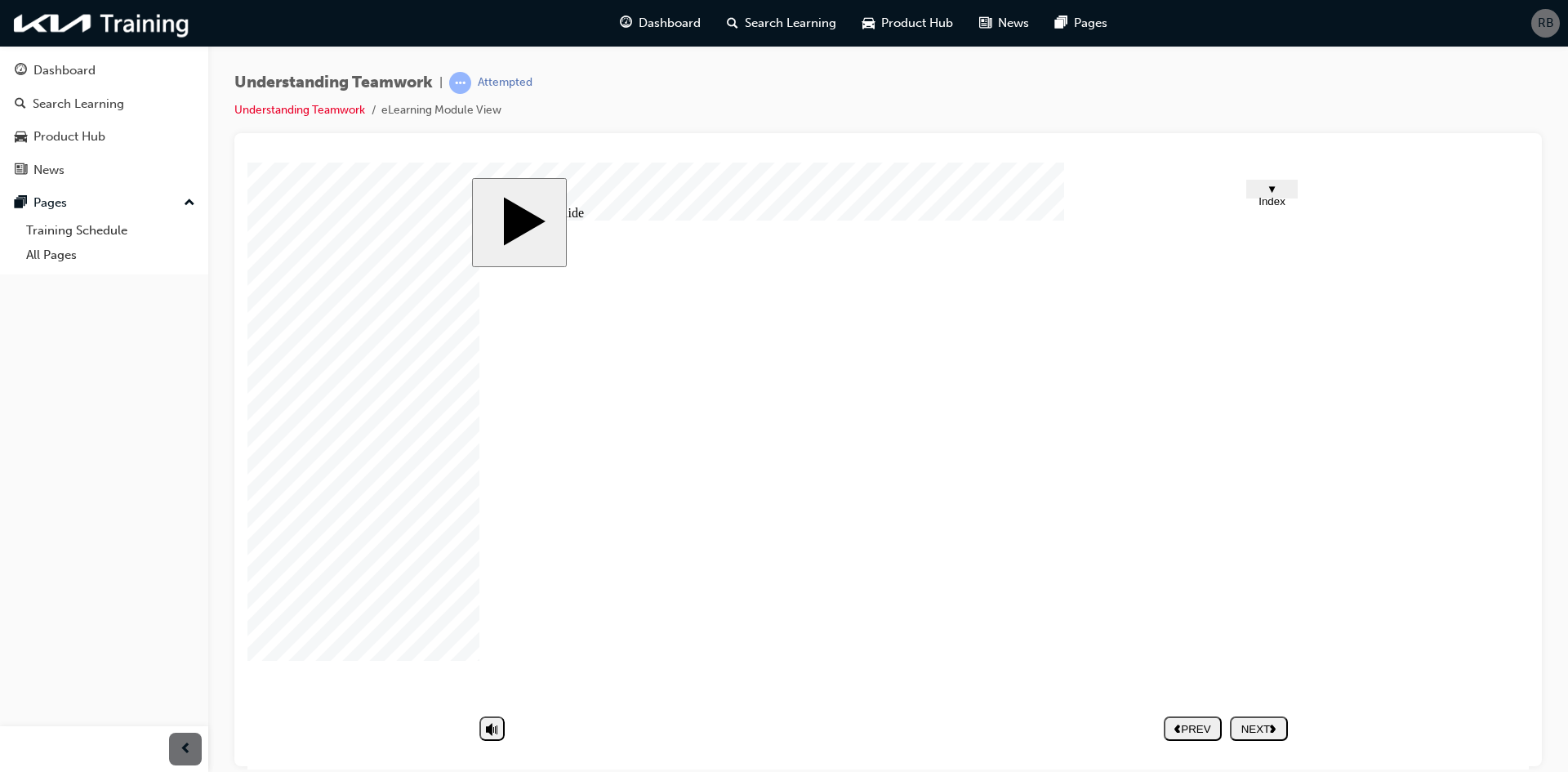
type textarea "yes definitely, mostly on opinions on how to approach customr"
type textarea "yes definitely, mostly on opinions on how to approach custom"
type textarea "yes definitely, mostly on opinions on how to approach custome"
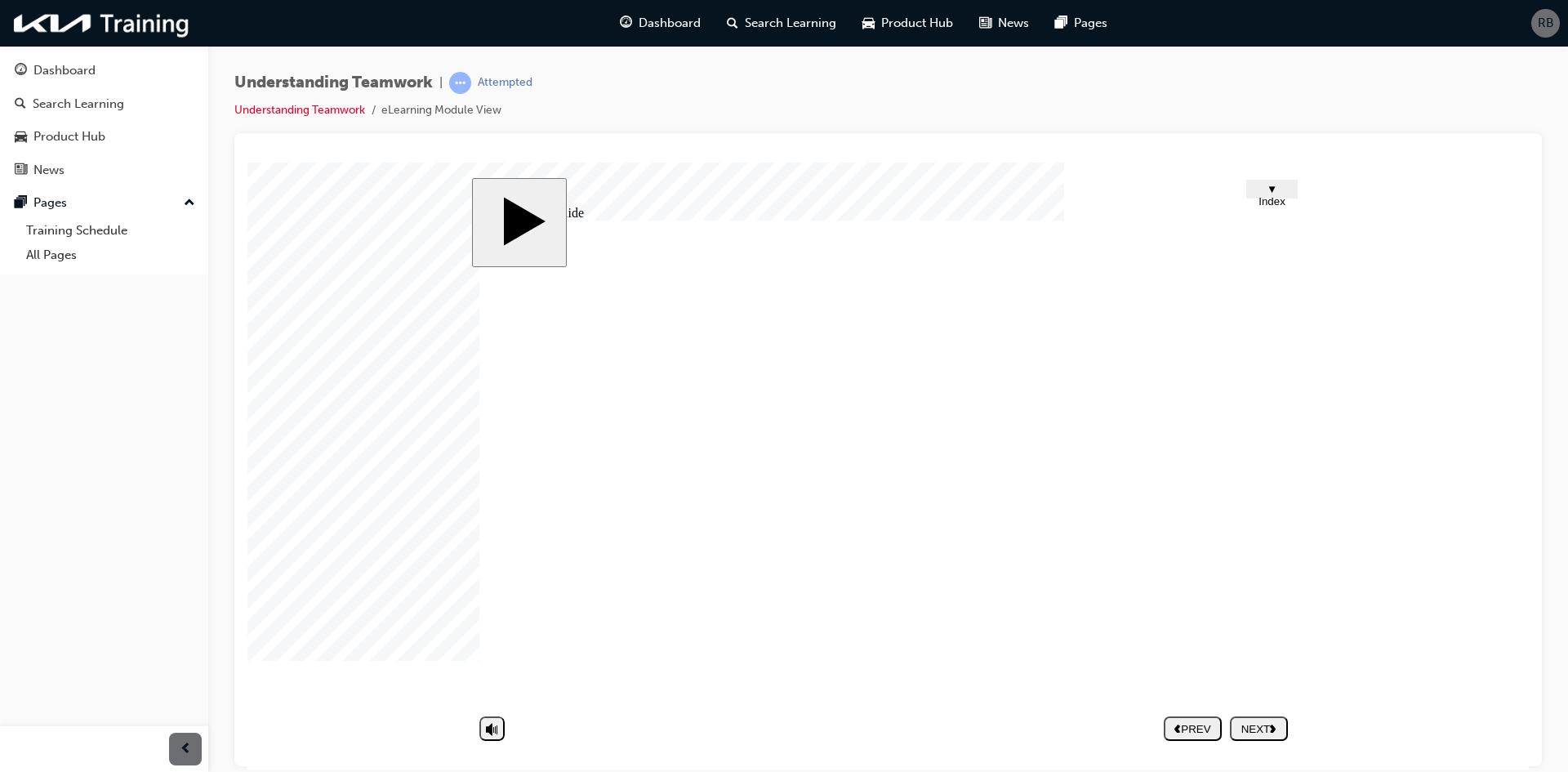
type textarea "yes definitely, mostly on opinions on how to approach custome"
type textarea "yes definitely, mostly on opinions on how to approach customer"
type textarea "yes definitely, mostly on opinions on how to approach customers"
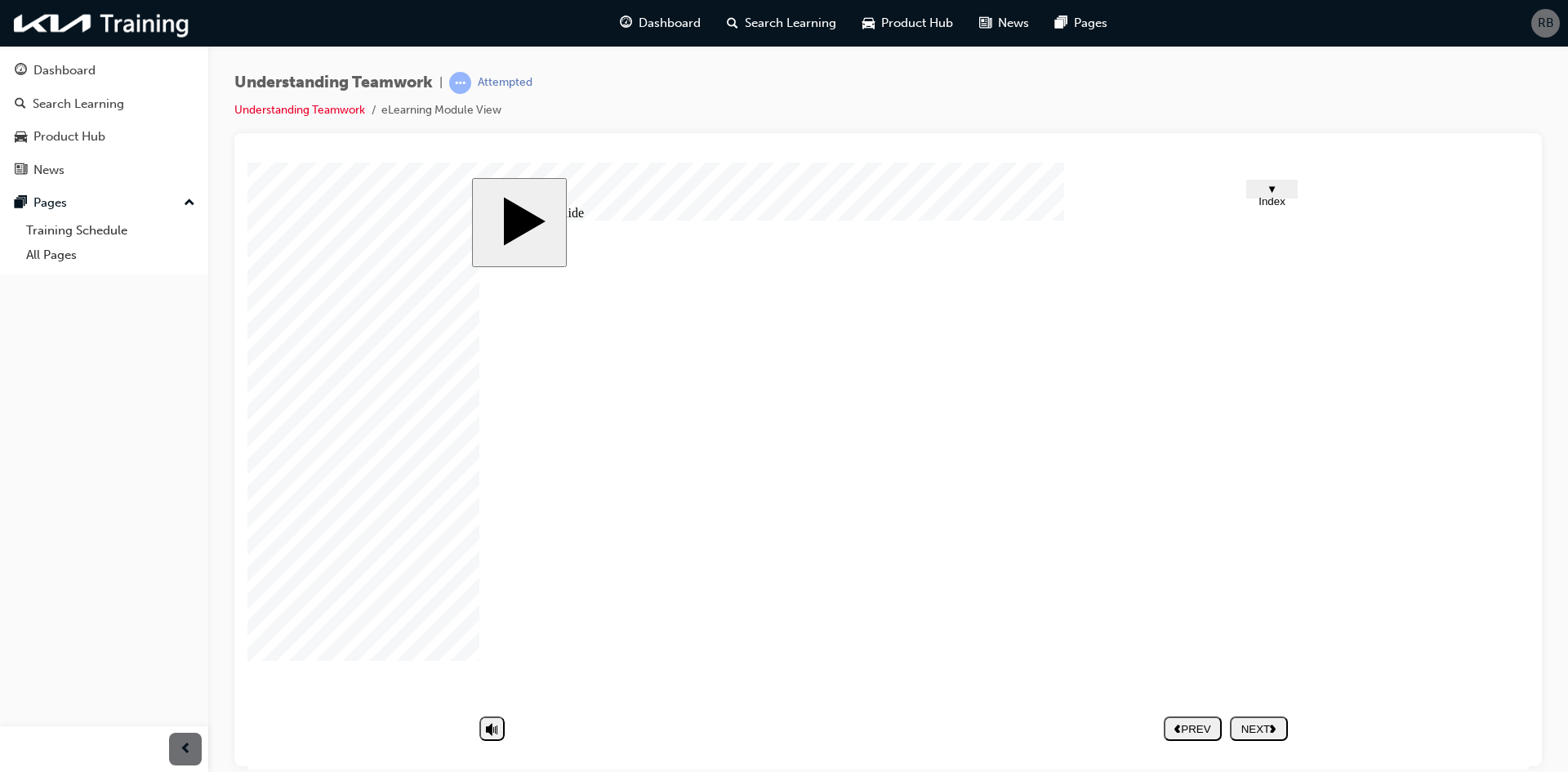
type textarea "yes definitely, mostly on opinions on how to approach customers"
type textarea "yes definitely, mostly on opinions on how to approach customers i"
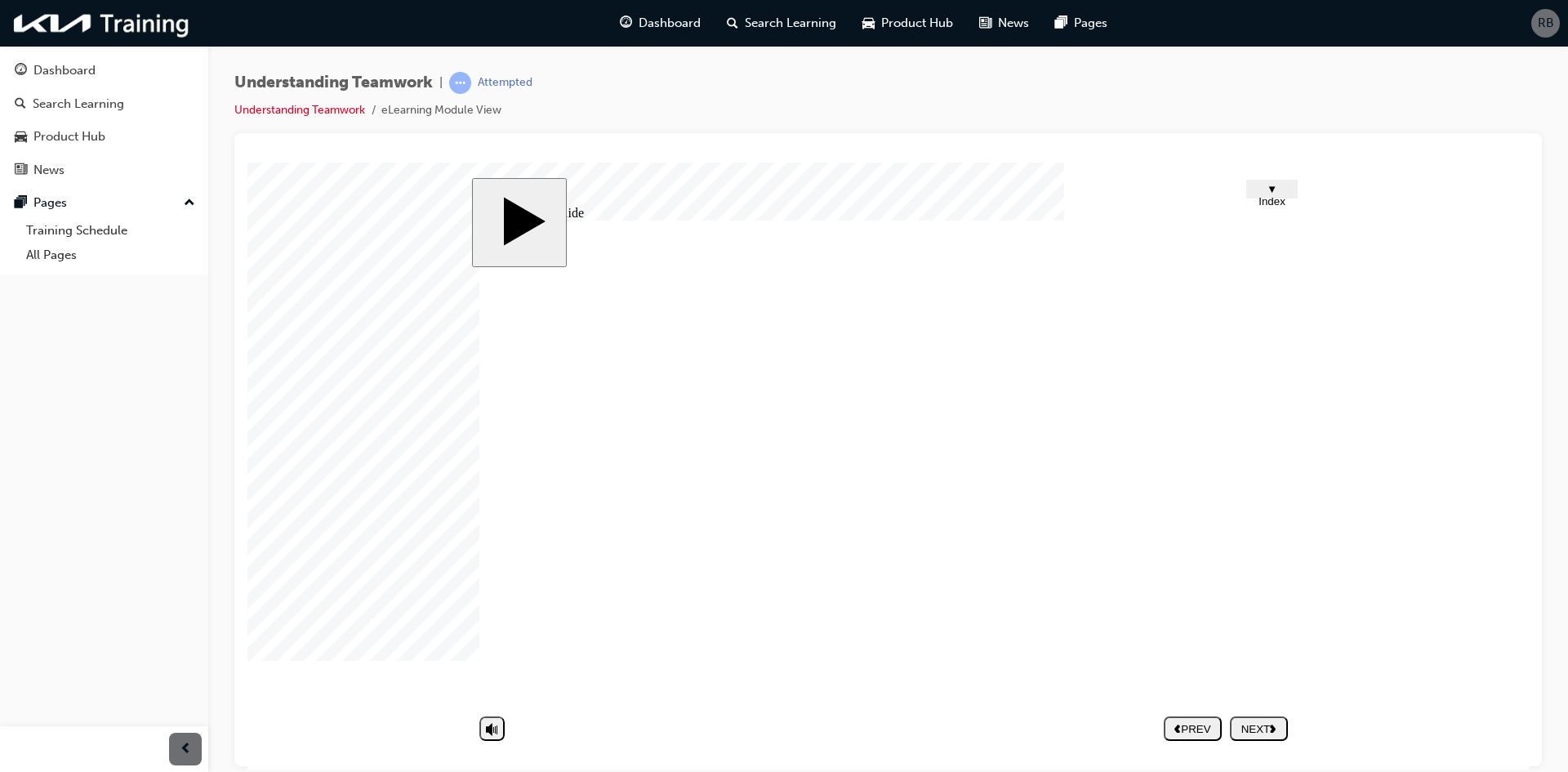
type textarea "yes definitely, mostly on opinions on how to approach customers i"
type textarea "yes definitely, mostly on opinions on how to approach customers in"
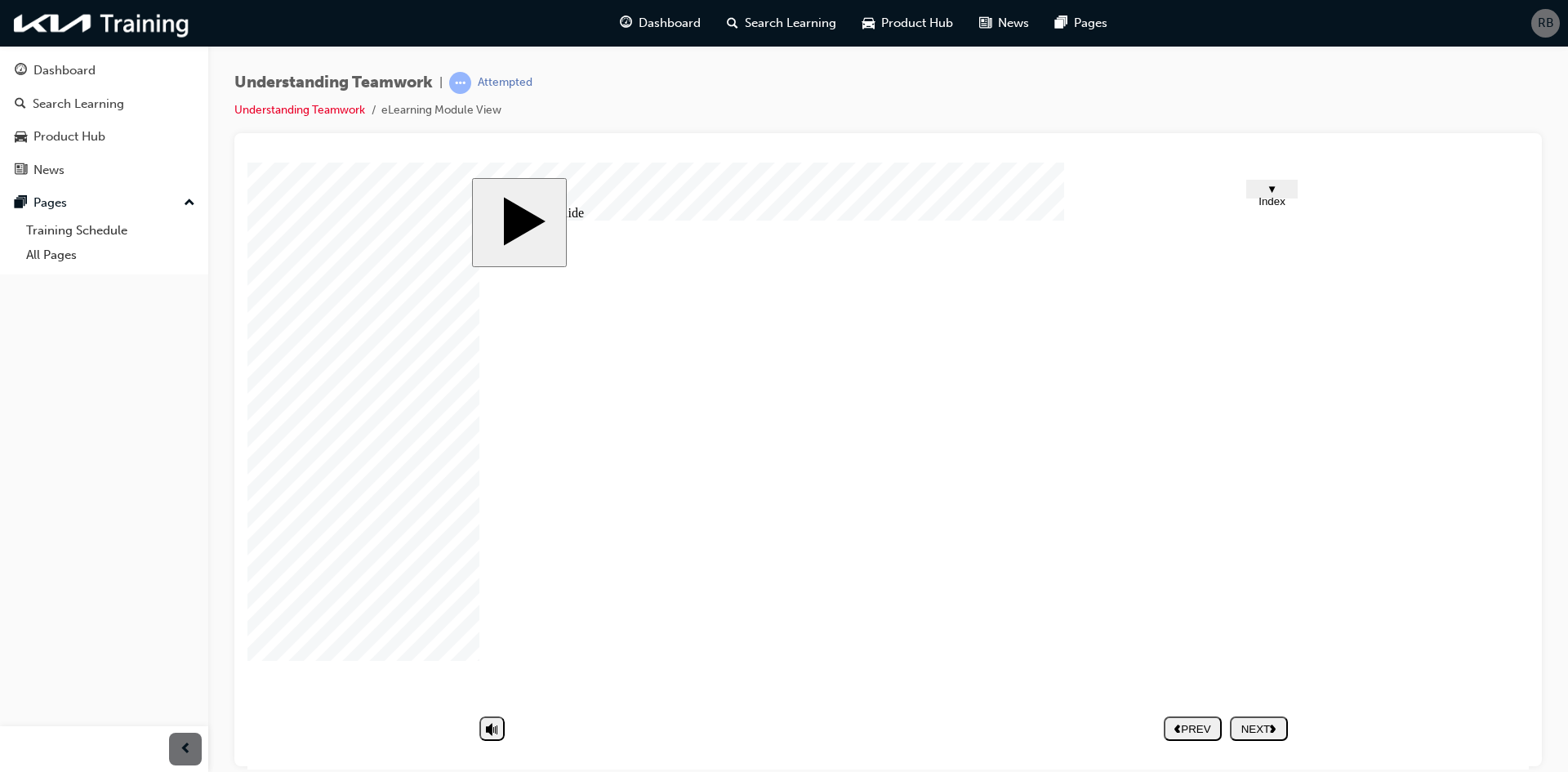
type textarea "yes definitely, mostly on opinions on how to approach customers in"
type textarea "yes definitely, mostly on opinions on how to approach customers in a"
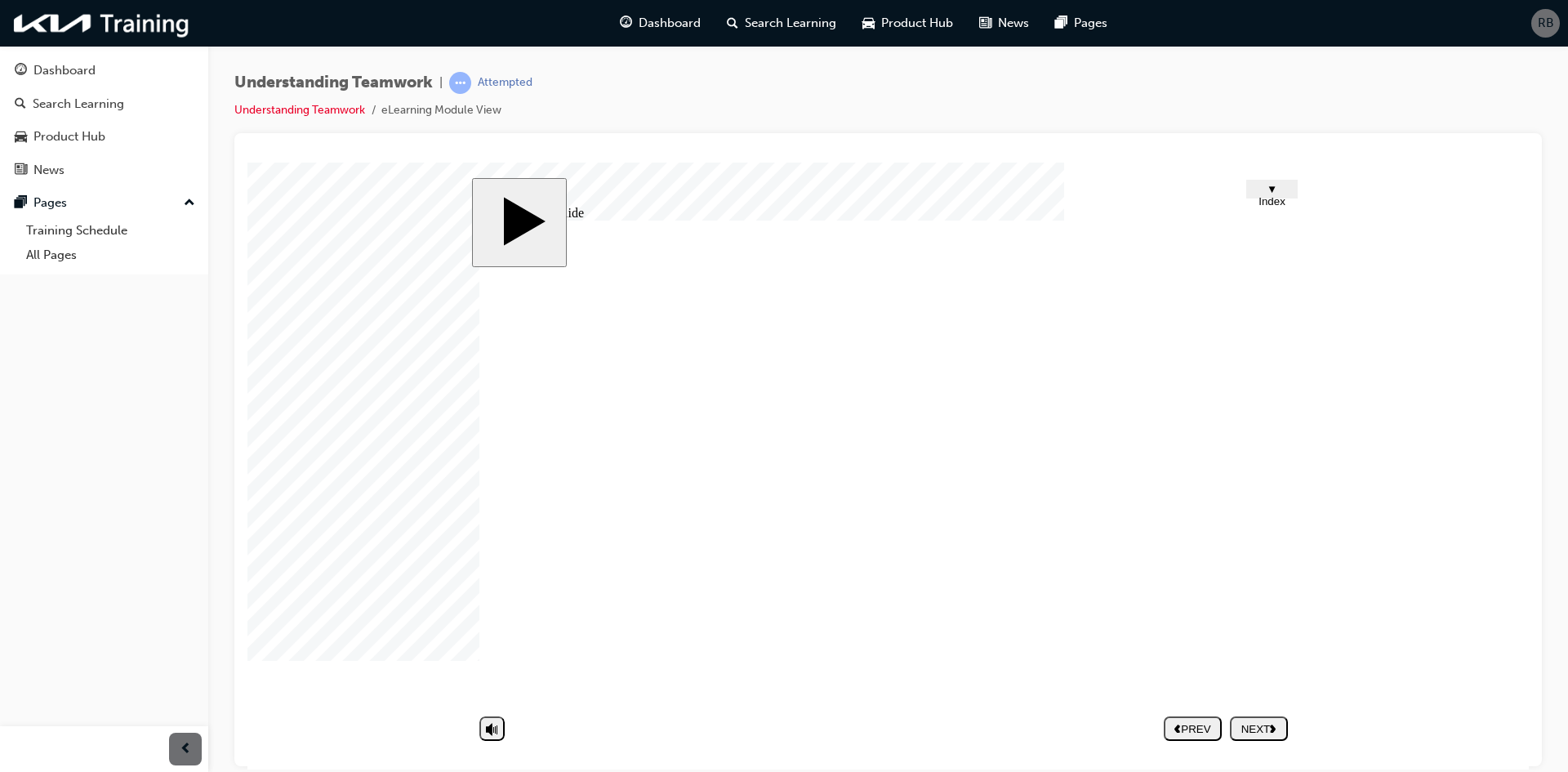
type textarea "yes definitely, mostly on opinions on how to approach customers in a"
type textarea "yes definitely, mostly on opinions on how to approach customers in a d"
type textarea "yes definitely, mostly on opinions on how to approach customers in a di"
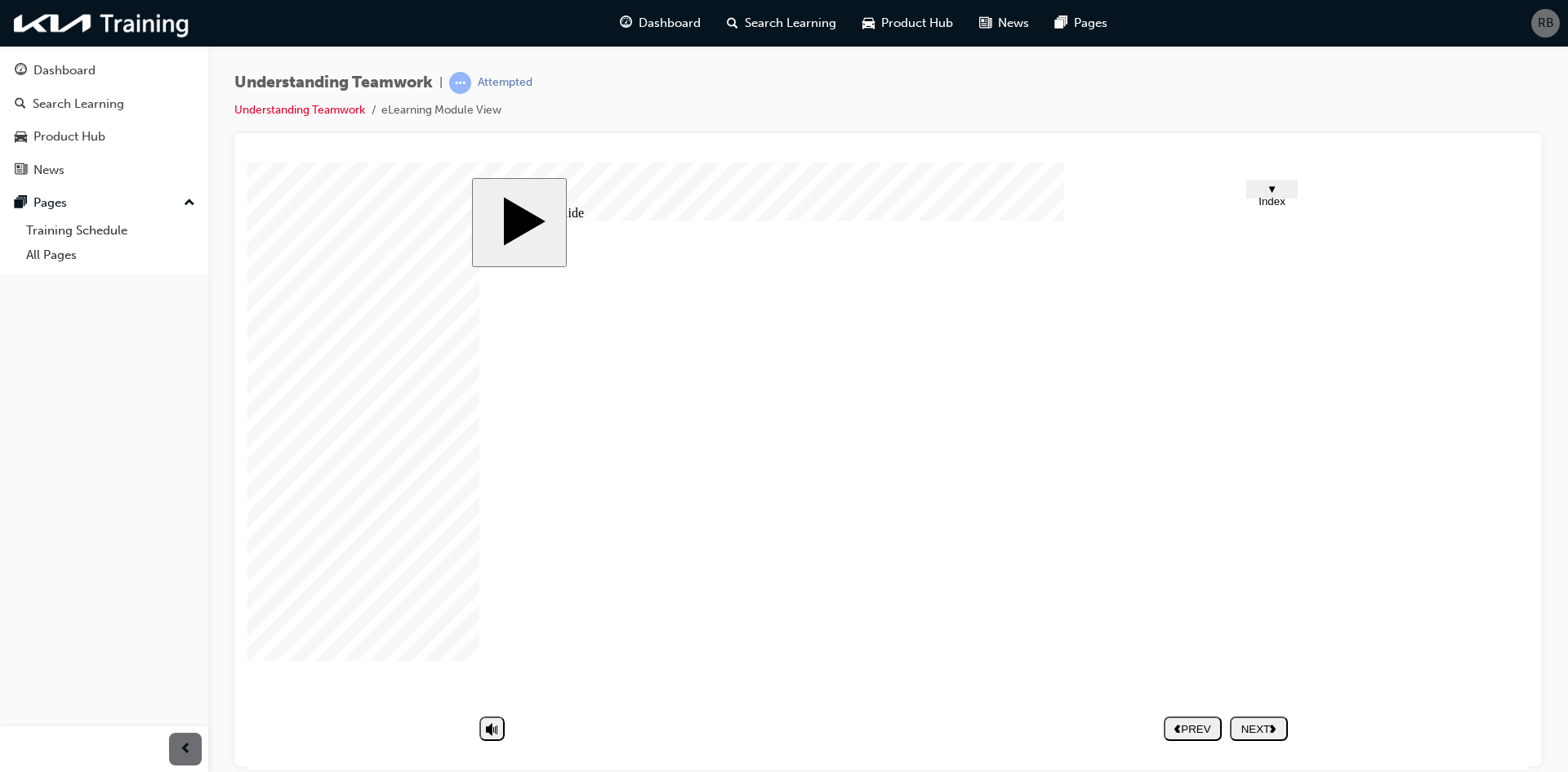
type textarea "yes definitely, mostly on opinions on how to approach customers in a dif"
type textarea "yes definitely, mostly on opinions on how to approach customers in a diff"
type textarea "yes definitely, mostly on opinions on how to approach customers in a diffi"
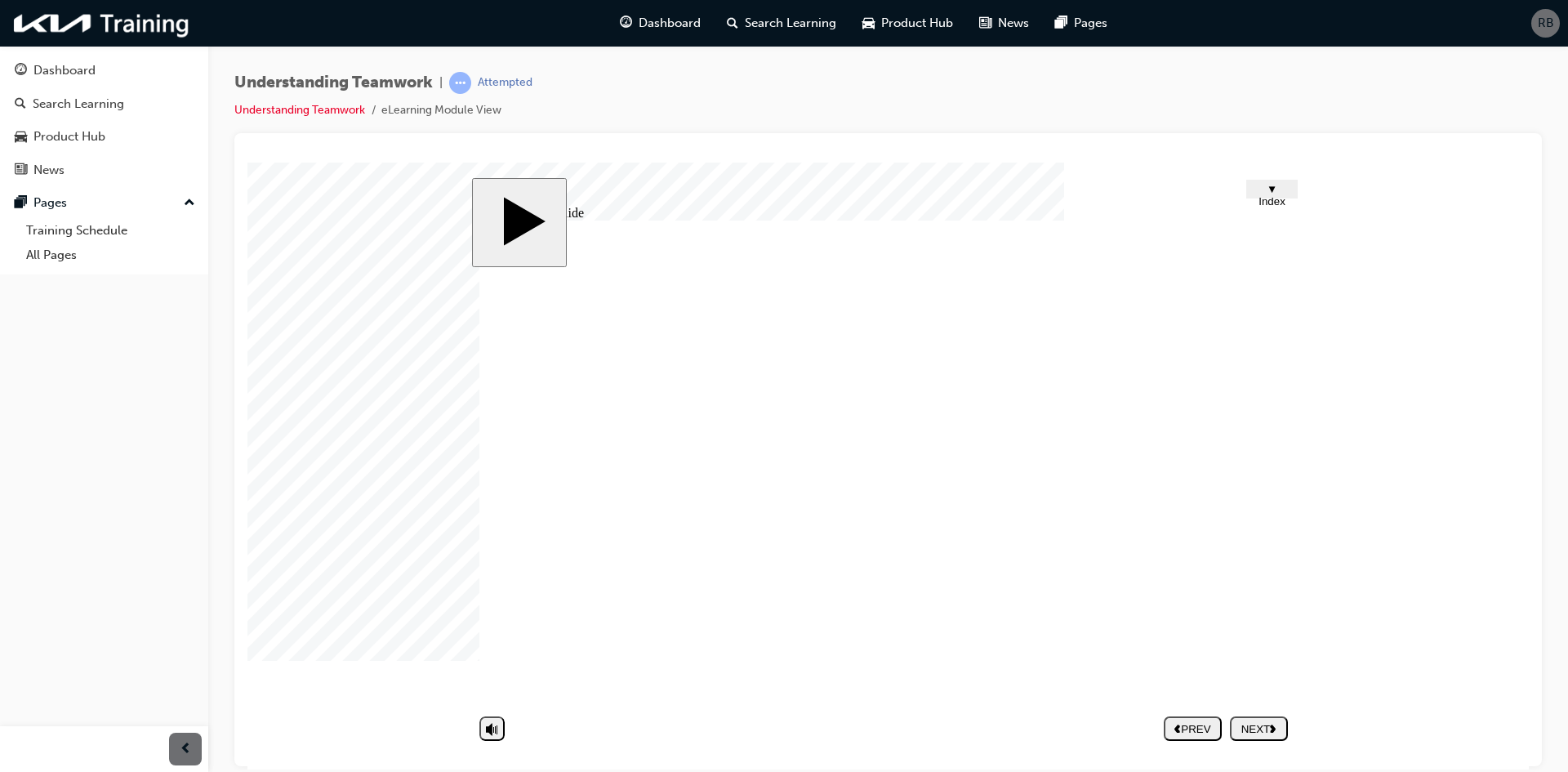
type textarea "yes definitely, mostly on opinions on how to approach customers in a diffi"
type textarea "yes definitely, mostly on opinions on how to approach customers in a diffic"
type textarea "yes definitely, mostly on opinions on how to approach customers in a difficu"
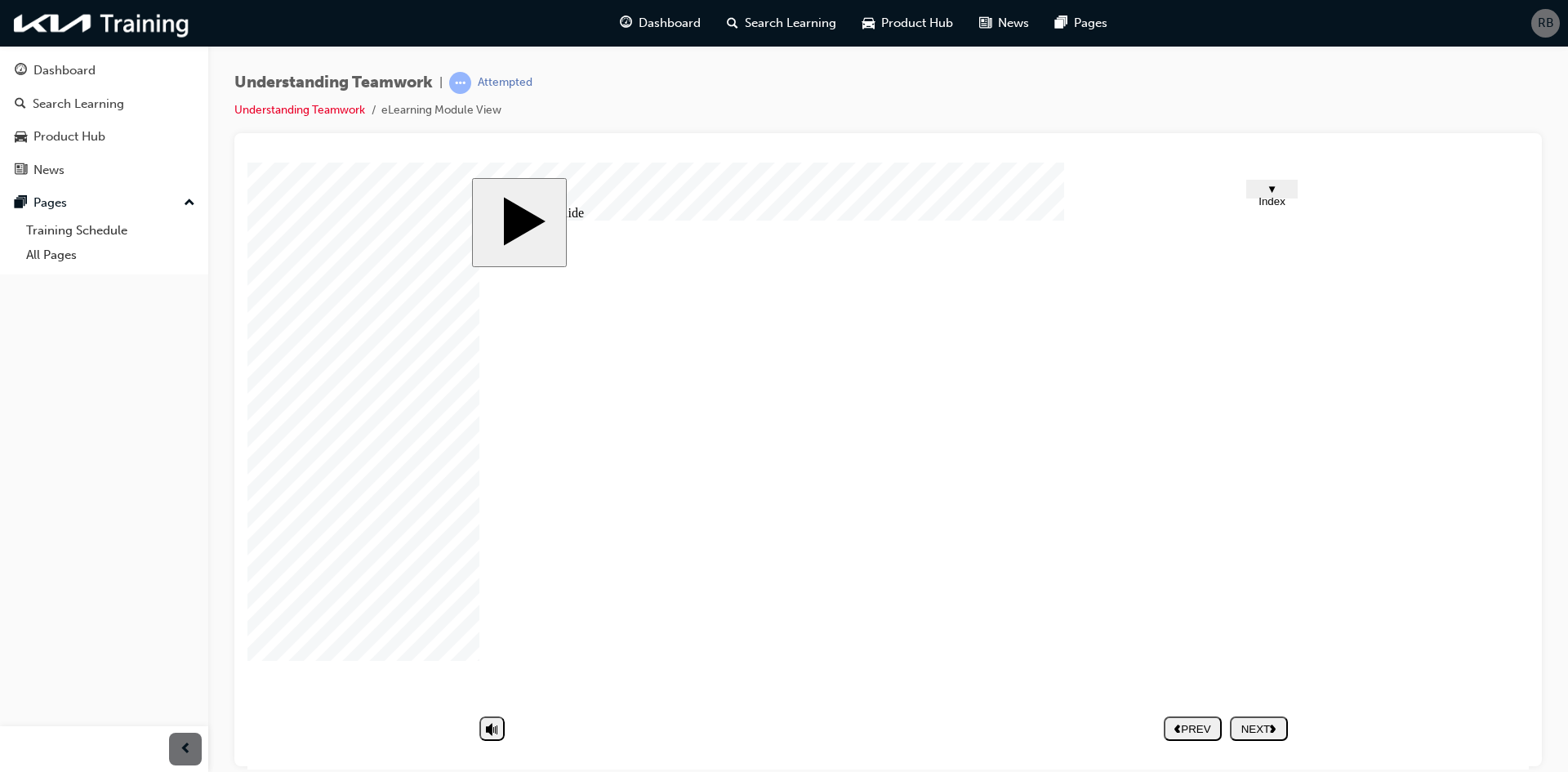
type textarea "yes definitely, mostly on opinions on how to approach customers in a difficul"
type textarea "yes definitely, mostly on opinions on how to approach customers in a difficult"
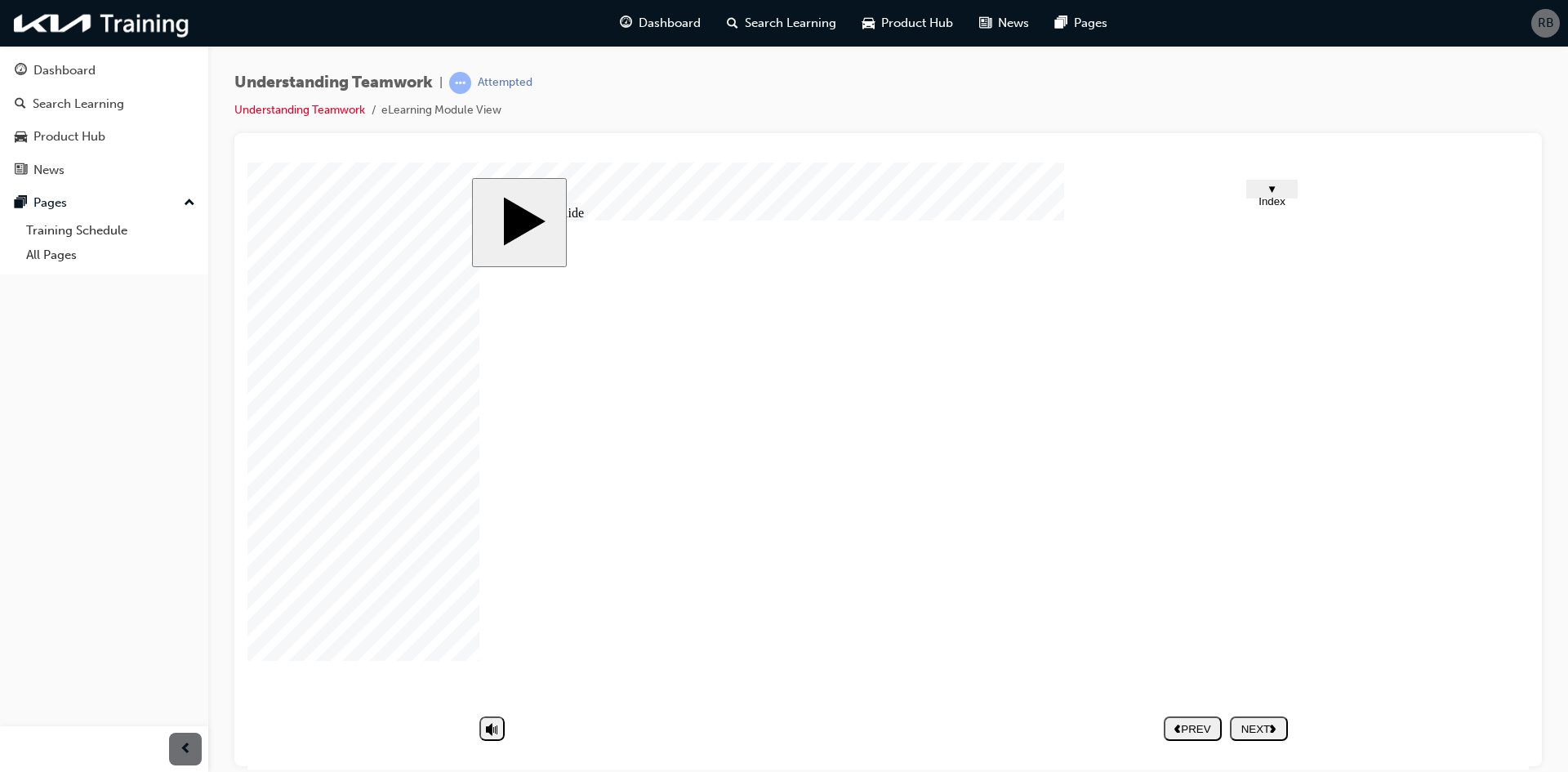
type textarea "yes definitely, mostly on opinions on how to approach customers in a difficult"
type textarea "yes definitely, mostly on opinions on how to approach customers in a difficult d"
type textarea "yes definitely, mostly on opinions on how to approach customers in a difficult"
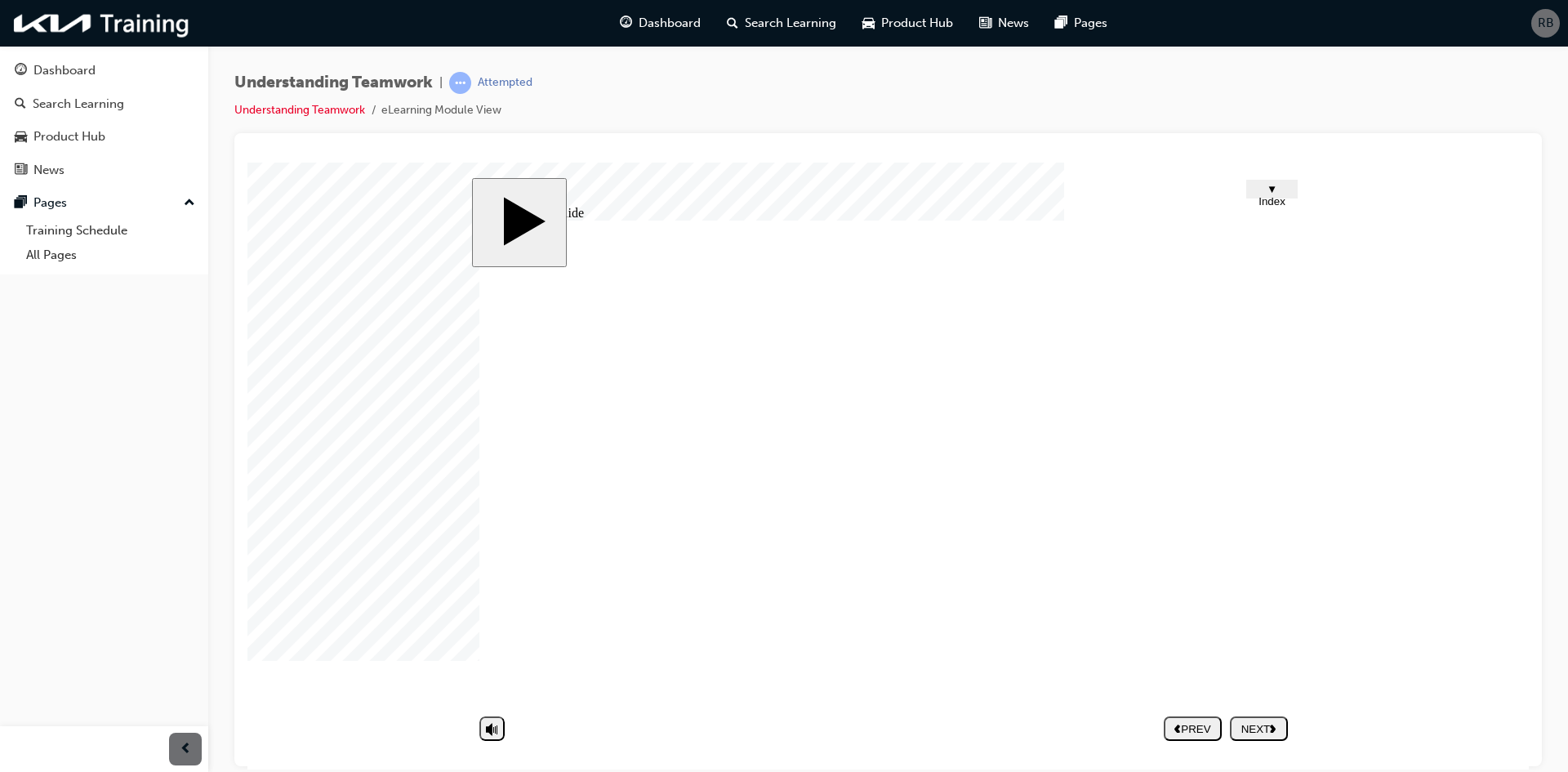
type textarea "yes definitely, mostly on opinions on how to approach customers in a difficult s"
type textarea "yes definitely, mostly on opinions on how to approach customers in a difficult …"
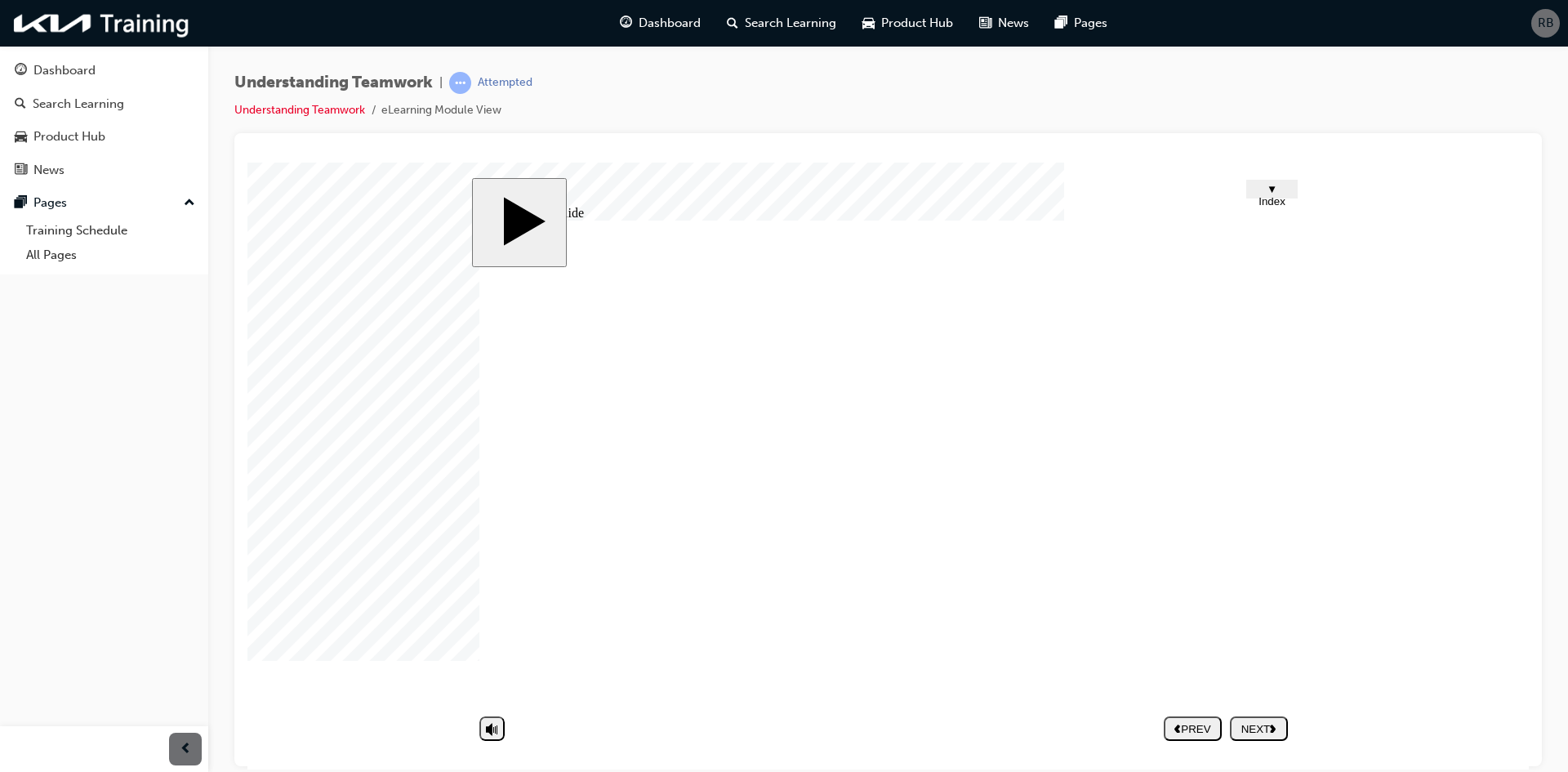
type textarea "yes definitely, mostly on opinions on how to approach customers in a difficult …"
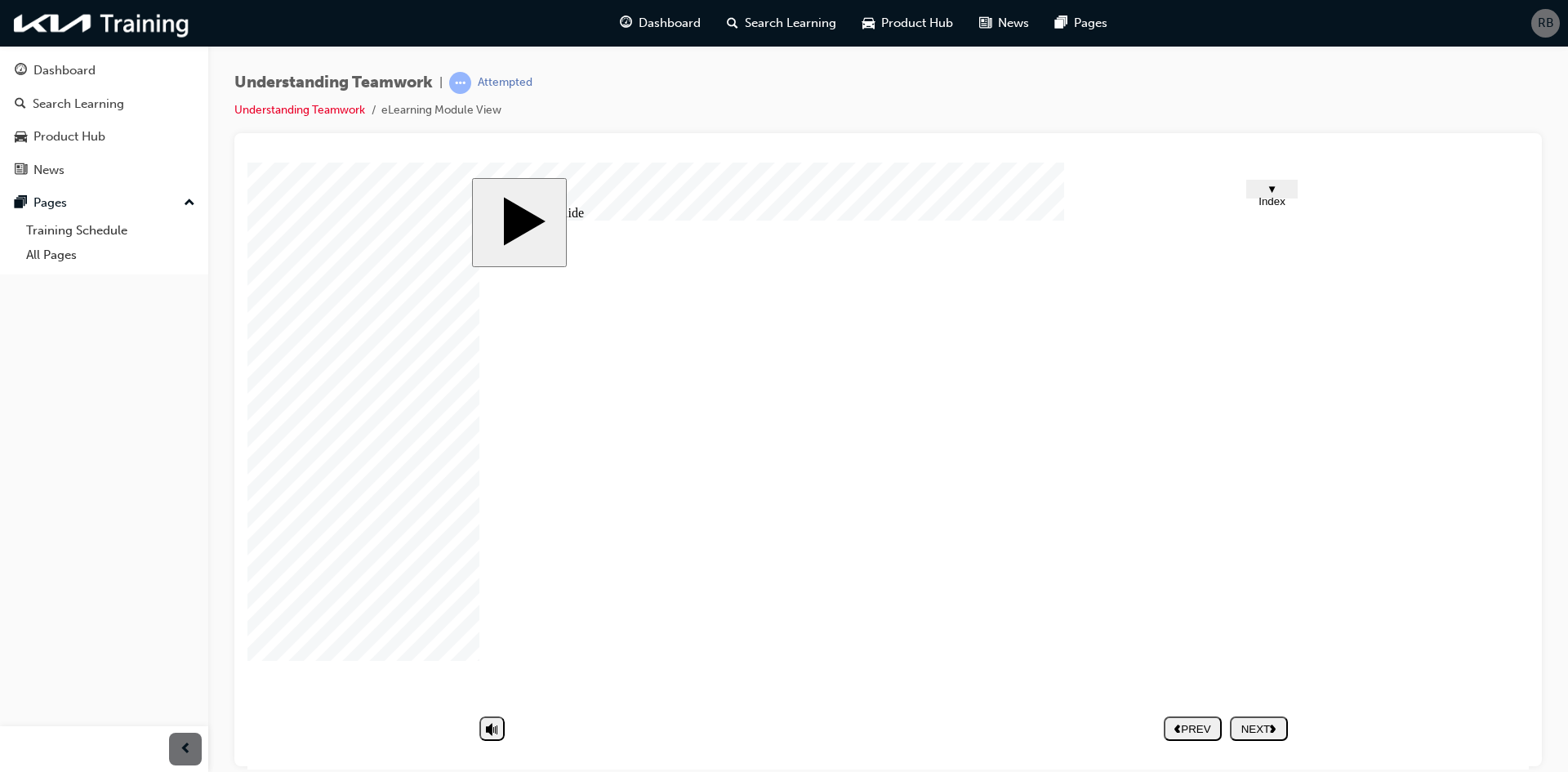
type textarea "yes definitely, mostly on opinions on how to approach customers in a difficult …"
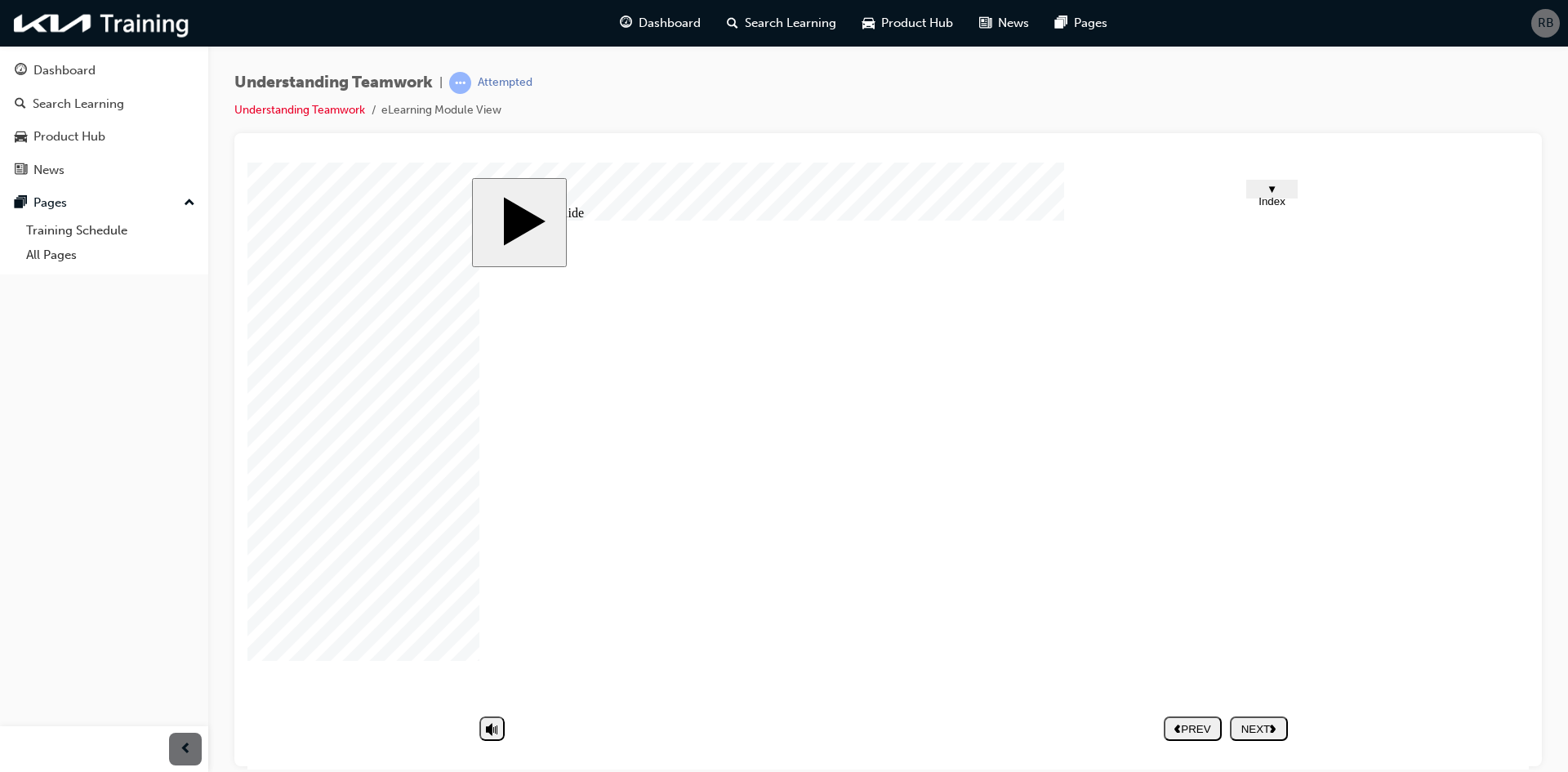
type textarea "yes definitely, mostly on opinions on how to approach customers in a difficult …"
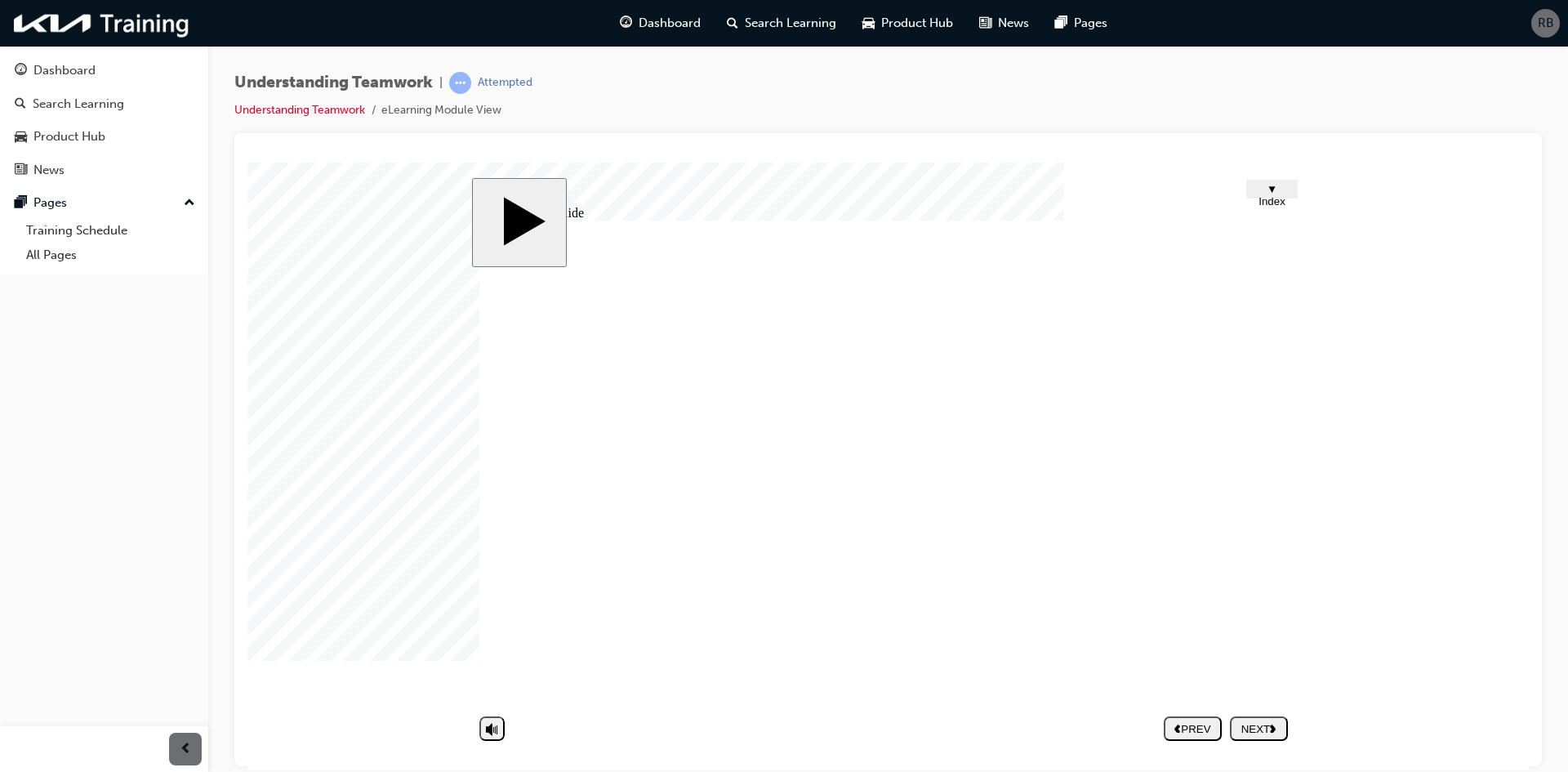
drag, startPoint x: 1250, startPoint y: 518, endPoint x: 1255, endPoint y: 508, distance: 11.2
click at [1264, 736] on button "NEXT" at bounding box center [1259, 728] width 58 height 25
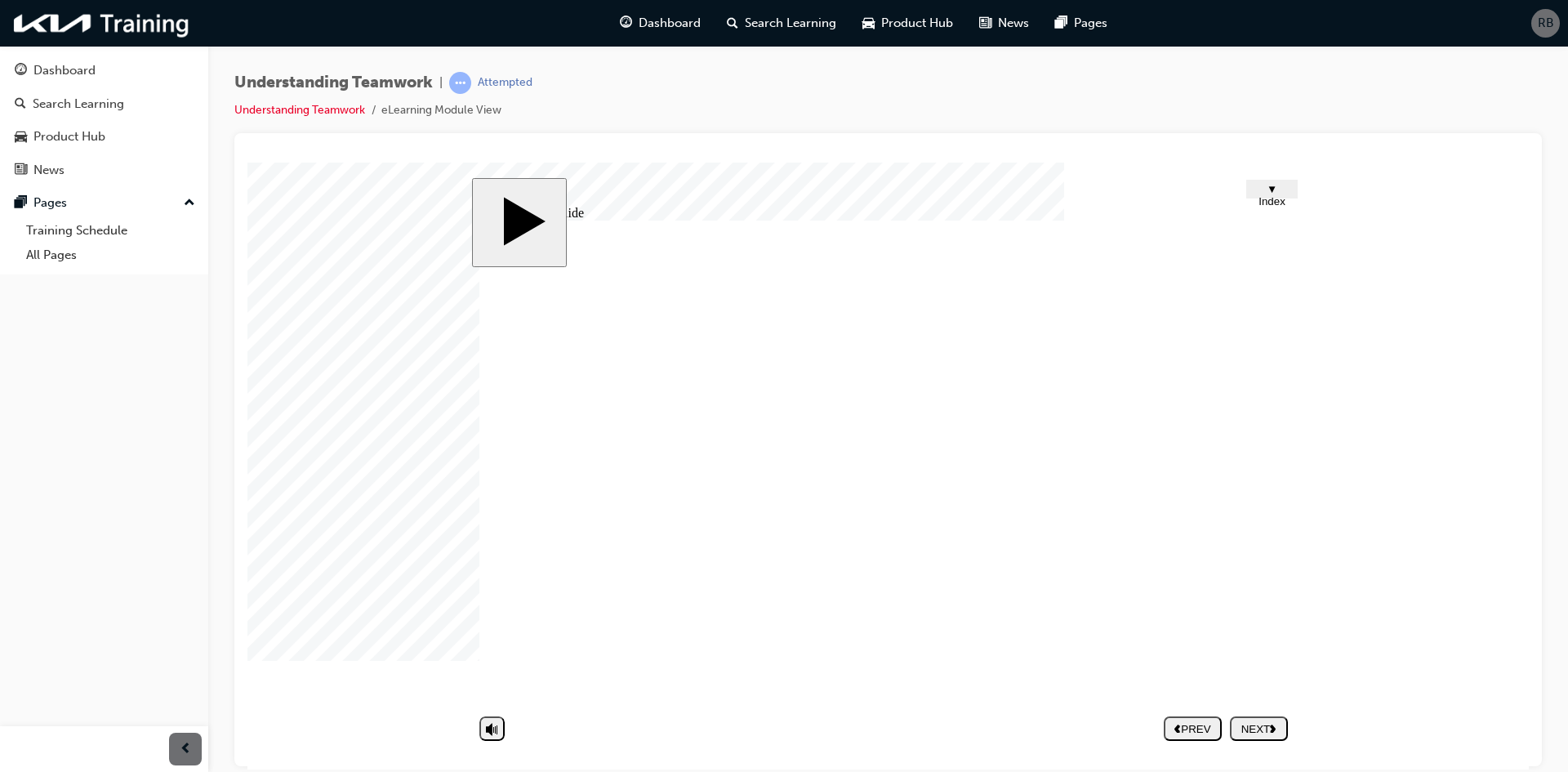
drag, startPoint x: 1251, startPoint y: 500, endPoint x: 1226, endPoint y: 509, distance: 26.6
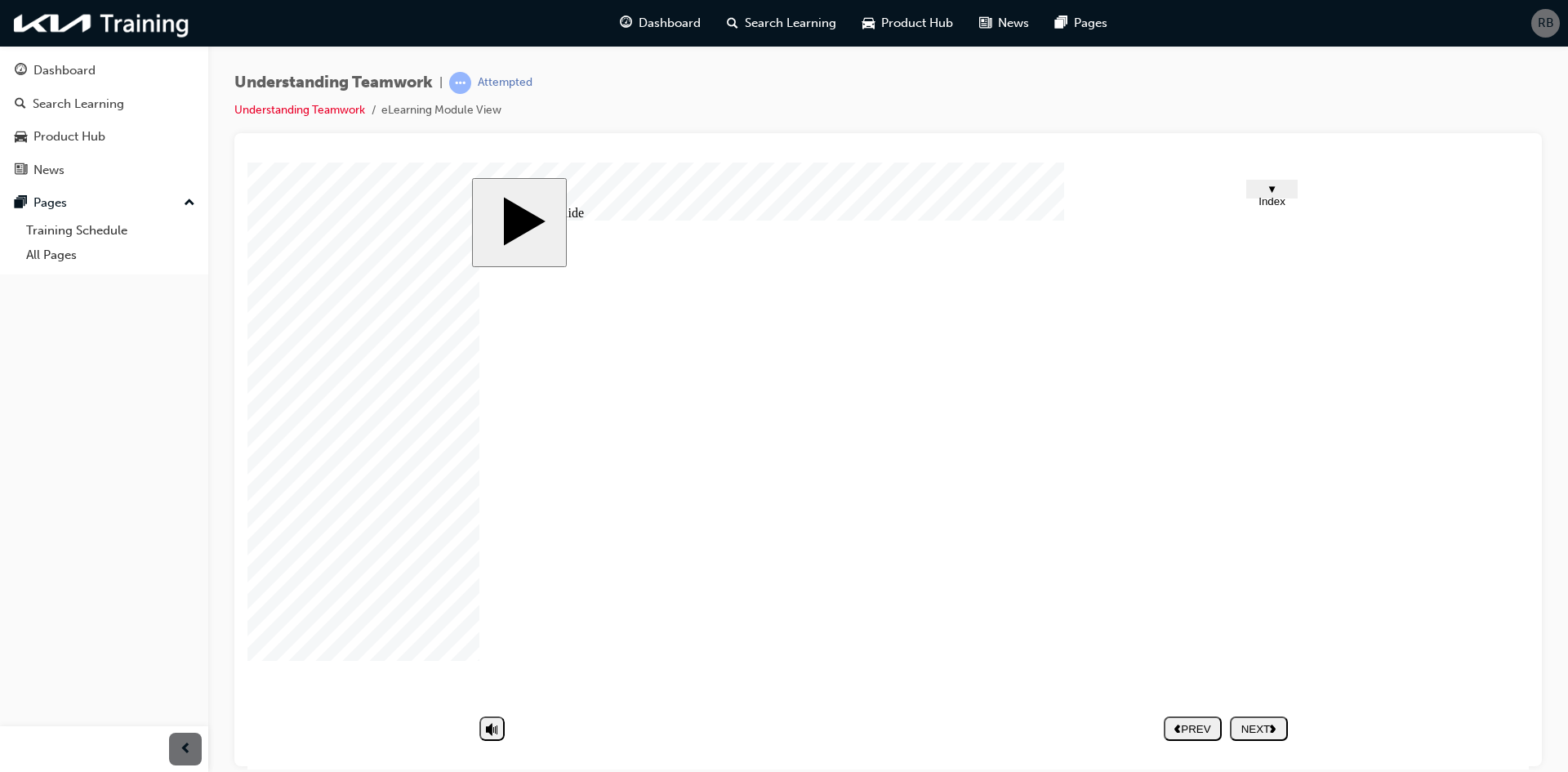
drag, startPoint x: 1248, startPoint y: 480, endPoint x: 1277, endPoint y: 464, distance: 33.1
click at [1277, 463] on div "Rectangle 1 For example, if an employee receives contradictory orders from two …" at bounding box center [887, 469] width 817 height 499
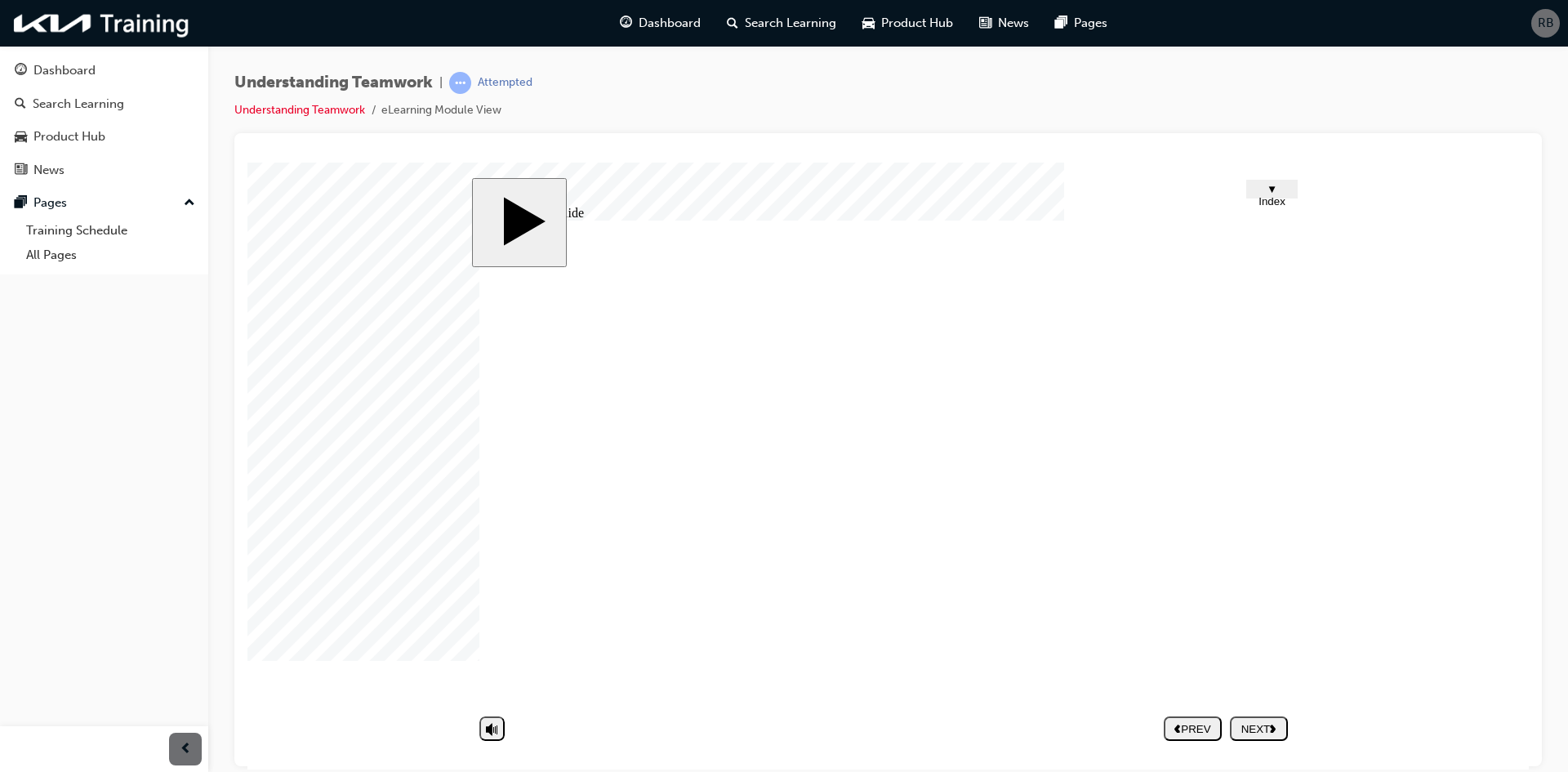
click at [1245, 728] on div "NEXT" at bounding box center [1259, 728] width 45 height 12
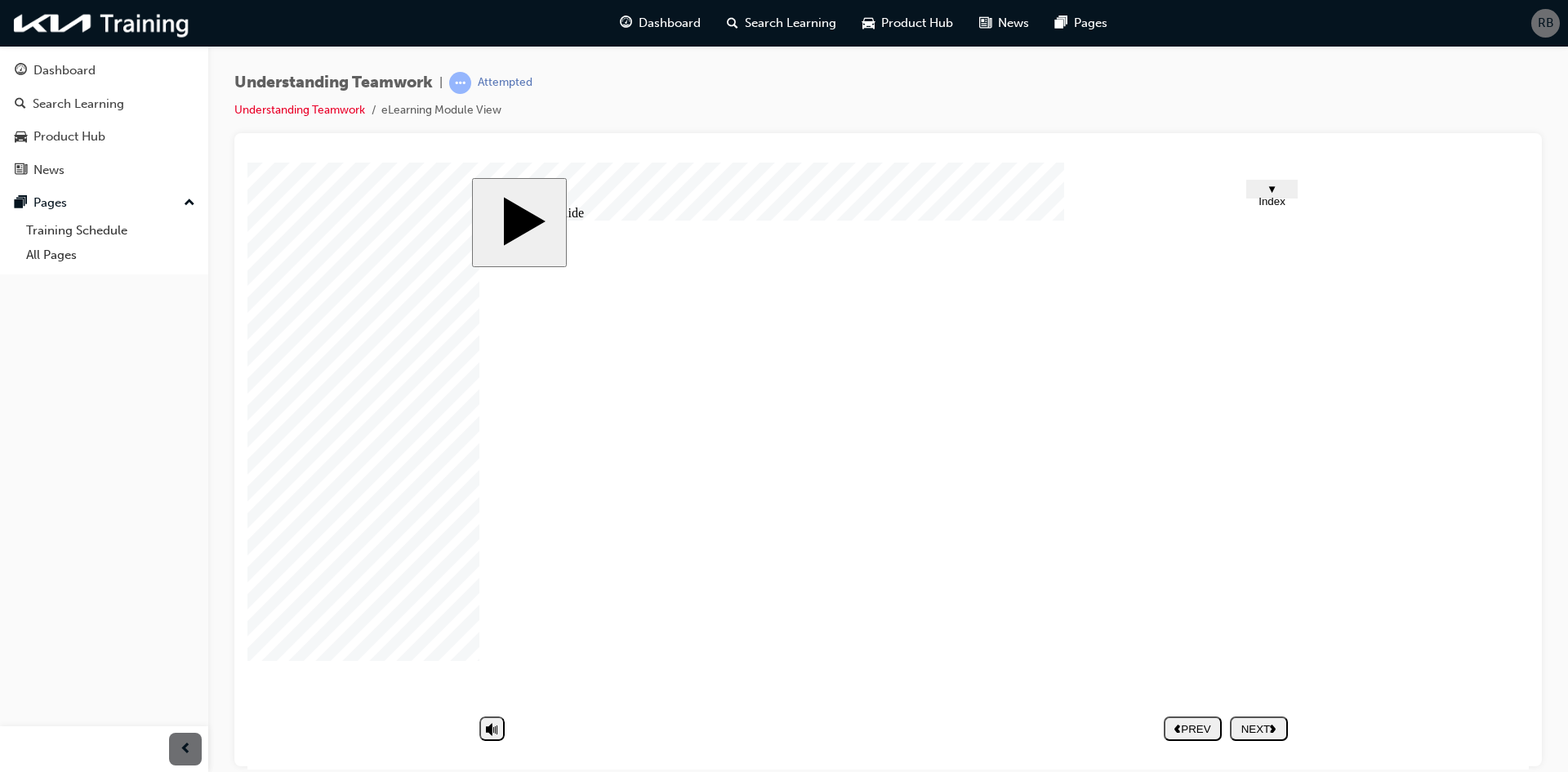
drag, startPoint x: 1250, startPoint y: 535, endPoint x: 1246, endPoint y: 523, distance: 12.6
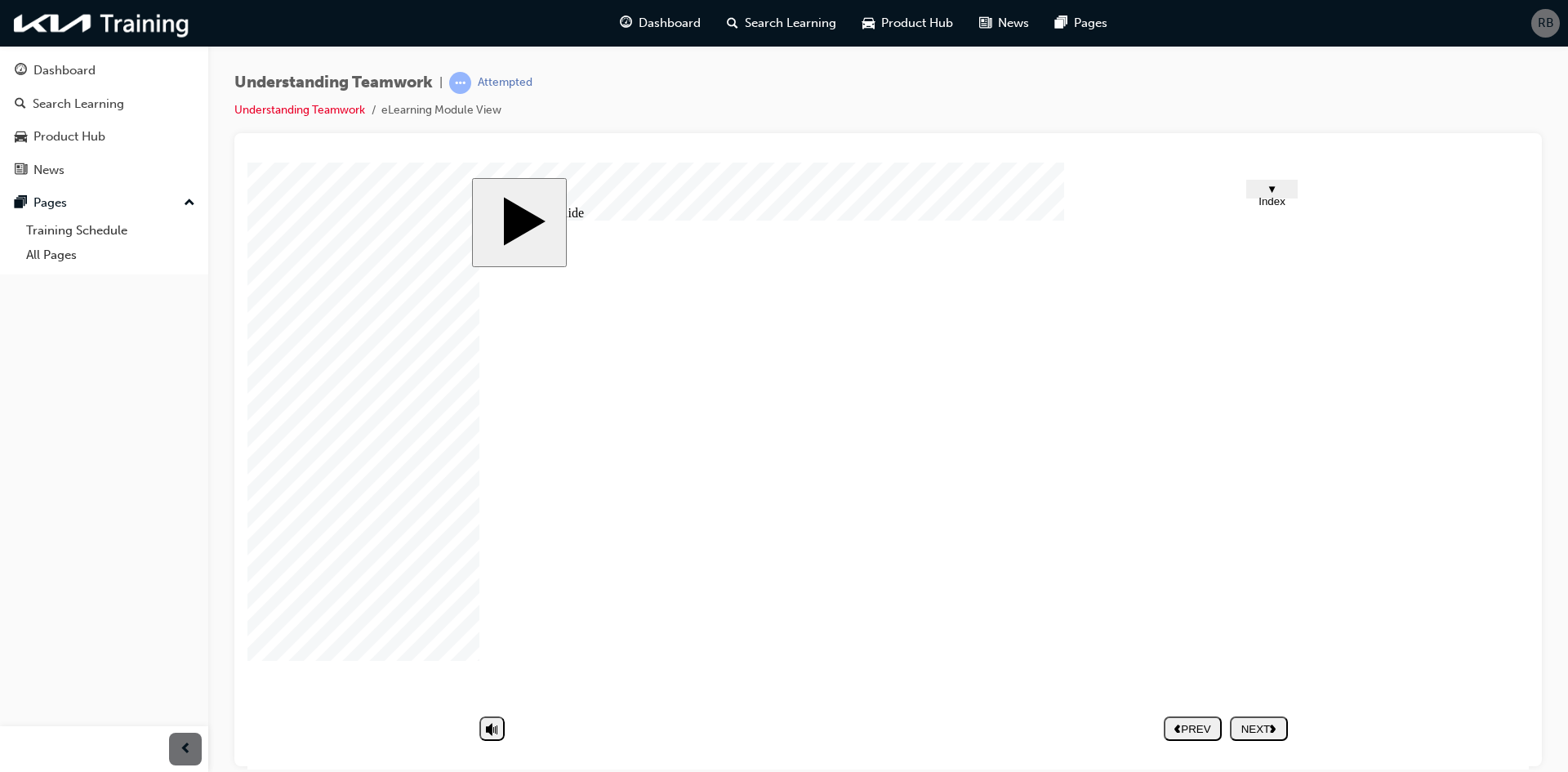
click at [1227, 502] on div "Avoiding Approach Group 3 I don't know…Let me think about it Group 1 Left Arrow…" at bounding box center [887, 469] width 817 height 499
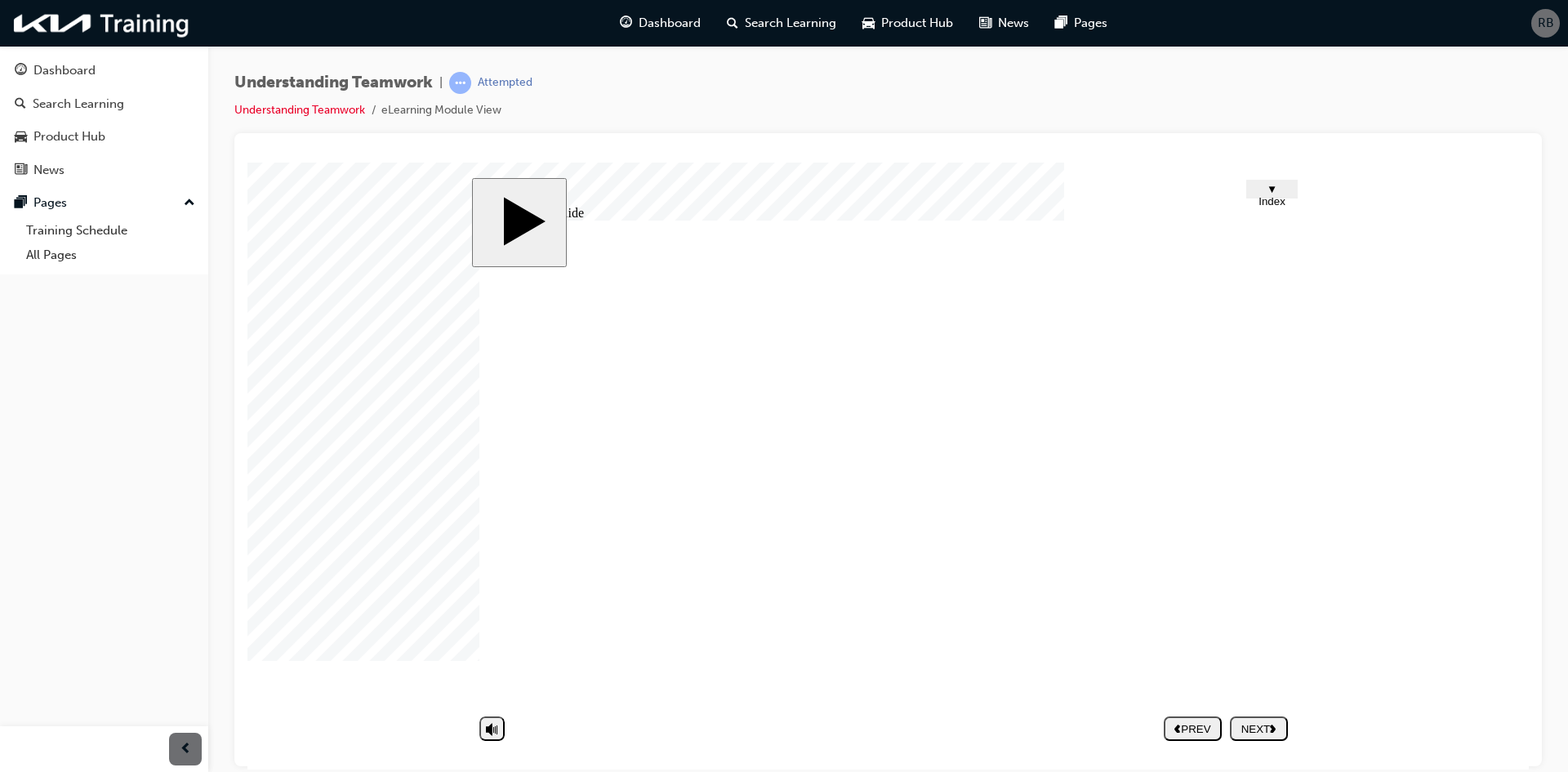
drag, startPoint x: 905, startPoint y: 581, endPoint x: 900, endPoint y: 595, distance: 14.9
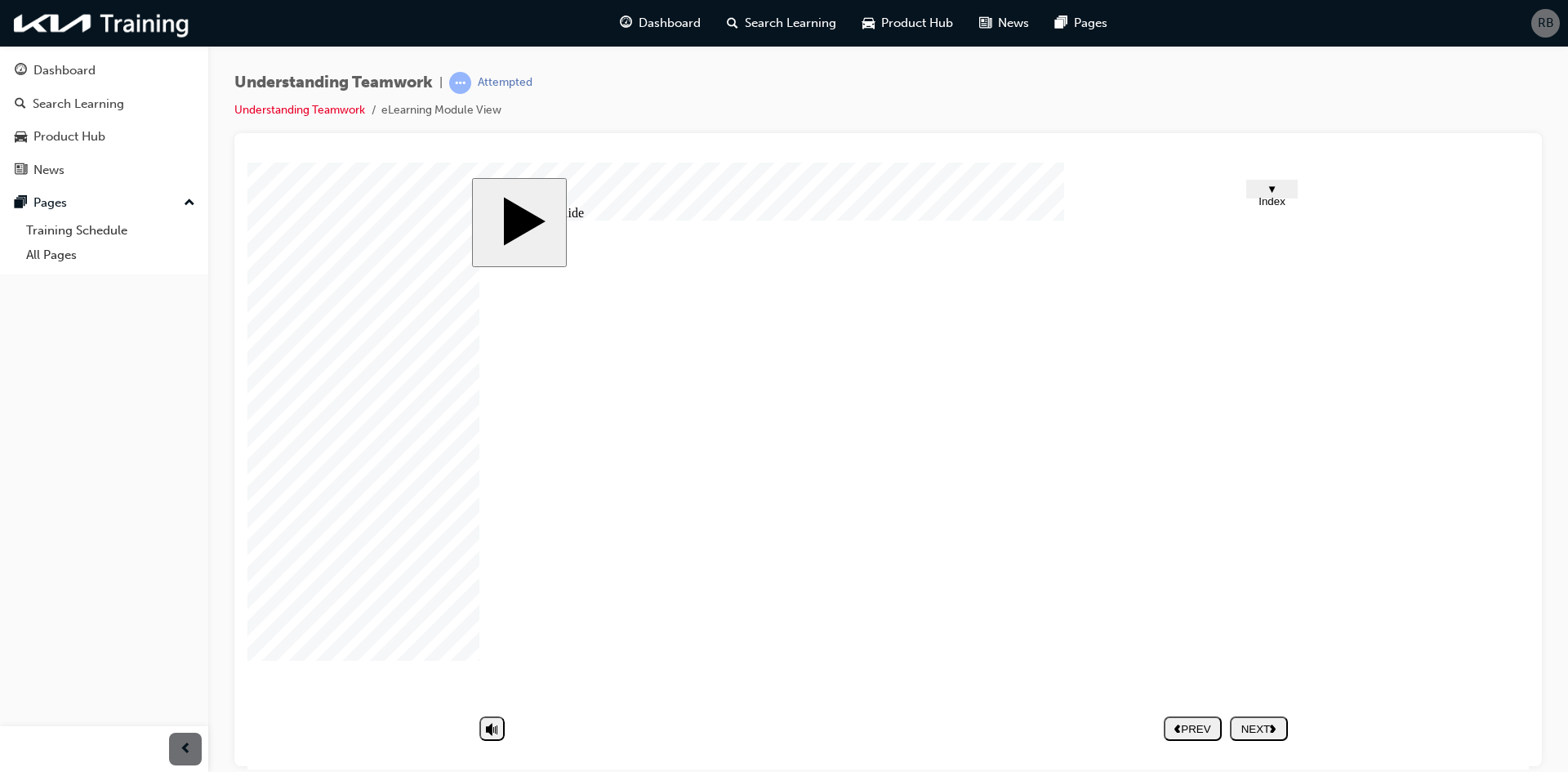
click at [1266, 198] on button "▼ Index" at bounding box center [1272, 188] width 52 height 19
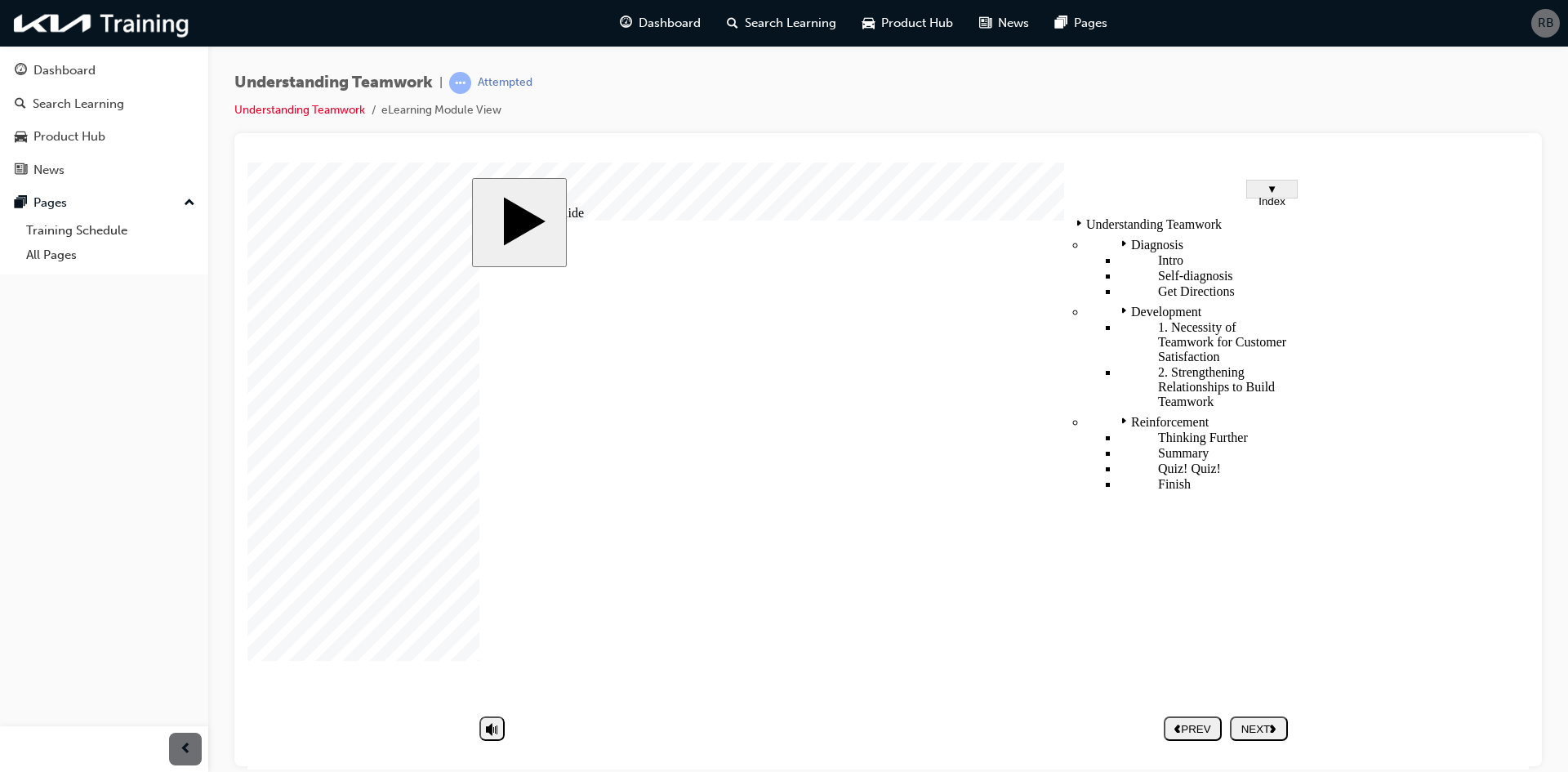
click at [1263, 195] on span "▼ Index" at bounding box center [1272, 195] width 27 height 25
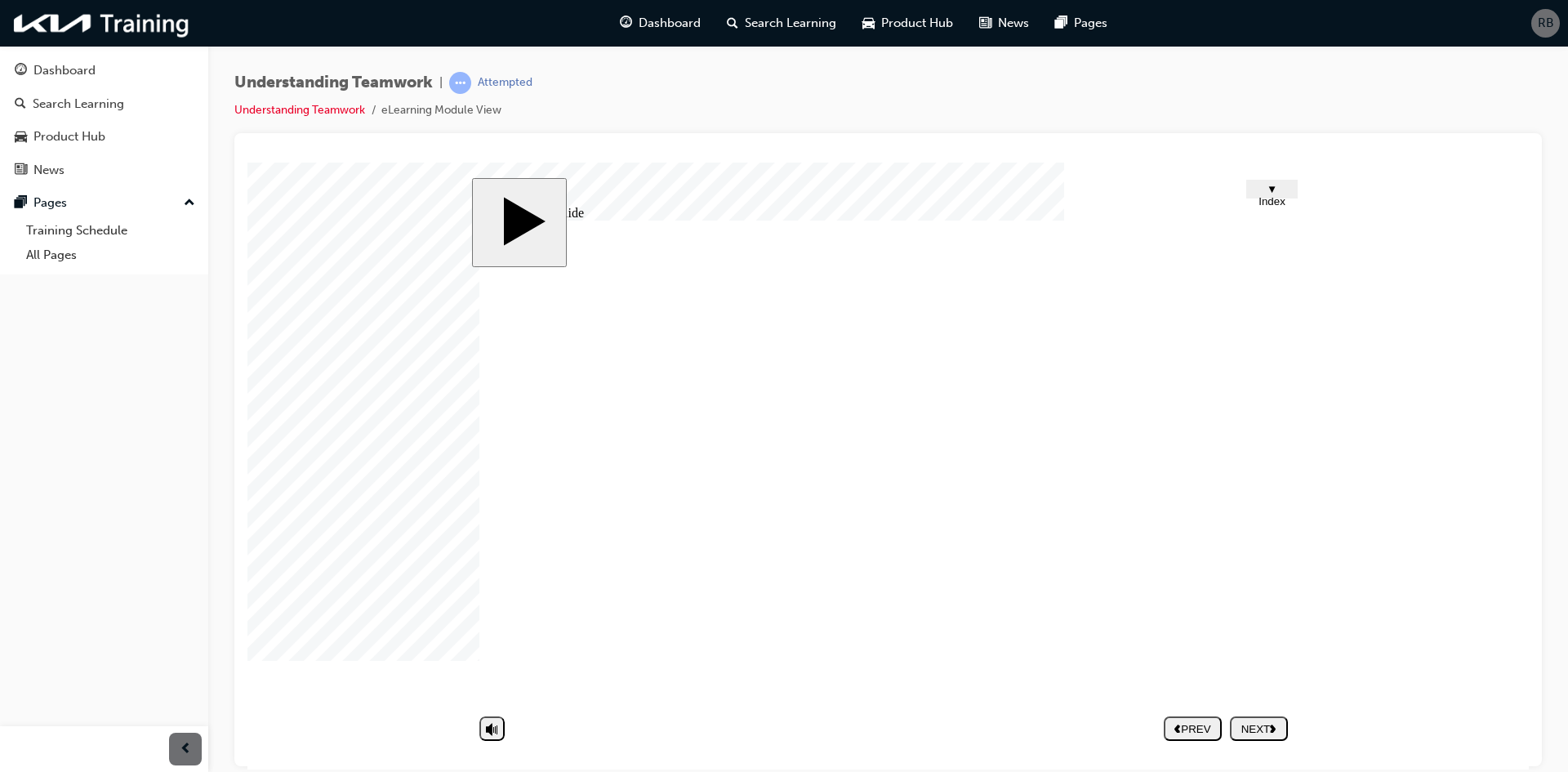
click at [1268, 727] on div "NEXT" at bounding box center [1259, 728] width 45 height 12
